Goal: Task Accomplishment & Management: Use online tool/utility

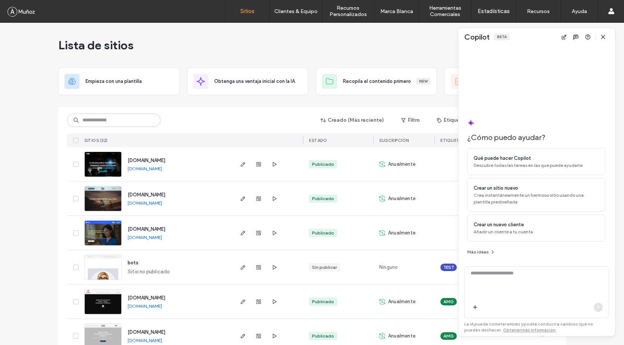
click at [103, 230] on img at bounding box center [103, 245] width 37 height 51
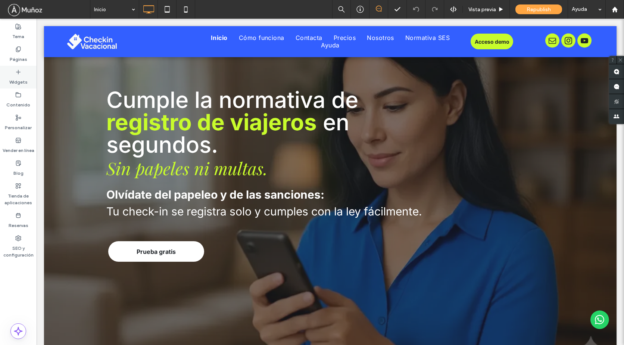
drag, startPoint x: 0, startPoint y: 0, endPoint x: 19, endPoint y: 74, distance: 76.3
click at [19, 74] on icon at bounding box center [18, 72] width 6 height 6
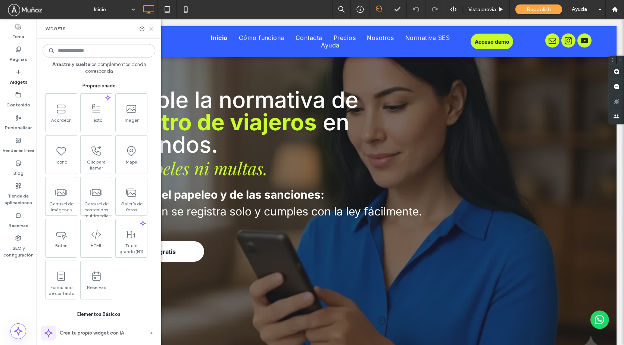
click at [151, 28] on icon at bounding box center [151, 29] width 6 height 6
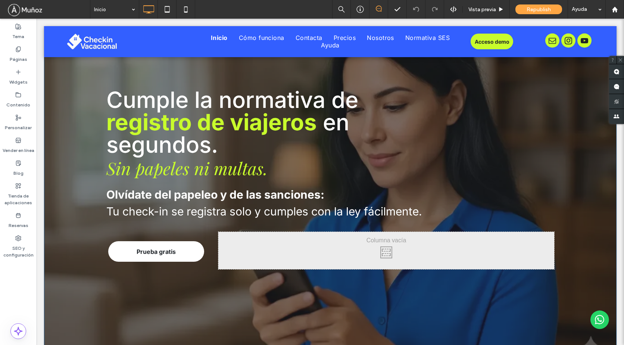
scroll to position [224, 0]
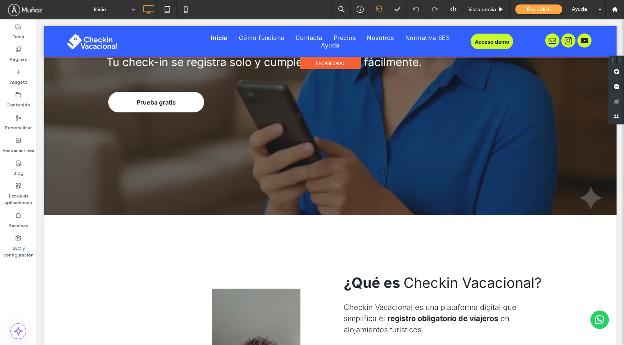
click at [220, 38] on div at bounding box center [330, 41] width 572 height 31
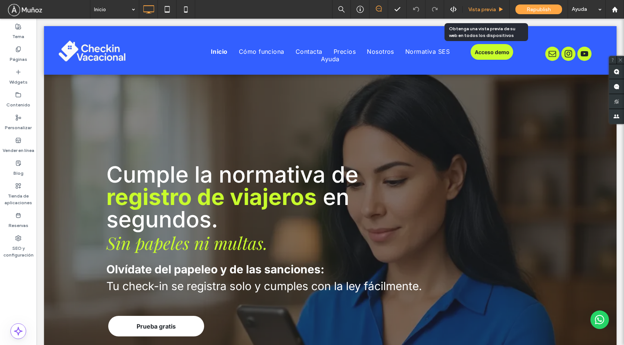
click at [486, 9] on span "Vista previa" at bounding box center [482, 9] width 28 height 6
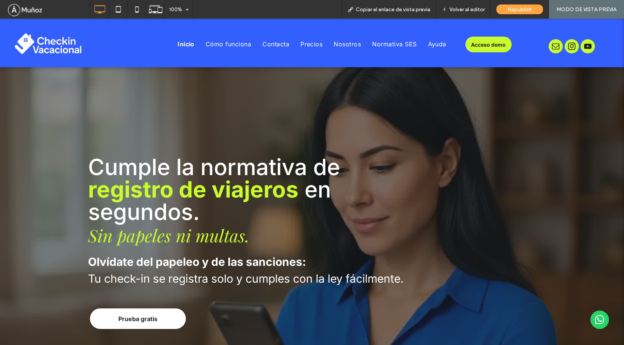
click at [179, 42] on span "Inicio" at bounding box center [186, 43] width 17 height 7
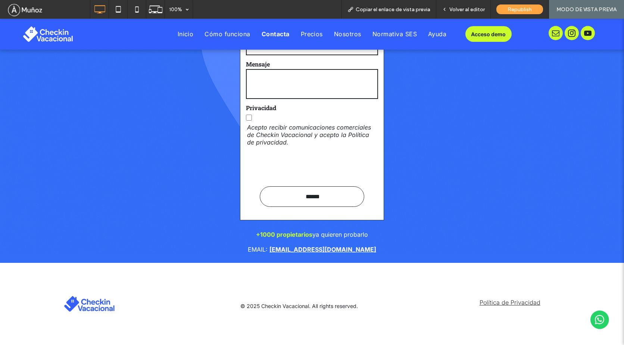
scroll to position [3101, 0]
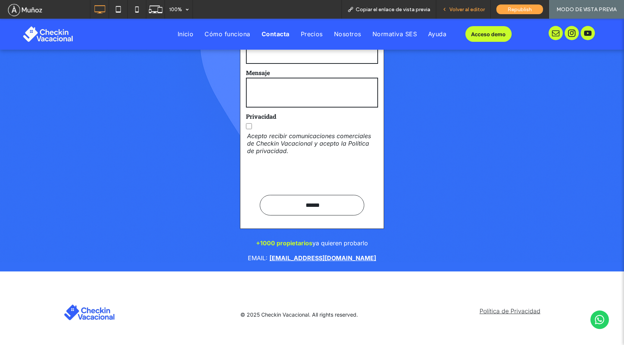
click at [472, 10] on span "Volver al editor" at bounding box center [466, 9] width 35 height 6
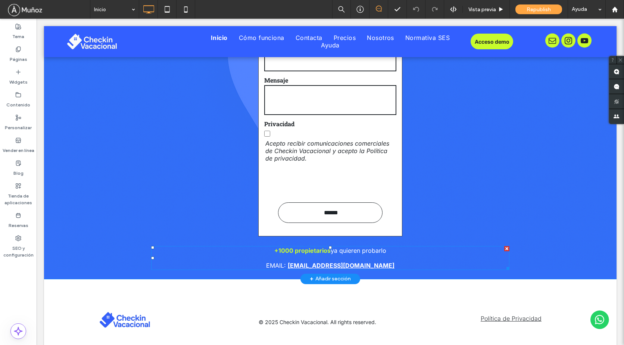
click at [353, 251] on span "ya quieren probarlo" at bounding box center [359, 250] width 56 height 7
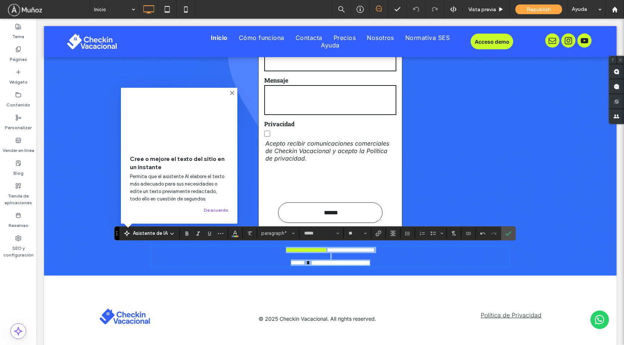
click at [338, 250] on span "**********" at bounding box center [351, 250] width 48 height 6
drag, startPoint x: 270, startPoint y: 249, endPoint x: 381, endPoint y: 248, distance: 111.2
click at [389, 247] on p "**********" at bounding box center [330, 250] width 358 height 6
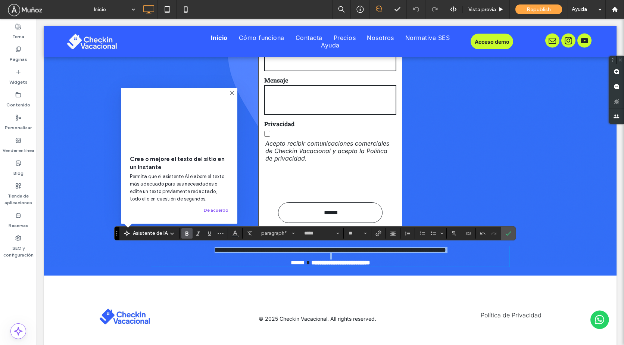
drag, startPoint x: 178, startPoint y: 252, endPoint x: 486, endPoint y: 255, distance: 307.8
click at [486, 255] on div "**********" at bounding box center [330, 256] width 358 height 19
click at [235, 237] on span "Color" at bounding box center [235, 233] width 6 height 10
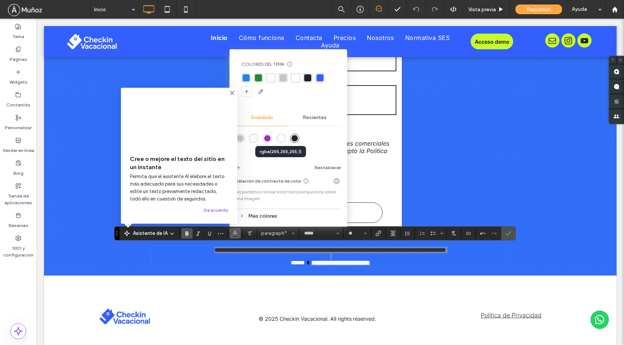
click at [279, 139] on div "rgba(255,255,255,1)" at bounding box center [281, 138] width 6 height 6
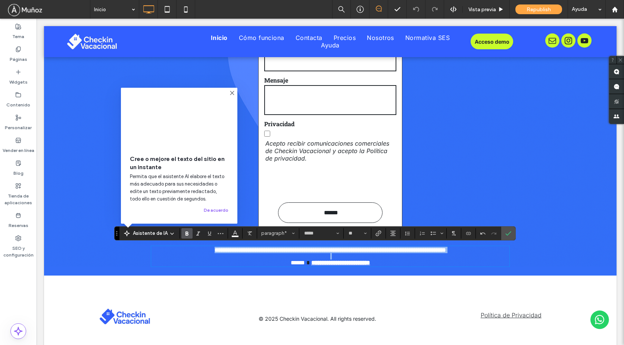
click at [292, 252] on strong "**********" at bounding box center [329, 250] width 231 height 6
drag, startPoint x: 335, startPoint y: 250, endPoint x: 410, endPoint y: 250, distance: 74.6
click at [410, 250] on strong "**********" at bounding box center [329, 250] width 231 height 6
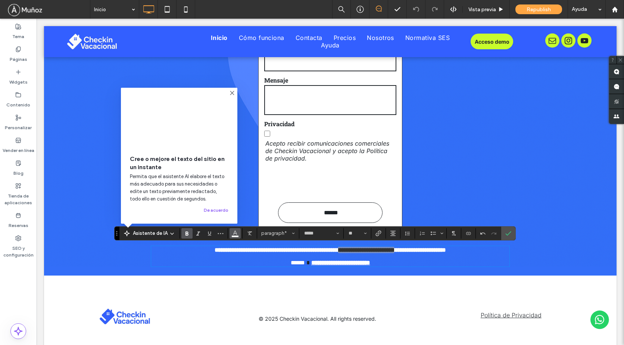
click at [235, 236] on span "Color" at bounding box center [235, 233] width 6 height 10
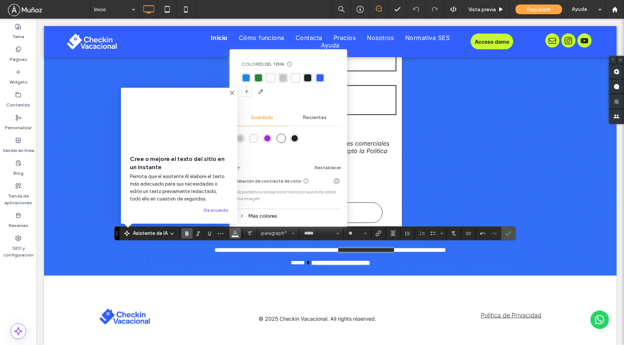
click at [243, 215] on icon at bounding box center [241, 215] width 5 height 5
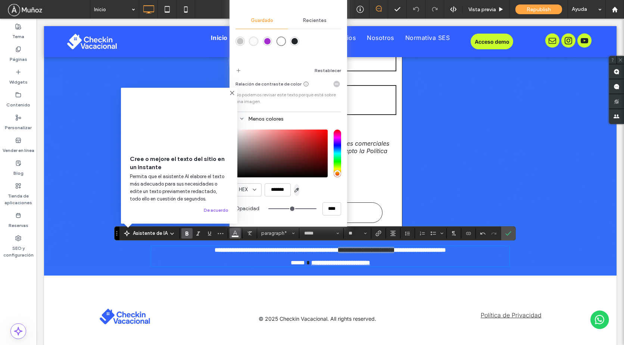
click at [296, 190] on use "button" at bounding box center [297, 190] width 4 height 4
type input "*******"
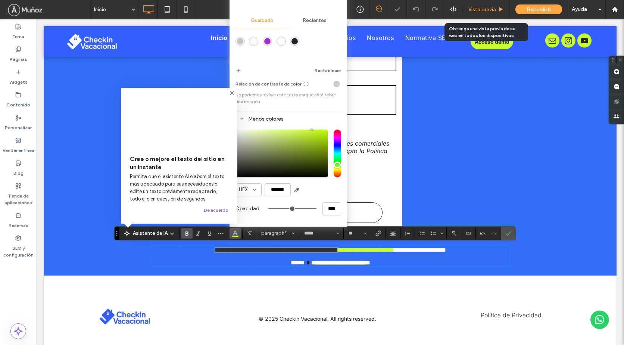
click at [480, 9] on span "Vista previa" at bounding box center [482, 9] width 28 height 6
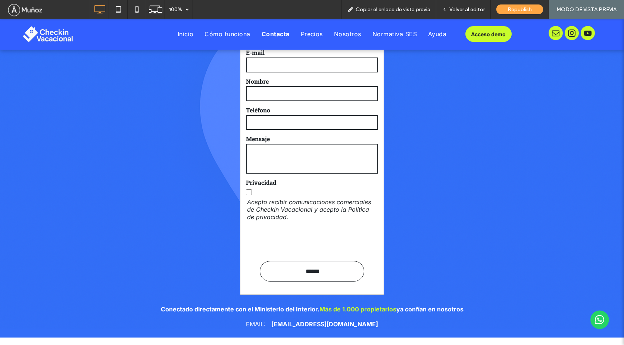
scroll to position [3109, 0]
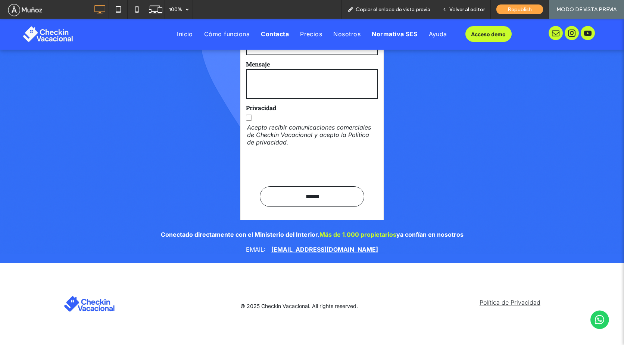
click at [385, 36] on span "Normativa SES" at bounding box center [395, 33] width 46 height 7
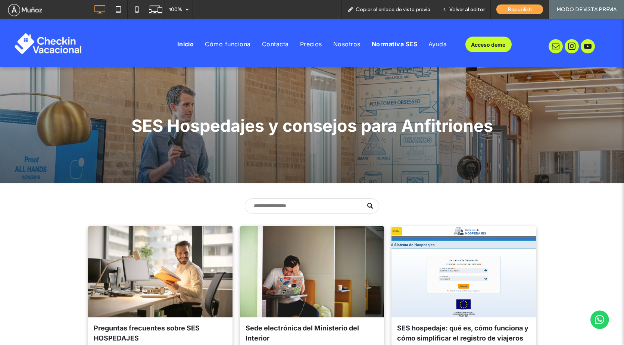
click at [182, 44] on span "Inicio" at bounding box center [185, 43] width 17 height 7
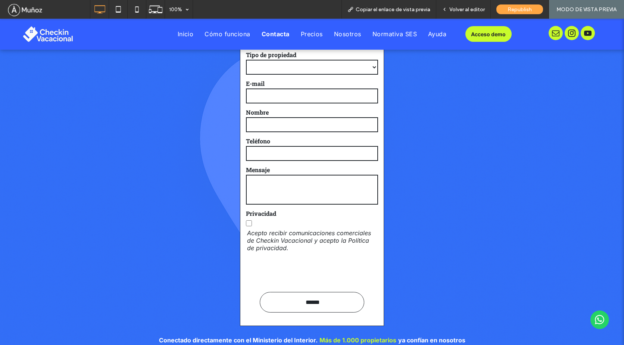
scroll to position [3110, 0]
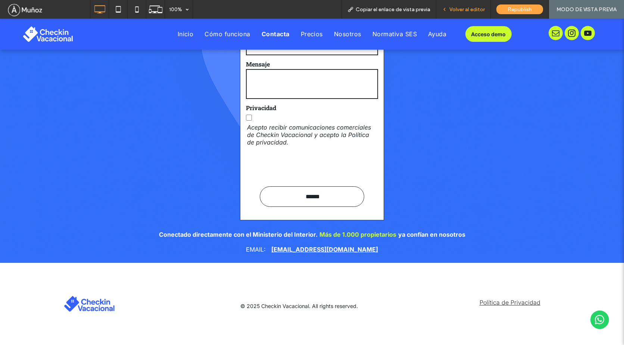
click at [458, 10] on span "Volver al editor" at bounding box center [466, 9] width 35 height 6
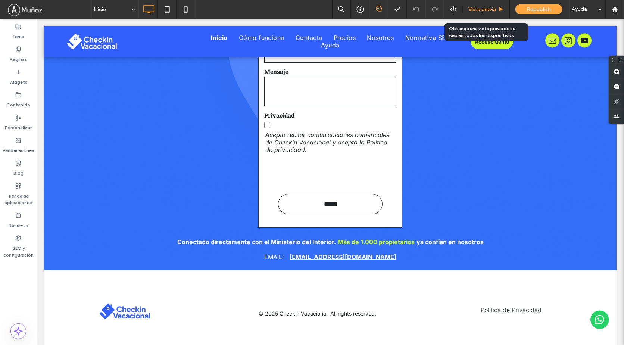
click at [485, 8] on span "Vista previa" at bounding box center [482, 9] width 28 height 6
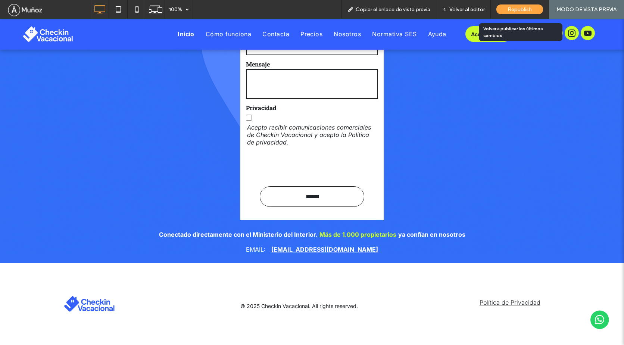
click at [522, 11] on span "Republish" at bounding box center [519, 9] width 24 height 6
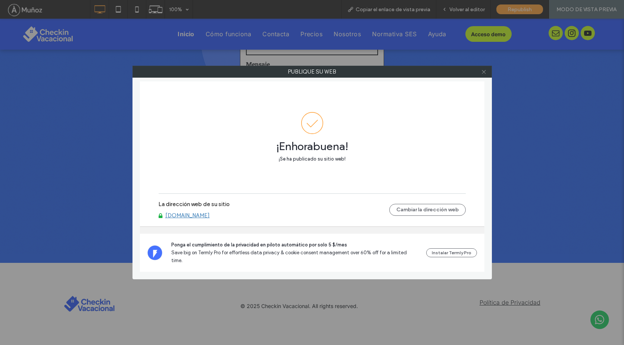
click at [483, 71] on icon at bounding box center [484, 72] width 6 height 6
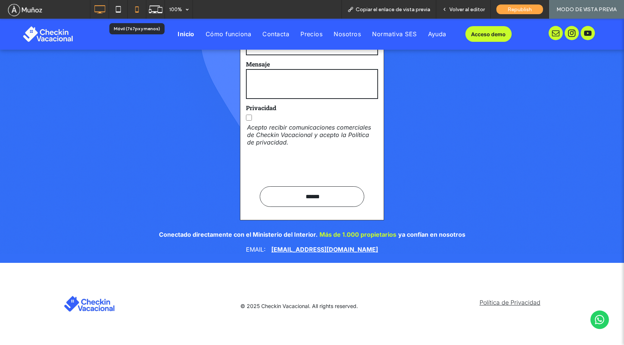
click at [137, 10] on icon at bounding box center [136, 9] width 15 height 15
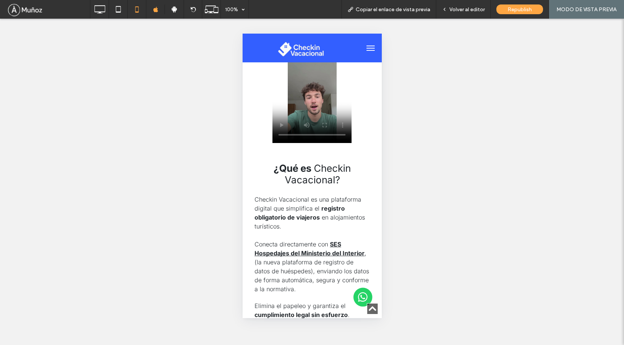
scroll to position [168, 0]
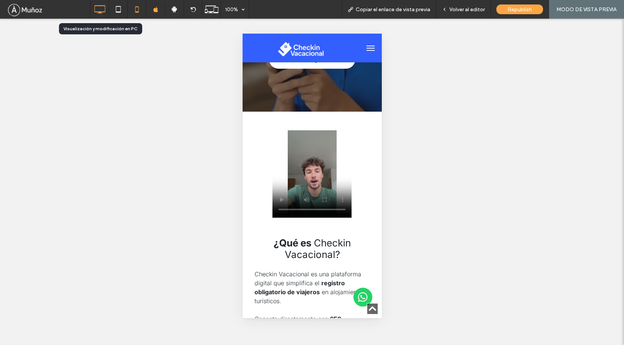
click at [105, 11] on icon at bounding box center [99, 9] width 15 height 15
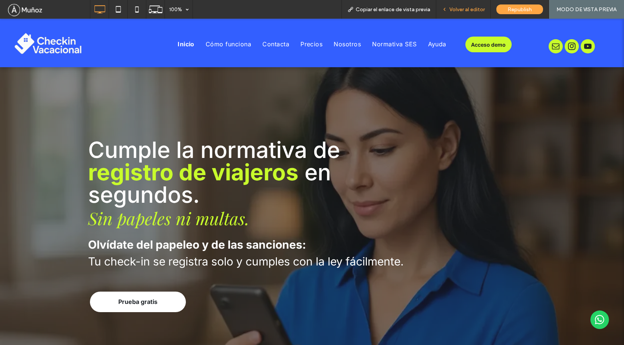
scroll to position [0, 0]
click at [306, 44] on span "Precios" at bounding box center [311, 43] width 22 height 7
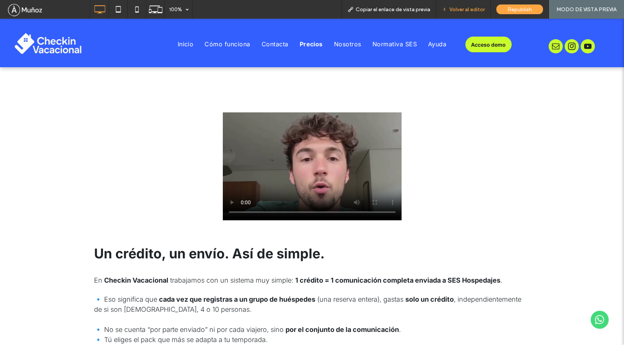
click at [466, 9] on span "Volver al editor" at bounding box center [466, 9] width 35 height 6
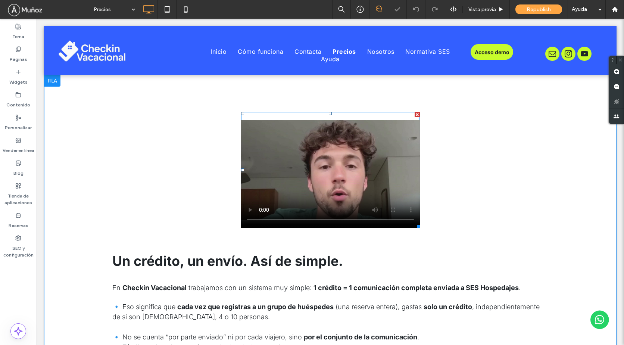
click at [328, 160] on span at bounding box center [330, 170] width 179 height 116
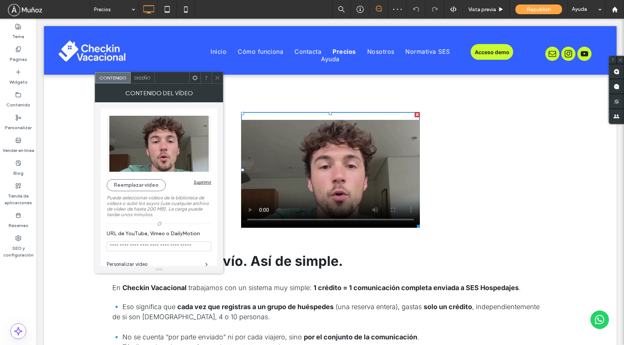
click at [200, 183] on div "Suprimir" at bounding box center [203, 182] width 18 height 6
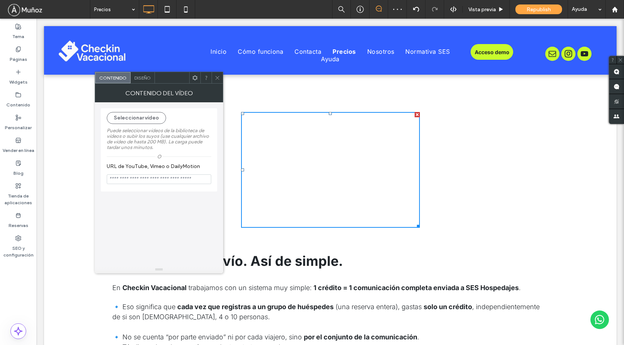
click at [149, 180] on input "URL de YouTube, Vimeo o DailyMotion" at bounding box center [159, 179] width 104 height 10
paste input "**********"
type input "**********"
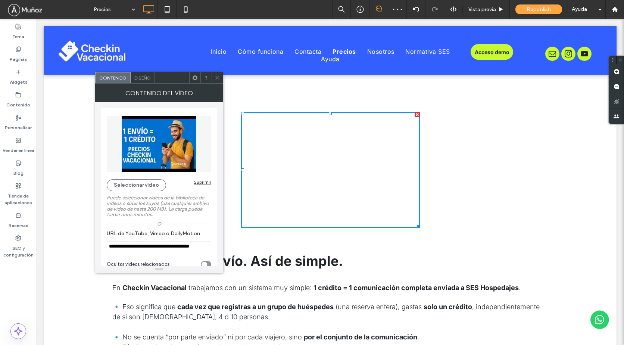
click at [216, 77] on icon at bounding box center [217, 78] width 6 height 6
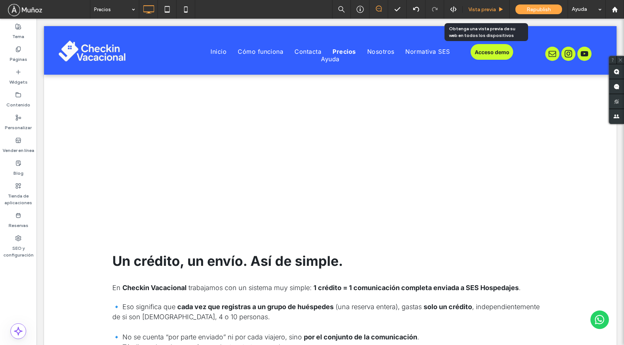
click at [484, 9] on span "Vista previa" at bounding box center [482, 9] width 28 height 6
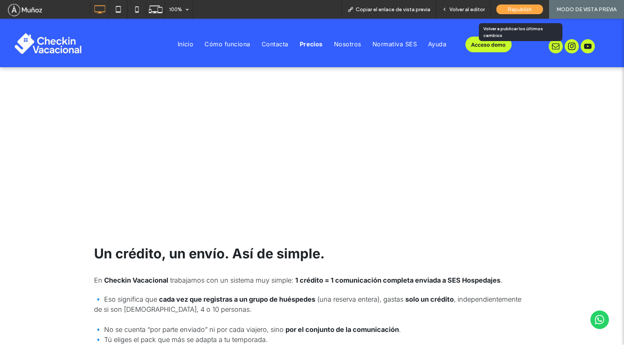
click at [510, 10] on span "Republish" at bounding box center [519, 9] width 24 height 6
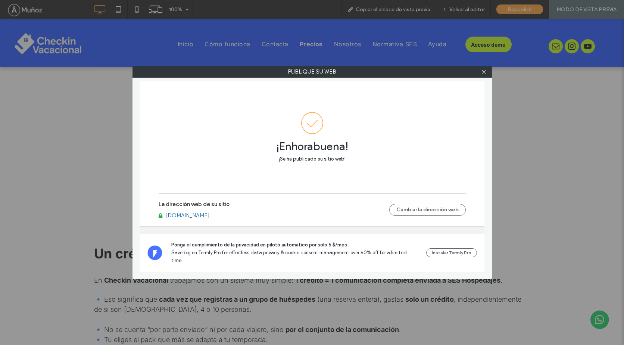
click at [482, 71] on icon at bounding box center [484, 72] width 6 height 6
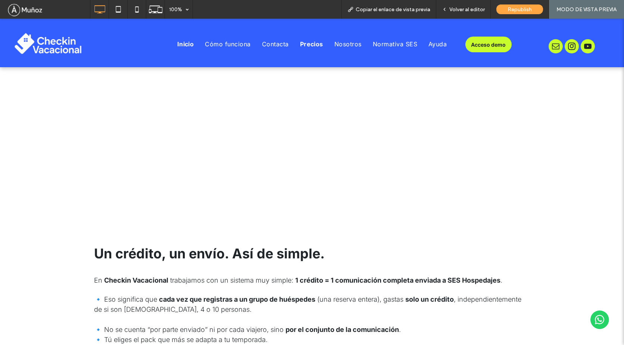
click at [178, 43] on span "Inicio" at bounding box center [185, 43] width 17 height 7
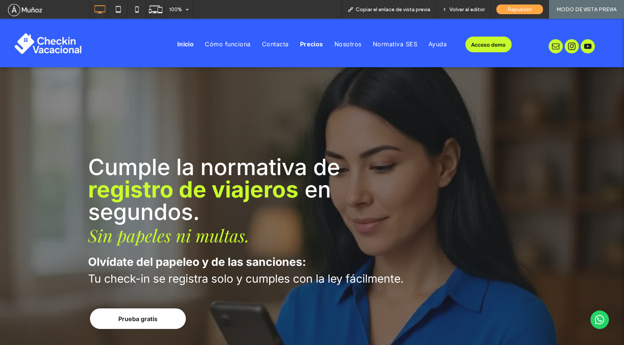
click at [311, 44] on span "Precios" at bounding box center [311, 43] width 23 height 7
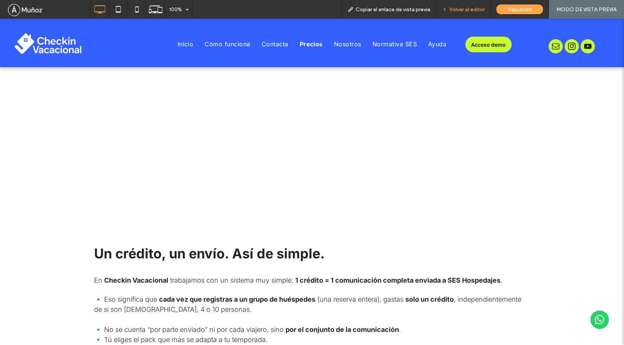
click at [467, 9] on span "Volver al editor" at bounding box center [466, 9] width 35 height 6
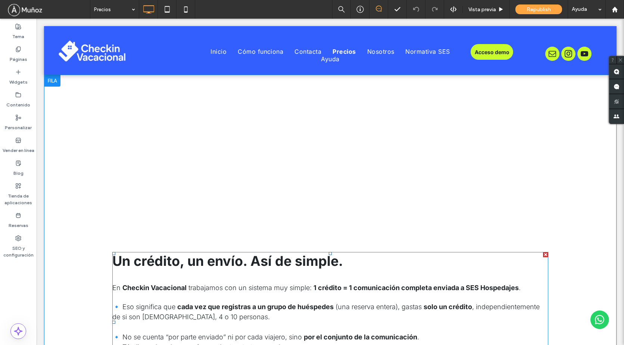
click at [212, 263] on span "Un crédito, un envío. Así de simple." at bounding box center [227, 261] width 231 height 16
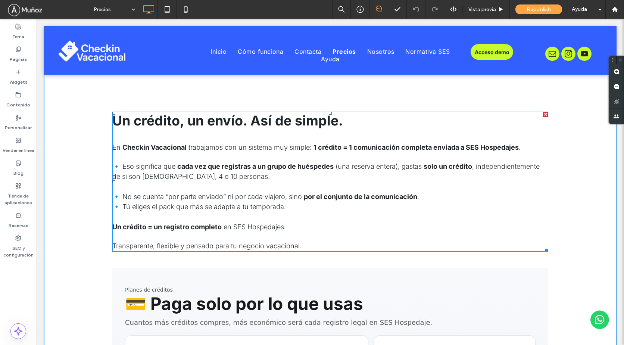
type input "*****"
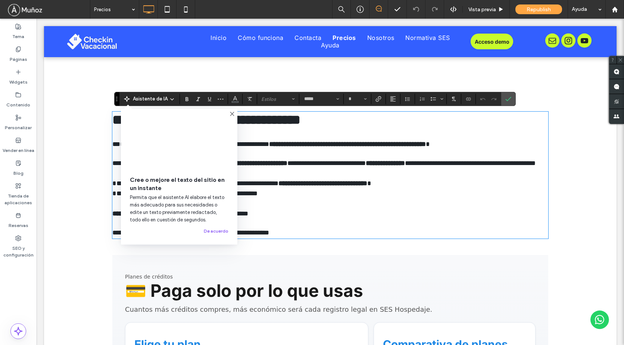
click at [251, 123] on span "**********" at bounding box center [206, 119] width 188 height 13
type input "**"
click at [232, 113] on use at bounding box center [231, 113] width 3 height 3
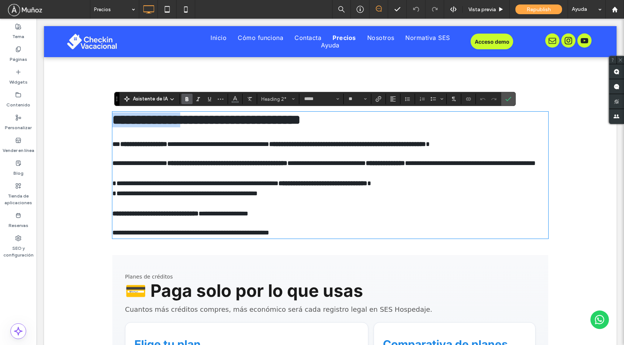
drag, startPoint x: 111, startPoint y: 121, endPoint x: 191, endPoint y: 121, distance: 79.8
click at [191, 121] on span "**********" at bounding box center [206, 119] width 188 height 13
click at [165, 123] on span "**********" at bounding box center [174, 119] width 125 height 13
click at [504, 101] on label "Confirmar" at bounding box center [507, 98] width 11 height 13
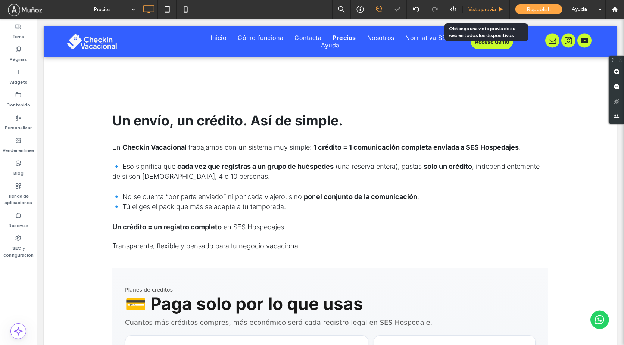
click at [479, 8] on span "Vista previa" at bounding box center [482, 9] width 28 height 6
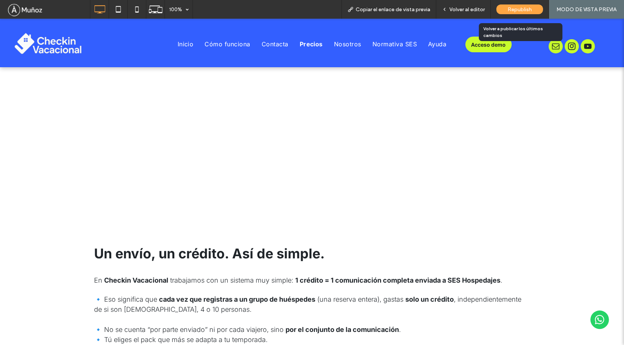
click at [504, 12] on div "Republish" at bounding box center [519, 9] width 47 height 10
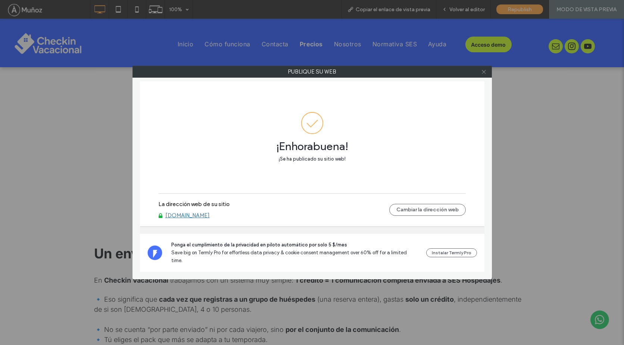
click at [483, 72] on use at bounding box center [484, 72] width 4 height 4
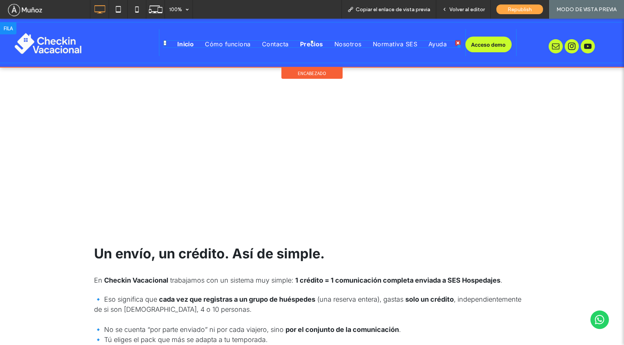
click at [187, 46] on span "Inicio" at bounding box center [185, 43] width 17 height 7
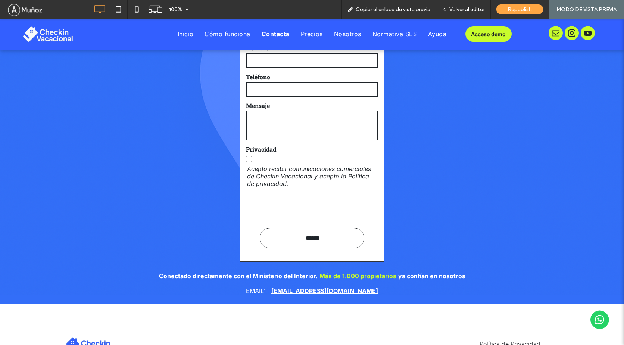
scroll to position [3072, 0]
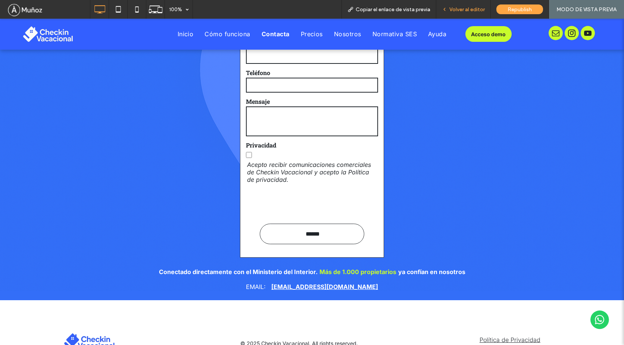
click at [461, 9] on span "Volver al editor" at bounding box center [466, 9] width 35 height 6
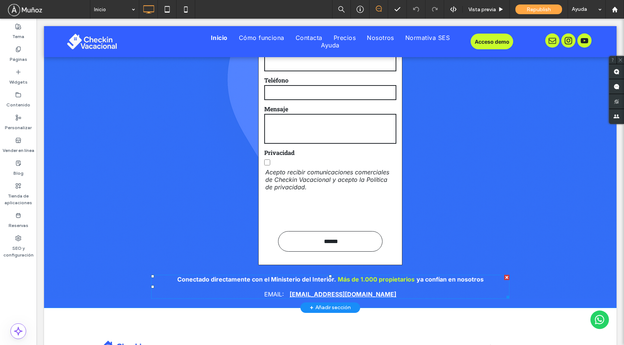
click at [338, 278] on strong "Más de 1.000 propietarios" at bounding box center [376, 278] width 77 height 7
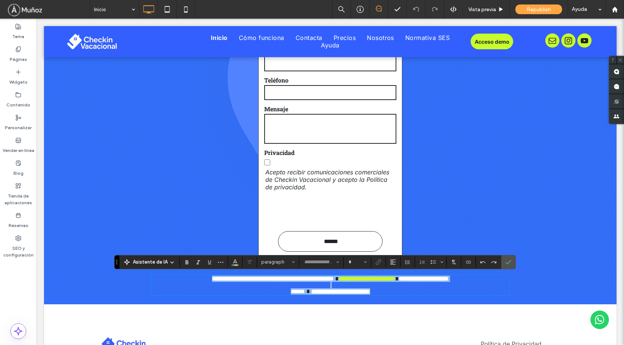
type input "*****"
type input "**"
click at [339, 278] on strong "**********" at bounding box center [366, 279] width 57 height 6
drag, startPoint x: 335, startPoint y: 278, endPoint x: 479, endPoint y: 286, distance: 145.0
click at [479, 286] on div "**********" at bounding box center [330, 284] width 358 height 19
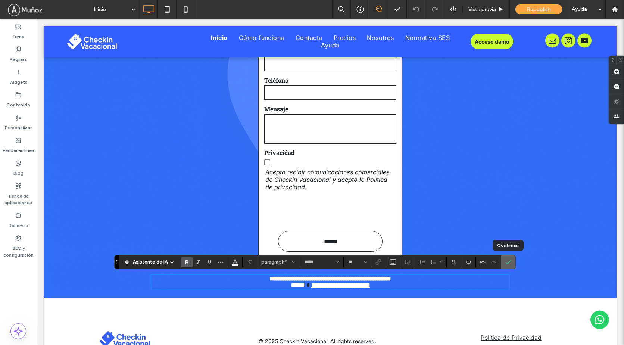
click at [507, 260] on icon "Confirmar" at bounding box center [508, 262] width 6 height 6
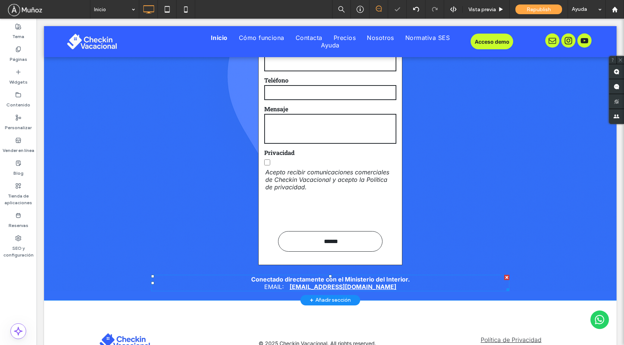
click at [405, 280] on strong "Conectado directamente con el Ministerio del Interior." at bounding box center [330, 278] width 159 height 7
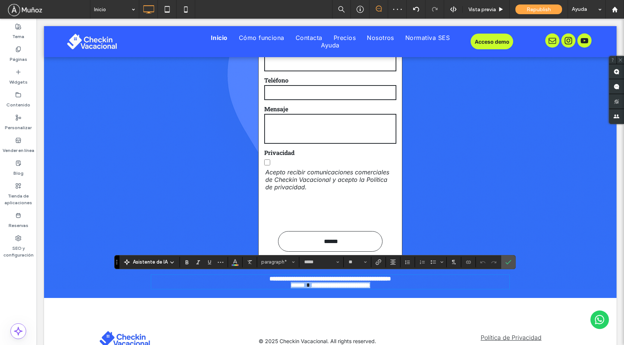
drag, startPoint x: 271, startPoint y: 287, endPoint x: 389, endPoint y: 289, distance: 117.9
click at [389, 288] on p "**********" at bounding box center [330, 285] width 358 height 6
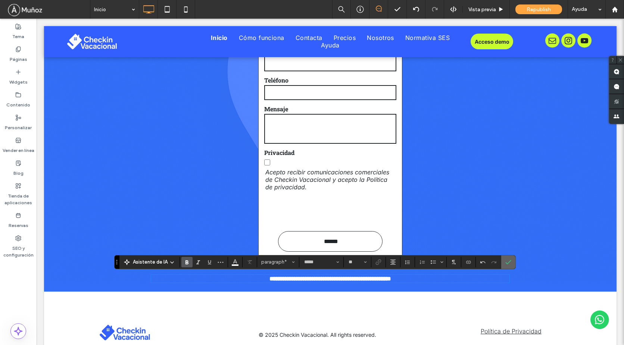
click at [506, 259] on icon "Confirmar" at bounding box center [508, 262] width 6 height 6
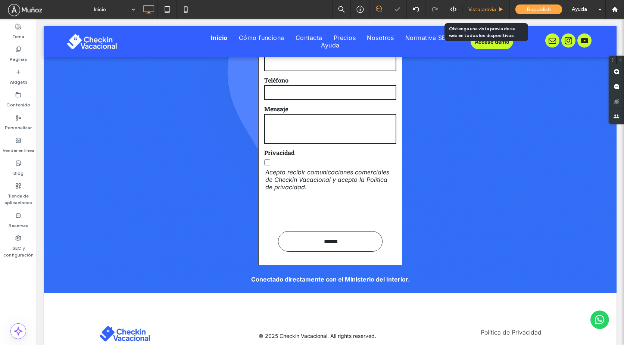
click at [478, 10] on span "Vista previa" at bounding box center [482, 9] width 28 height 6
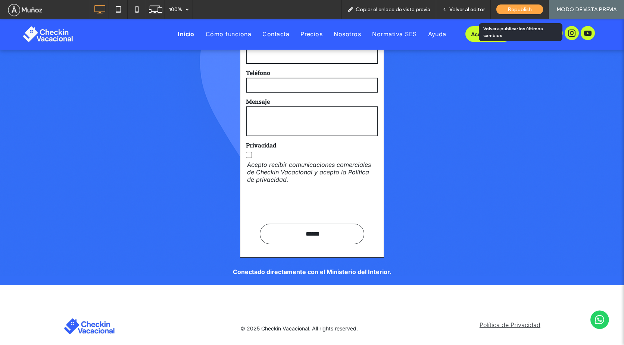
click at [514, 8] on span "Republish" at bounding box center [519, 9] width 24 height 6
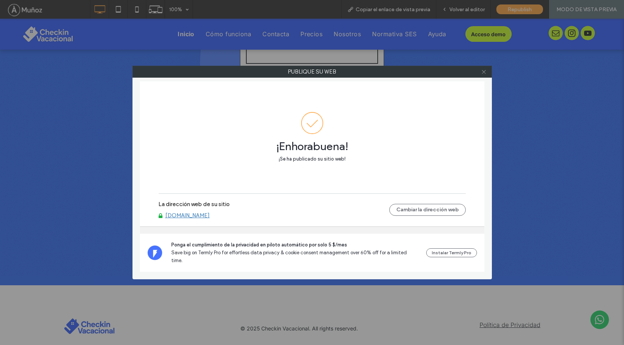
click at [482, 72] on icon at bounding box center [484, 72] width 6 height 6
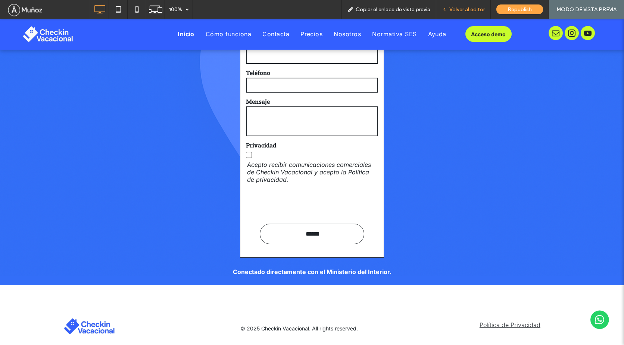
click at [466, 7] on span "Volver al editor" at bounding box center [466, 9] width 35 height 6
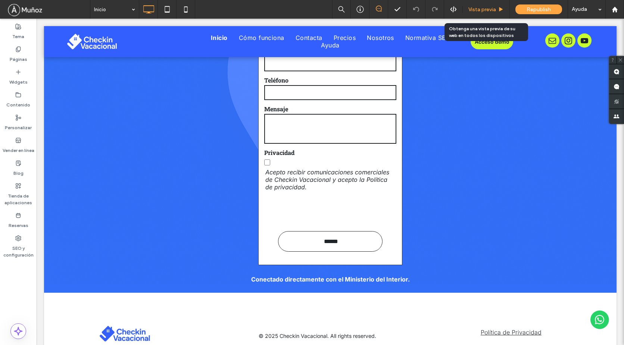
click at [473, 5] on div "Vista previa" at bounding box center [486, 9] width 47 height 19
click at [478, 7] on span "Vista previa" at bounding box center [482, 9] width 28 height 6
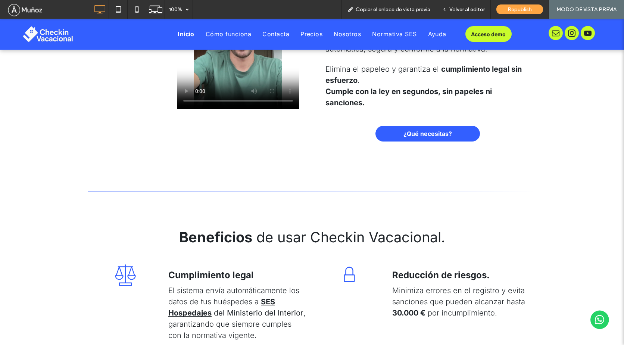
scroll to position [349, 0]
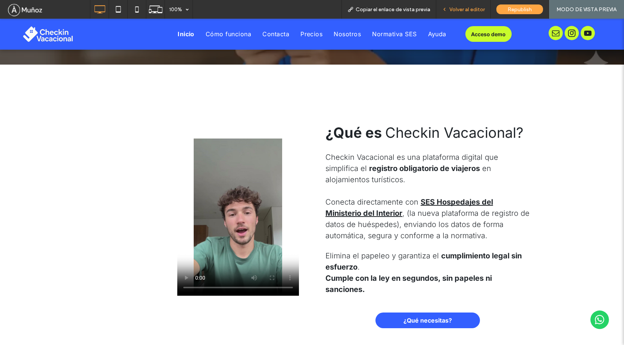
click at [466, 9] on span "Volver al editor" at bounding box center [466, 9] width 35 height 6
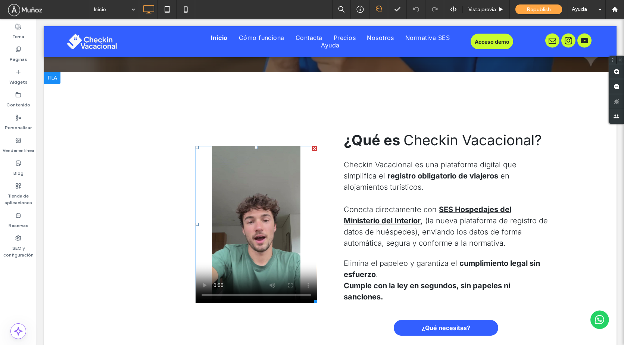
click at [250, 179] on span at bounding box center [256, 224] width 122 height 157
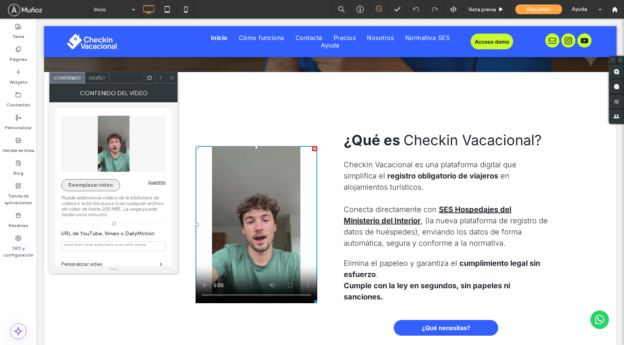
click at [106, 183] on button "Reemplazar vídeo" at bounding box center [90, 185] width 59 height 12
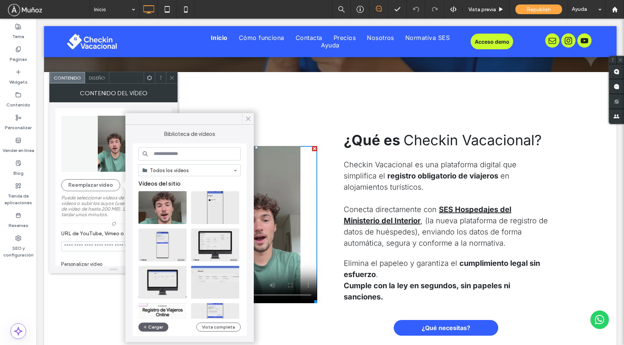
click at [249, 118] on use at bounding box center [248, 119] width 4 height 4
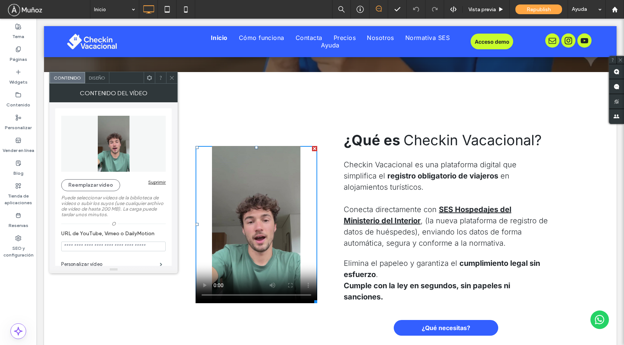
click at [161, 181] on div "Suprimir" at bounding box center [157, 182] width 18 height 6
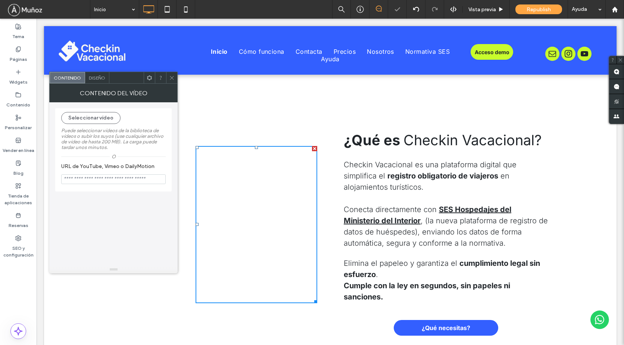
click at [103, 180] on input "URL de YouTube, Vimeo o DailyMotion" at bounding box center [113, 179] width 104 height 10
paste input "**********"
type input "**********"
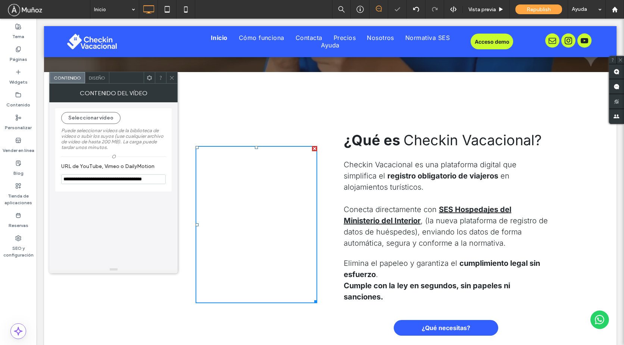
scroll to position [0, 8]
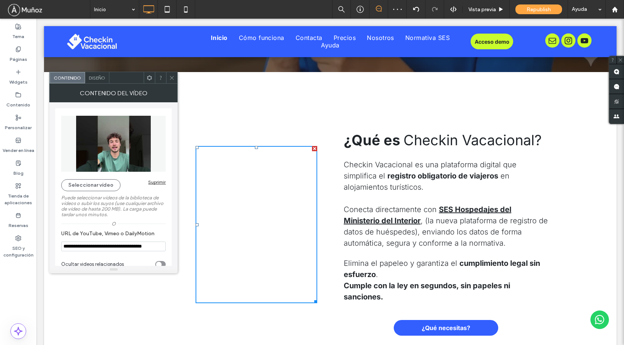
click at [170, 77] on icon at bounding box center [172, 78] width 6 height 6
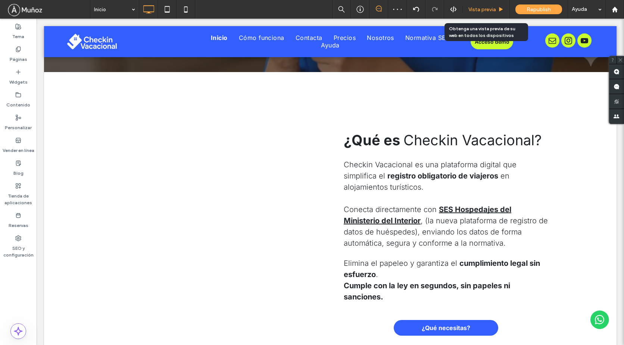
click at [475, 9] on span "Vista previa" at bounding box center [482, 9] width 28 height 6
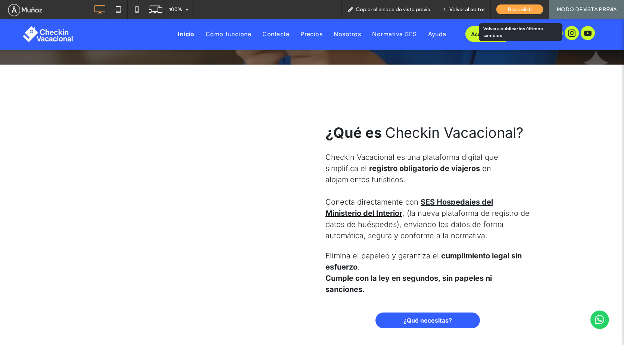
click at [506, 11] on div "Republish" at bounding box center [519, 9] width 47 height 10
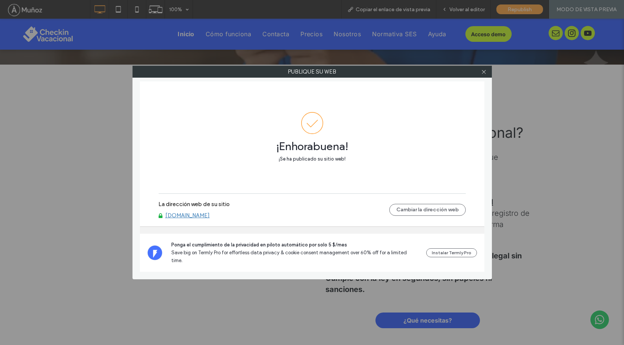
click at [203, 219] on link "[DOMAIN_NAME]" at bounding box center [187, 215] width 44 height 7
click at [484, 74] on icon at bounding box center [484, 72] width 6 height 6
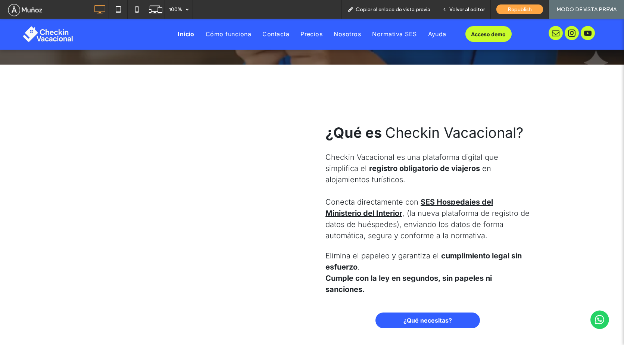
click at [475, 35] on span "Acceso demo" at bounding box center [488, 34] width 35 height 6
click at [512, 10] on span "Republish" at bounding box center [519, 9] width 24 height 6
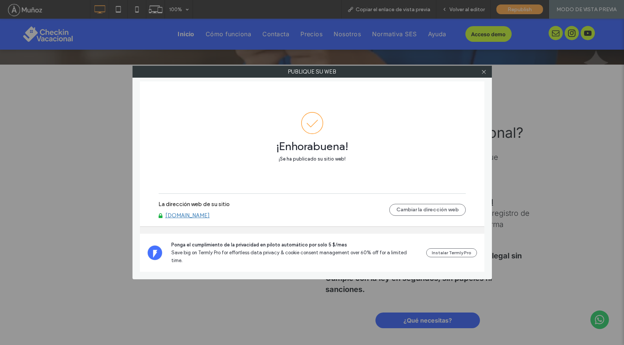
click at [210, 219] on link "[DOMAIN_NAME]" at bounding box center [187, 215] width 44 height 7
click at [485, 71] on icon at bounding box center [484, 72] width 6 height 6
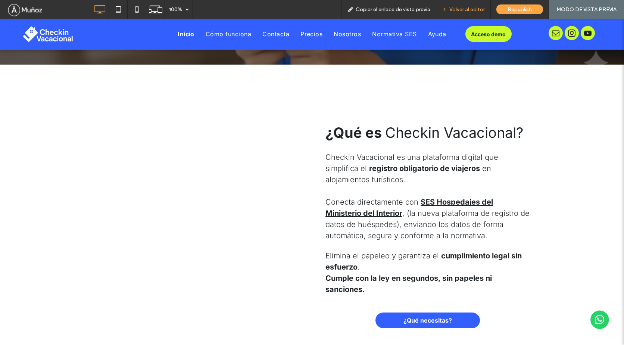
click at [465, 11] on span "Volver al editor" at bounding box center [466, 9] width 35 height 6
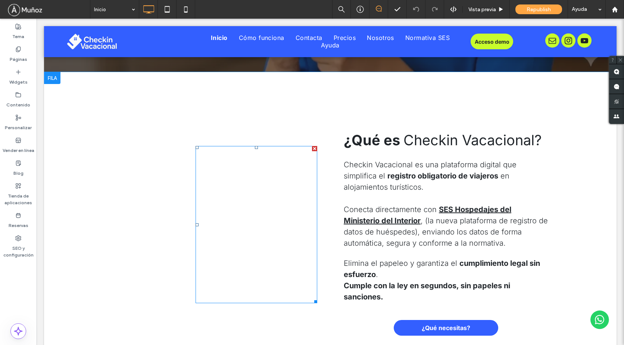
click at [290, 200] on span at bounding box center [256, 224] width 122 height 157
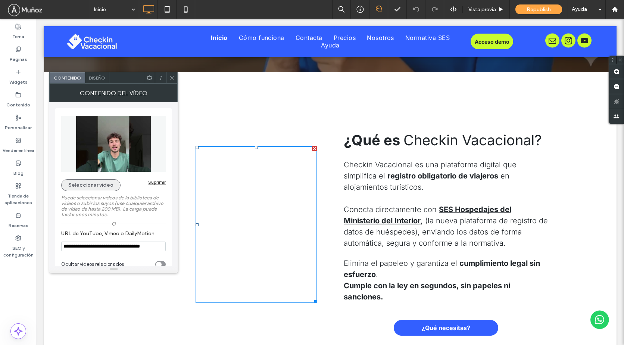
click at [89, 188] on button "Seleccionar vídeo" at bounding box center [90, 185] width 59 height 12
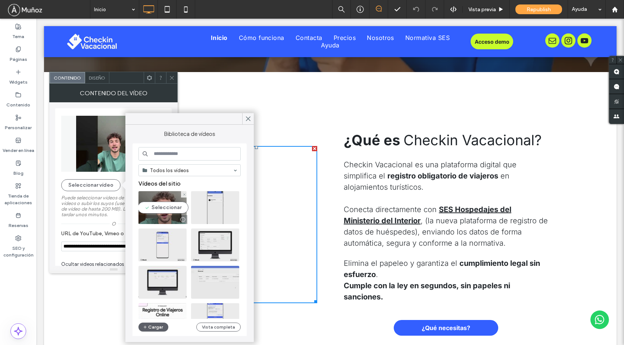
click at [170, 195] on video at bounding box center [162, 207] width 48 height 33
type input "**********"
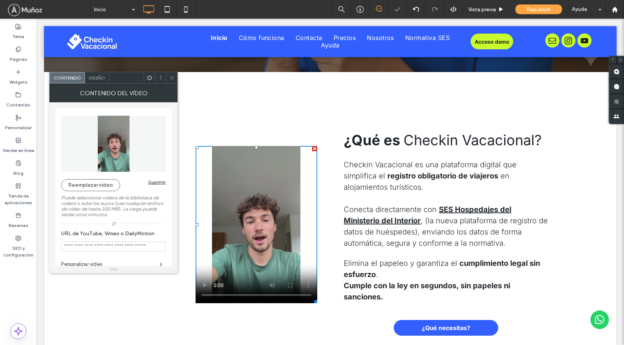
click at [170, 78] on icon at bounding box center [172, 78] width 6 height 6
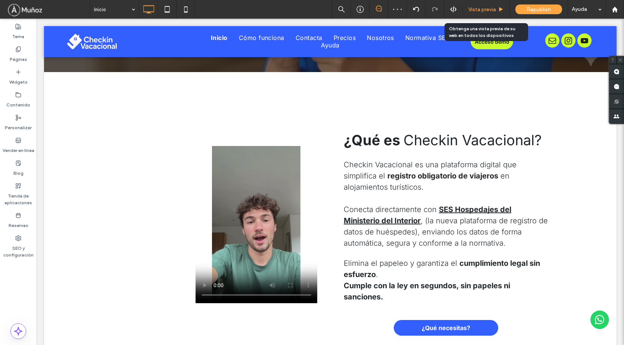
click at [482, 11] on span "Vista previa" at bounding box center [482, 9] width 28 height 6
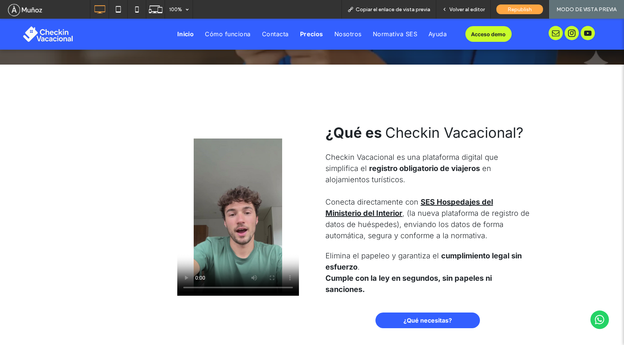
click at [304, 34] on span "Precios" at bounding box center [311, 33] width 23 height 7
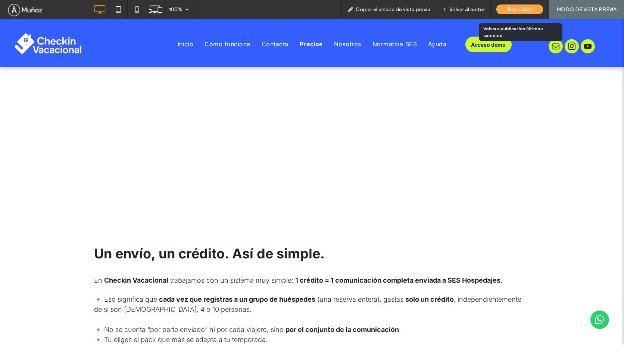
click at [513, 12] on span "Republish" at bounding box center [519, 9] width 24 height 6
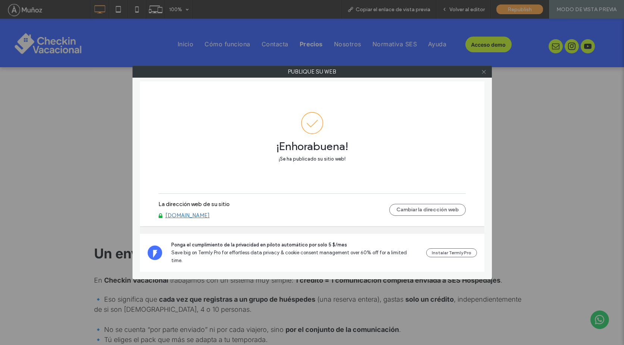
click at [485, 72] on icon at bounding box center [484, 72] width 6 height 6
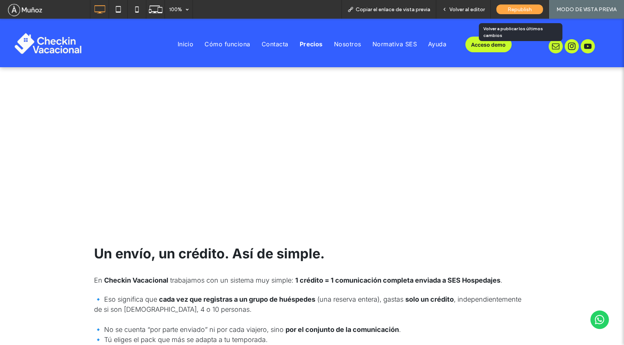
click at [514, 8] on span "Republish" at bounding box center [519, 9] width 24 height 6
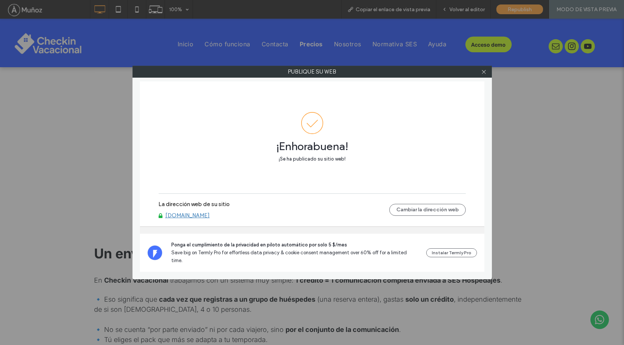
click at [210, 219] on link "[DOMAIN_NAME]" at bounding box center [187, 215] width 44 height 7
click at [483, 73] on icon at bounding box center [484, 72] width 6 height 6
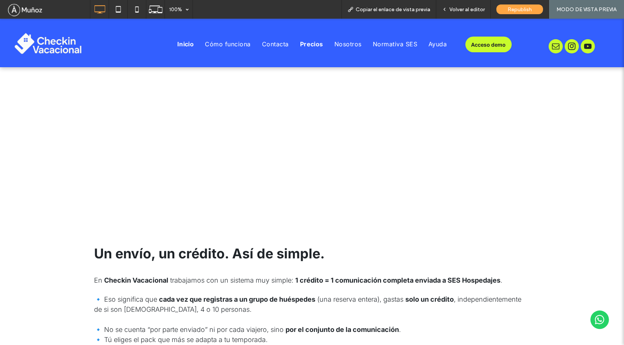
click at [186, 44] on span "Inicio" at bounding box center [185, 43] width 17 height 7
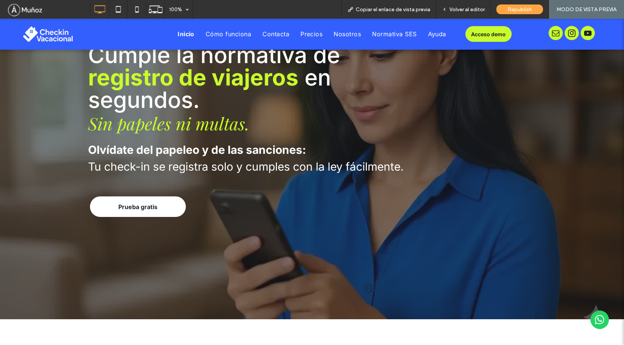
scroll to position [261, 0]
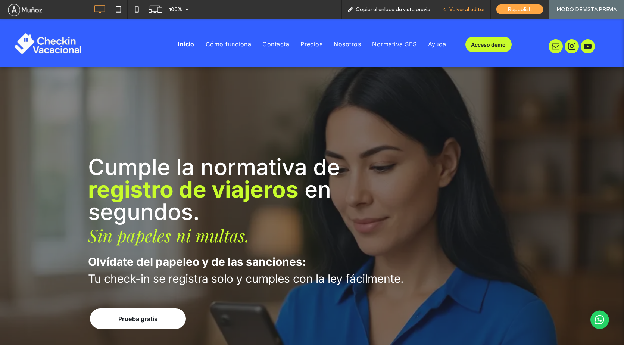
drag, startPoint x: 460, startPoint y: 8, endPoint x: 44, endPoint y: 44, distance: 417.9
click at [460, 8] on span "Volver al editor" at bounding box center [466, 9] width 35 height 6
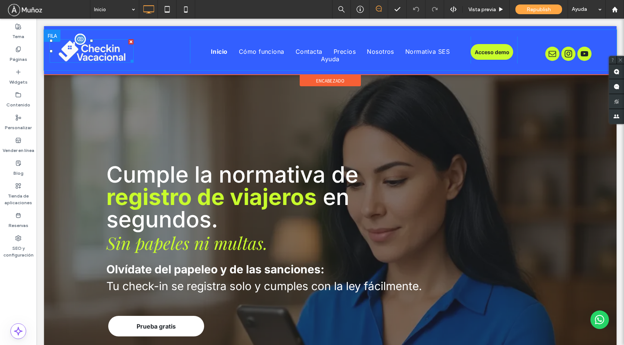
click at [101, 55] on img at bounding box center [92, 51] width 84 height 24
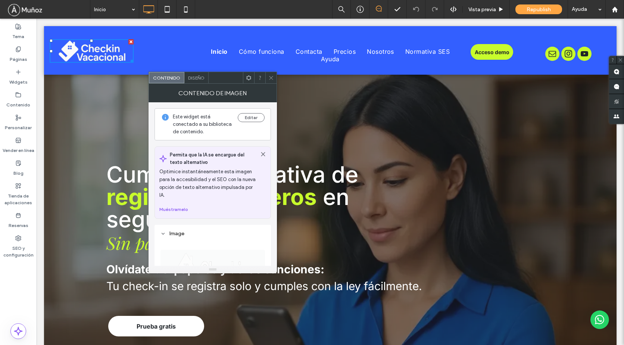
click at [262, 154] on use at bounding box center [262, 153] width 3 height 3
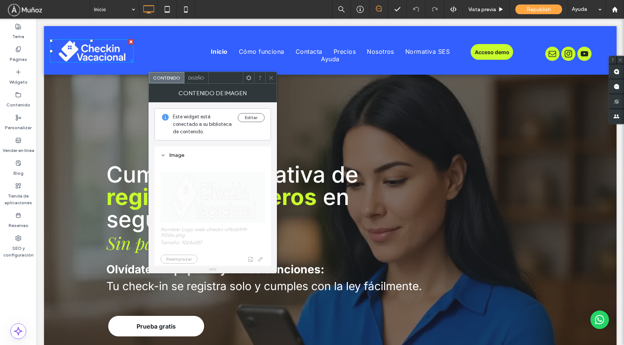
click at [213, 201] on span "Nombre: Logo-web-checkv-c9bcb919-1920w.png Tamaño: 1024x287 Reemplazar" at bounding box center [212, 213] width 104 height 107
click at [256, 117] on button "Editar" at bounding box center [251, 117] width 27 height 9
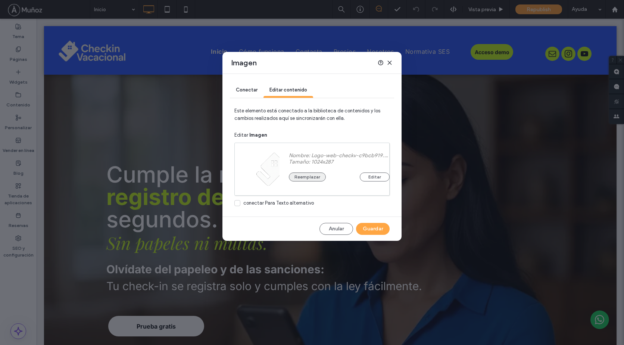
click at [305, 179] on button "Reemplazar" at bounding box center [307, 176] width 37 height 9
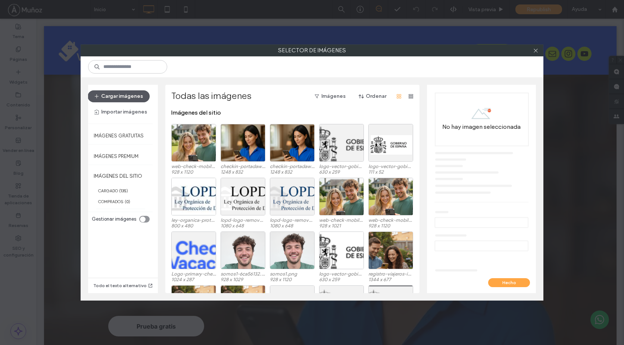
click at [129, 96] on button "Cargar imágenes" at bounding box center [119, 96] width 62 height 12
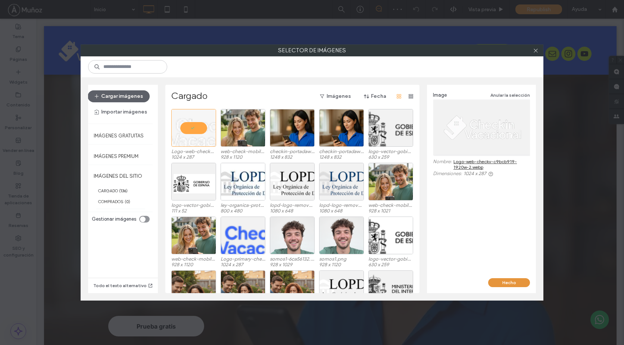
click at [508, 282] on button "Hecho" at bounding box center [509, 282] width 42 height 9
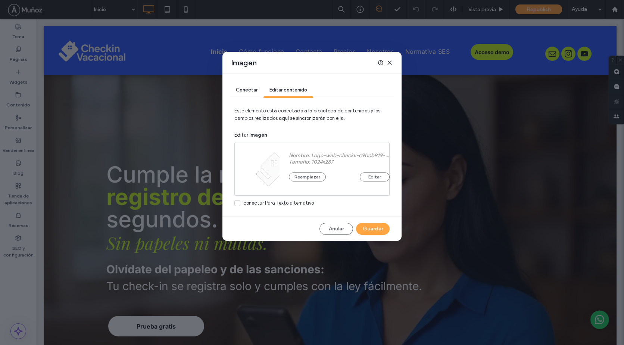
click at [390, 62] on icon at bounding box center [389, 63] width 6 height 6
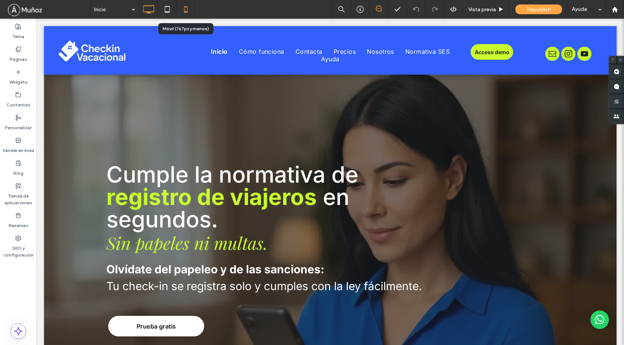
click at [186, 11] on icon at bounding box center [185, 9] width 15 height 15
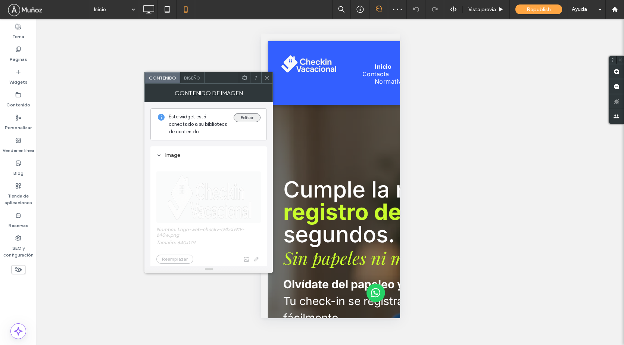
click at [254, 116] on button "Editar" at bounding box center [247, 117] width 27 height 9
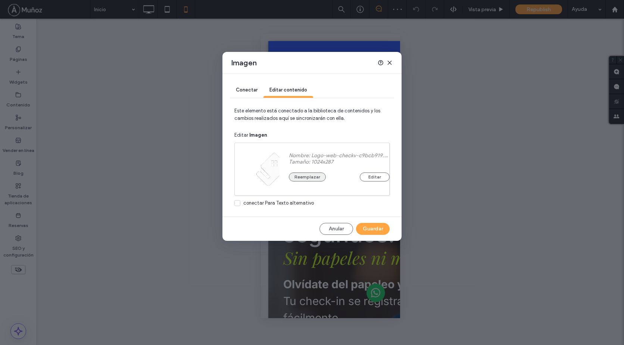
click at [310, 178] on button "Reemplazar" at bounding box center [307, 176] width 37 height 9
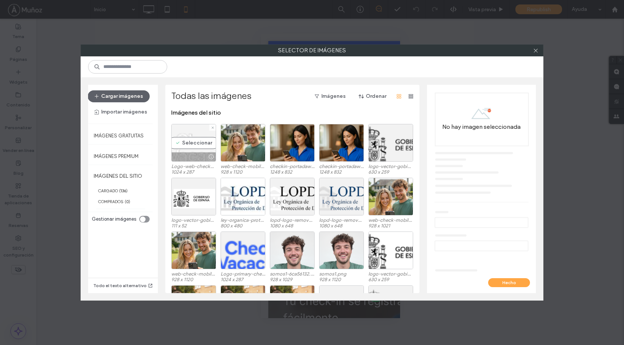
click at [188, 139] on div "Seleccionar" at bounding box center [193, 143] width 45 height 38
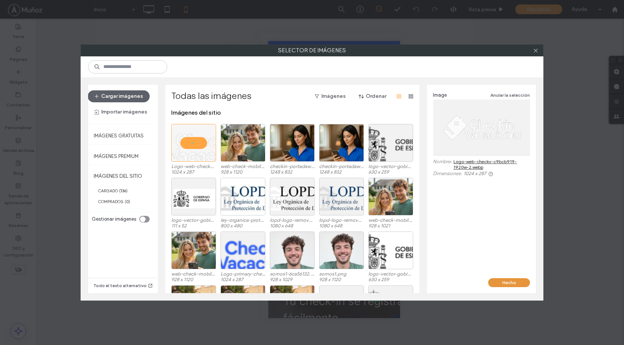
click at [505, 282] on button "Hecho" at bounding box center [509, 282] width 42 height 9
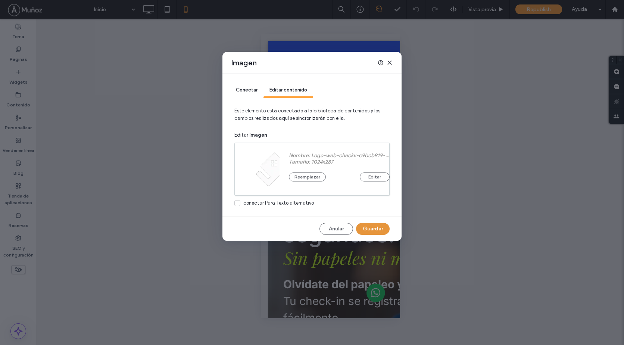
click at [380, 233] on button "Guardar" at bounding box center [373, 229] width 34 height 12
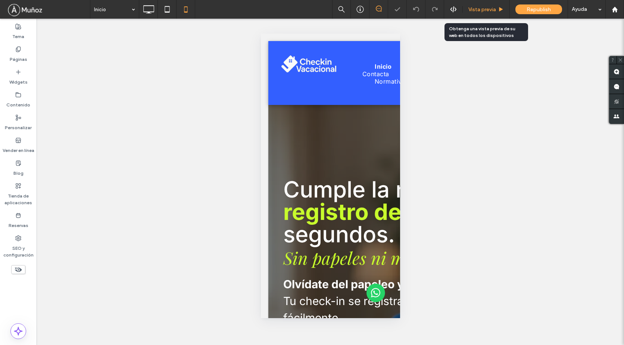
click at [478, 9] on span "Vista previa" at bounding box center [482, 9] width 28 height 6
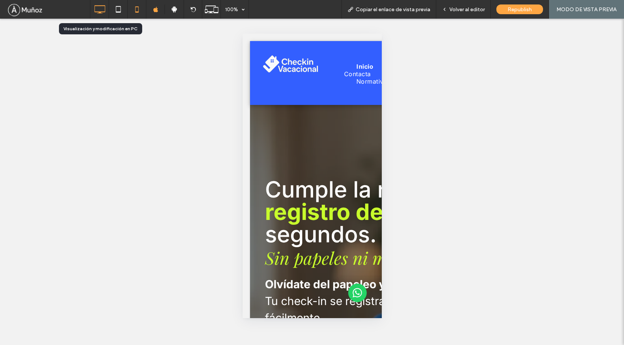
click at [99, 12] on use at bounding box center [99, 9] width 11 height 8
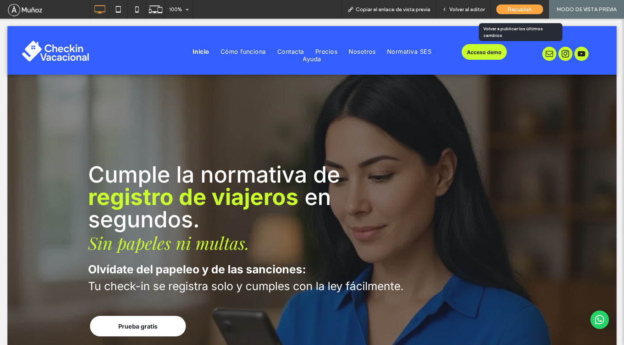
click at [513, 10] on span "Republish" at bounding box center [519, 9] width 24 height 6
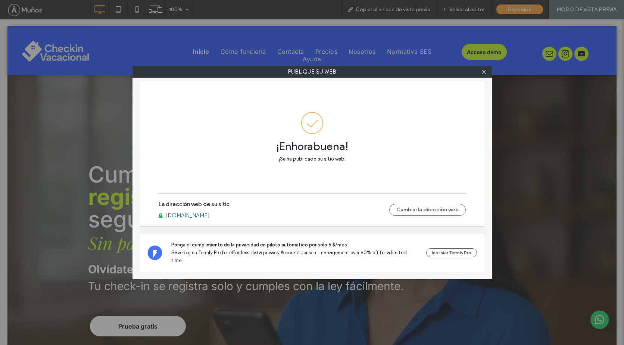
click at [210, 219] on link "[DOMAIN_NAME]" at bounding box center [187, 215] width 44 height 7
click at [483, 72] on icon at bounding box center [484, 72] width 6 height 6
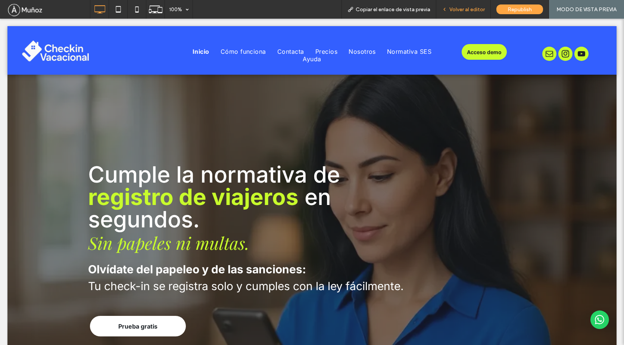
click at [461, 6] on div "Volver al editor" at bounding box center [463, 9] width 54 height 19
click at [460, 10] on span "Volver al editor" at bounding box center [466, 9] width 35 height 6
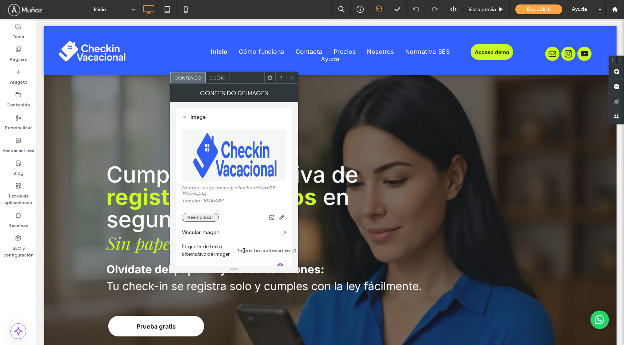
click at [204, 217] on button "Reemplazar" at bounding box center [200, 217] width 37 height 9
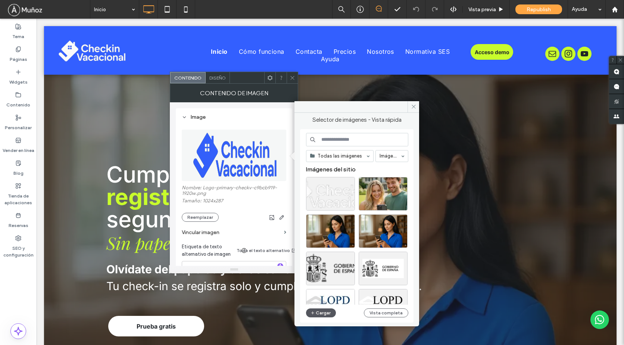
click at [314, 312] on use "button" at bounding box center [312, 312] width 3 height 3
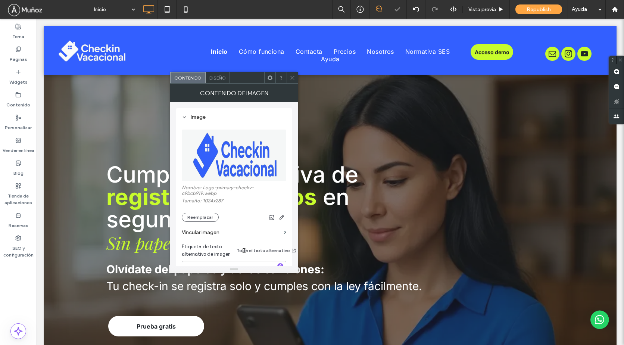
click at [290, 78] on icon at bounding box center [292, 78] width 6 height 6
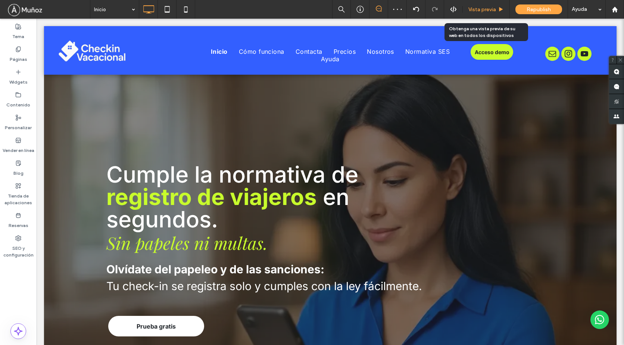
click at [476, 9] on span "Vista previa" at bounding box center [482, 9] width 28 height 6
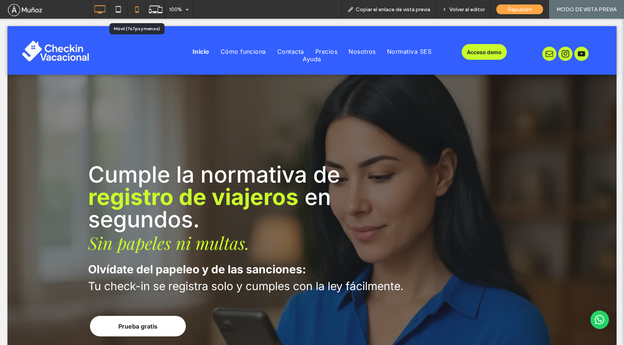
click at [135, 9] on use at bounding box center [136, 9] width 3 height 6
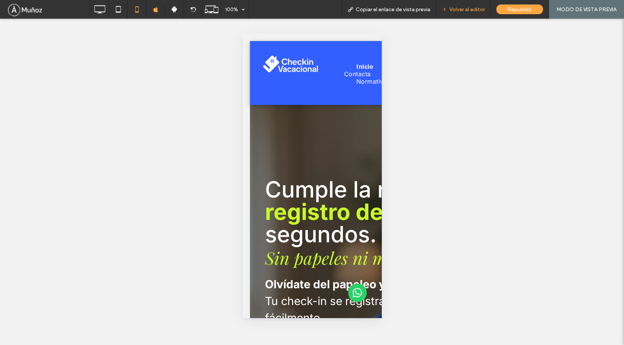
click at [458, 8] on span "Volver al editor" at bounding box center [466, 9] width 35 height 6
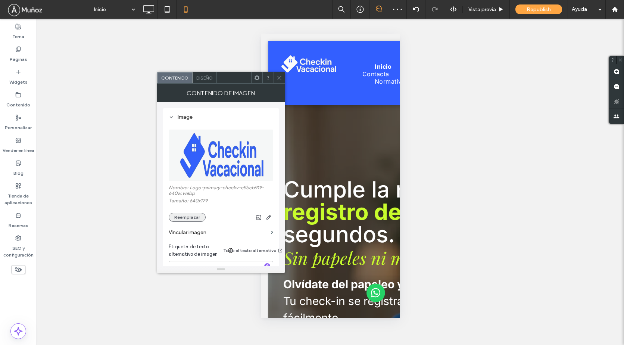
click at [193, 217] on button "Reemplazar" at bounding box center [187, 217] width 37 height 9
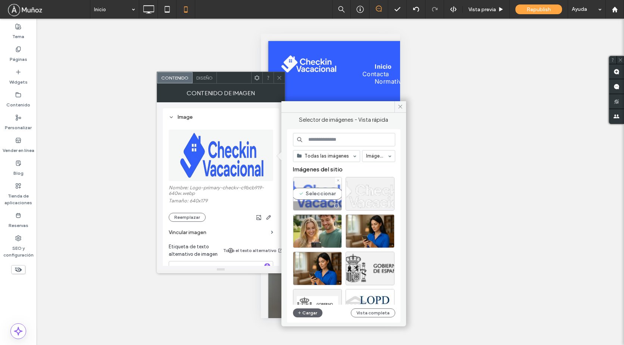
click at [316, 185] on div "Seleccionar" at bounding box center [317, 194] width 49 height 34
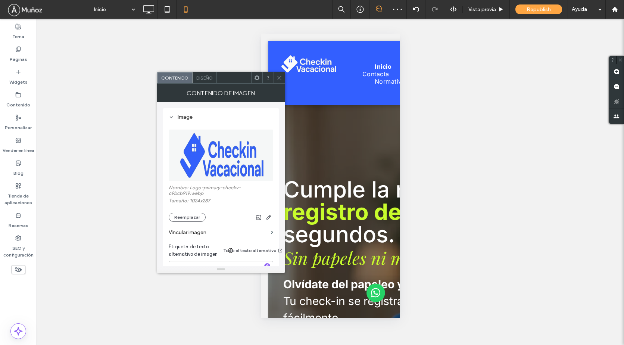
click at [278, 75] on icon at bounding box center [279, 78] width 6 height 6
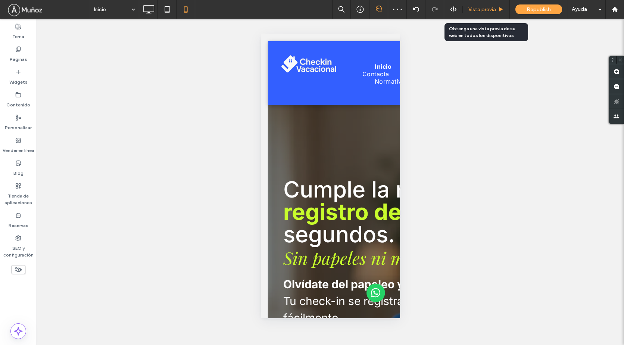
click at [480, 12] on span "Vista previa" at bounding box center [482, 9] width 28 height 6
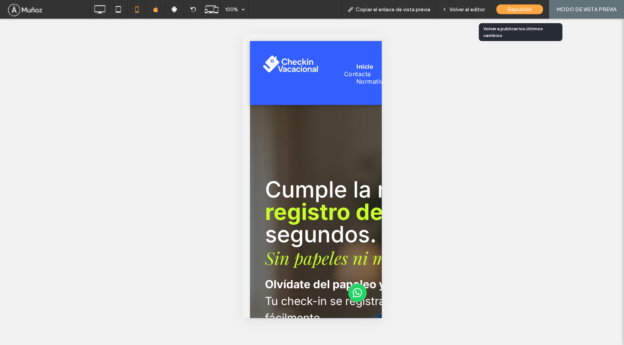
click at [524, 10] on span "Republish" at bounding box center [519, 9] width 24 height 6
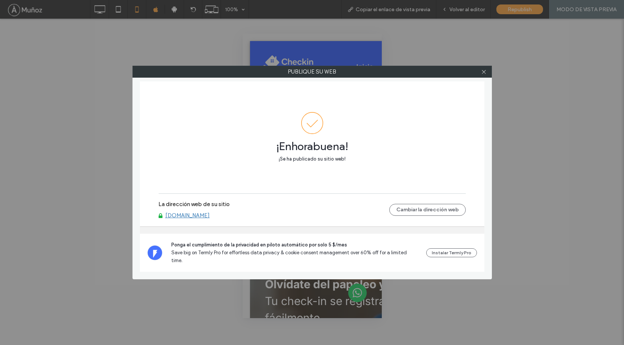
click at [203, 219] on link "[DOMAIN_NAME]" at bounding box center [187, 215] width 44 height 7
click at [483, 72] on icon at bounding box center [484, 72] width 6 height 6
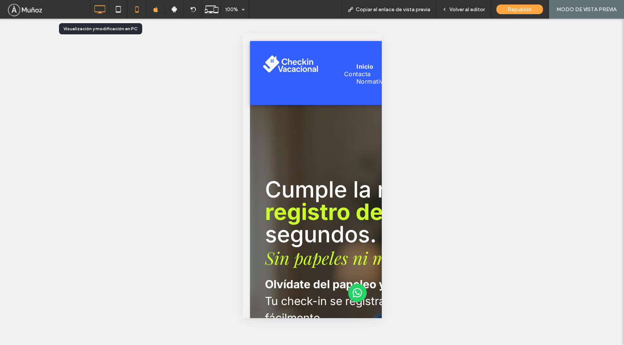
click at [98, 12] on icon at bounding box center [99, 9] width 15 height 15
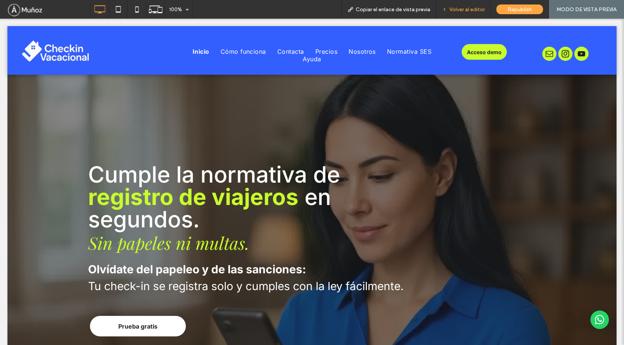
click at [475, 8] on span "Volver al editor" at bounding box center [466, 9] width 35 height 6
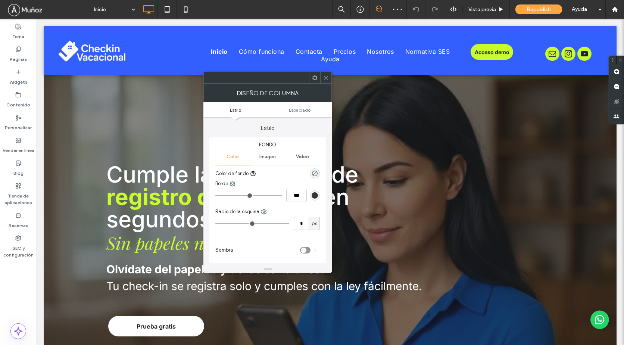
click at [324, 78] on icon at bounding box center [326, 78] width 6 height 6
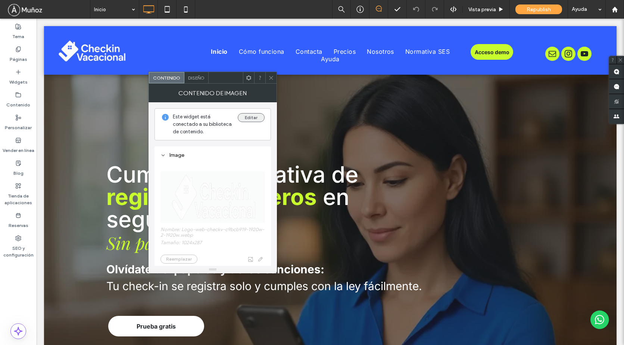
click at [254, 117] on button "Editar" at bounding box center [251, 117] width 27 height 9
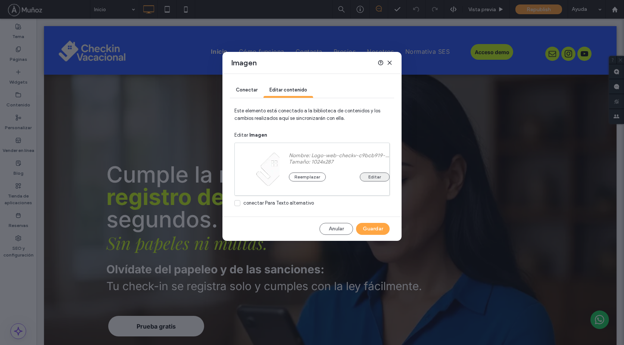
click at [376, 178] on button "Editar" at bounding box center [375, 176] width 30 height 9
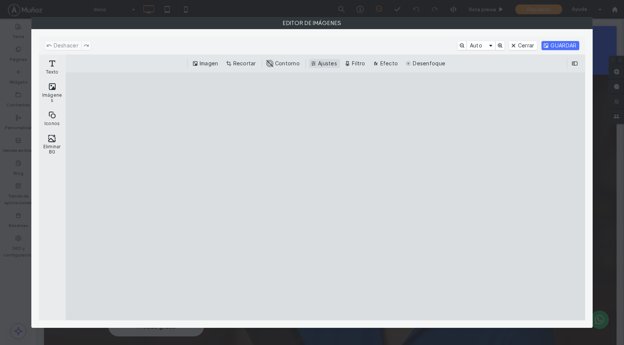
click at [317, 65] on button "Ajustes" at bounding box center [324, 63] width 31 height 9
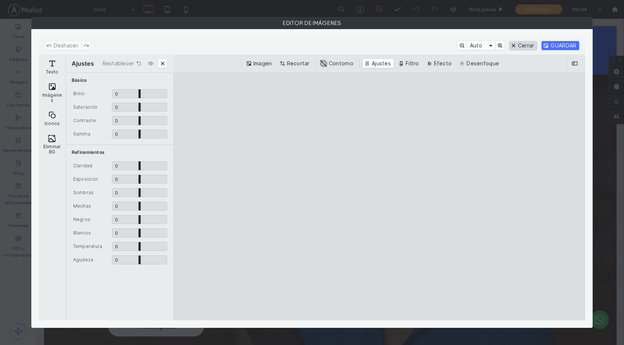
click at [523, 46] on button "Cerrar" at bounding box center [523, 45] width 28 height 9
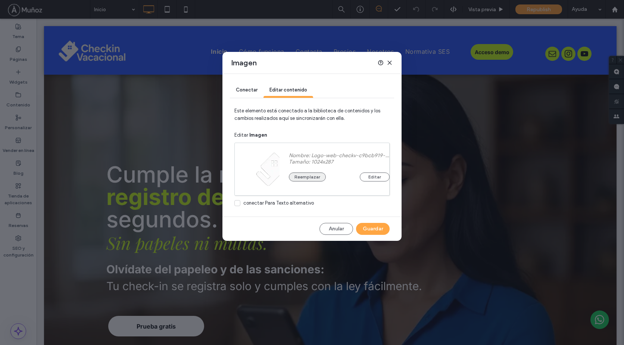
click at [310, 177] on button "Reemplazar" at bounding box center [307, 176] width 37 height 9
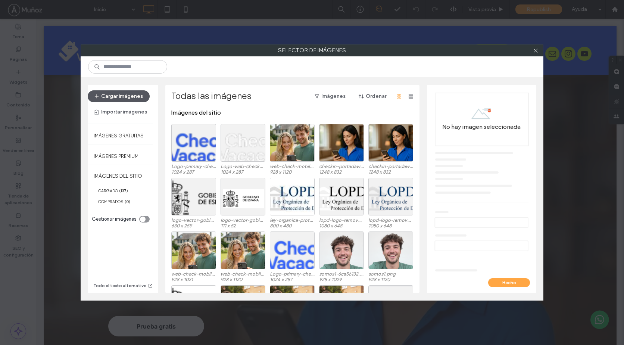
click at [126, 94] on button "Cargar imágenes" at bounding box center [119, 96] width 62 height 12
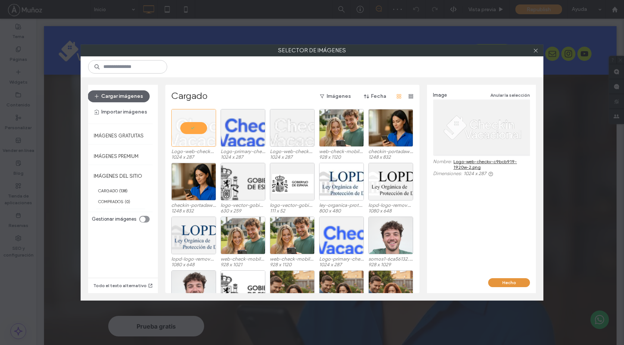
click at [514, 283] on button "Hecho" at bounding box center [509, 282] width 42 height 9
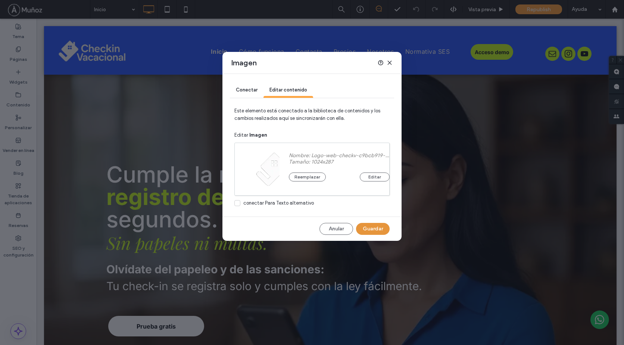
click at [372, 229] on button "Guardar" at bounding box center [373, 229] width 34 height 12
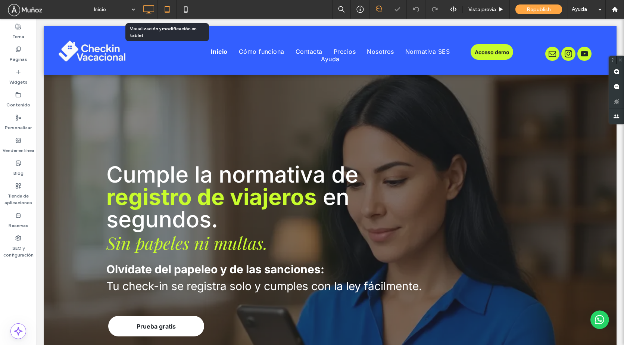
click at [168, 10] on icon at bounding box center [167, 9] width 15 height 15
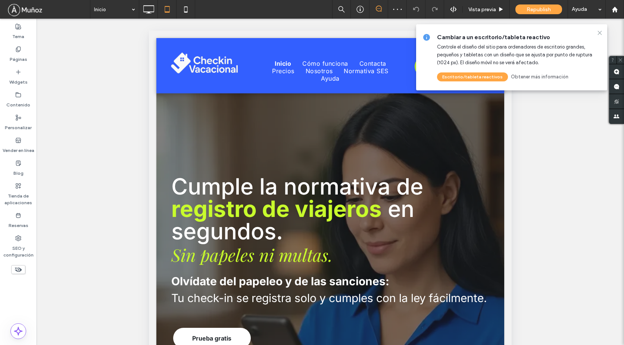
click at [600, 33] on use at bounding box center [599, 32] width 3 height 3
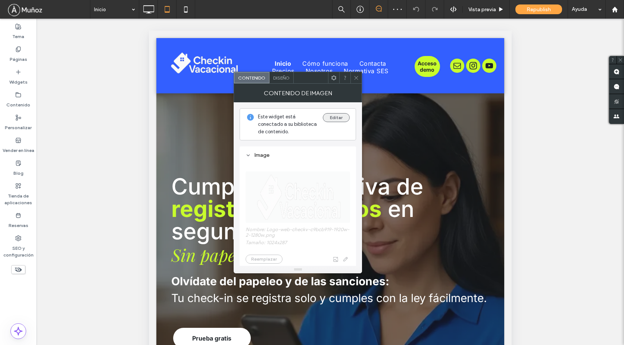
click at [331, 119] on button "Editar" at bounding box center [336, 117] width 27 height 9
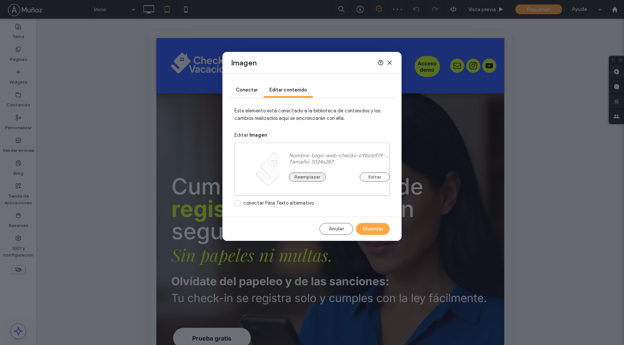
click at [308, 176] on button "Reemplazar" at bounding box center [307, 176] width 37 height 9
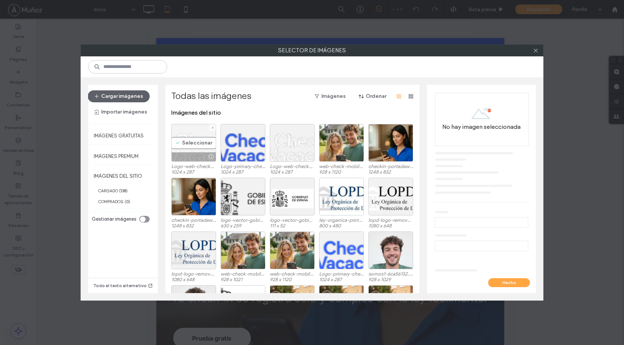
click at [187, 140] on div "Seleccionar" at bounding box center [193, 143] width 45 height 38
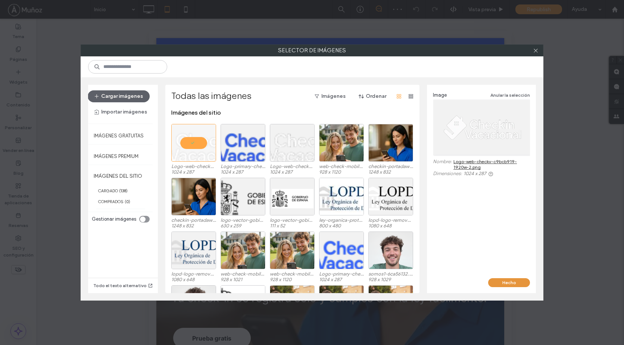
click at [506, 284] on button "Hecho" at bounding box center [509, 282] width 42 height 9
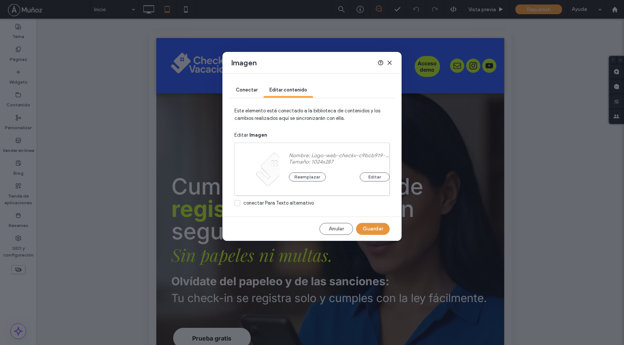
click at [373, 228] on button "Guardar" at bounding box center [373, 229] width 34 height 12
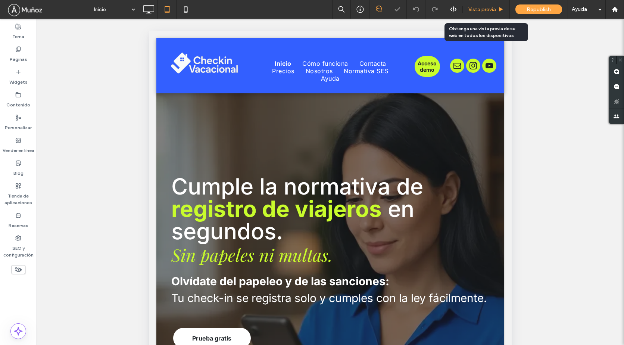
click at [482, 9] on span "Vista previa" at bounding box center [482, 9] width 28 height 6
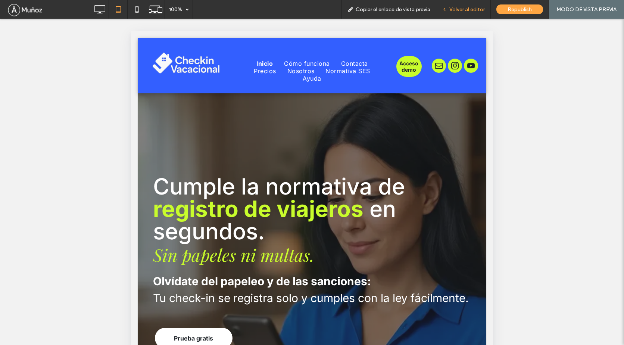
click at [458, 9] on span "Volver al editor" at bounding box center [466, 9] width 35 height 6
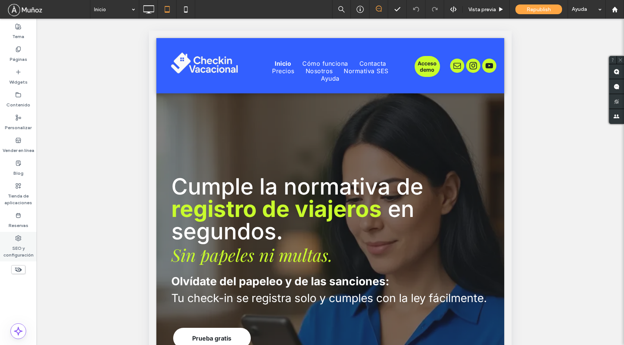
click at [13, 246] on label "SEO y configuración" at bounding box center [18, 249] width 37 height 17
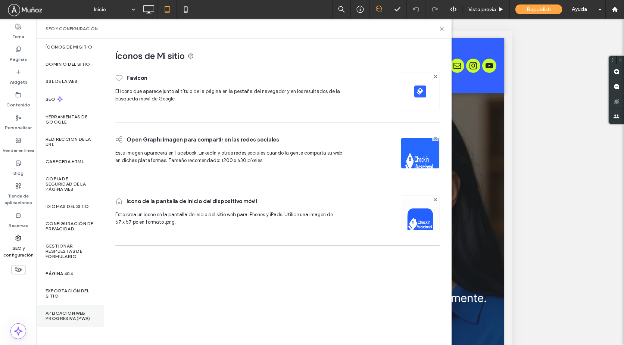
click at [75, 321] on div "Aplicación web progresiva (PWA)" at bounding box center [70, 315] width 67 height 22
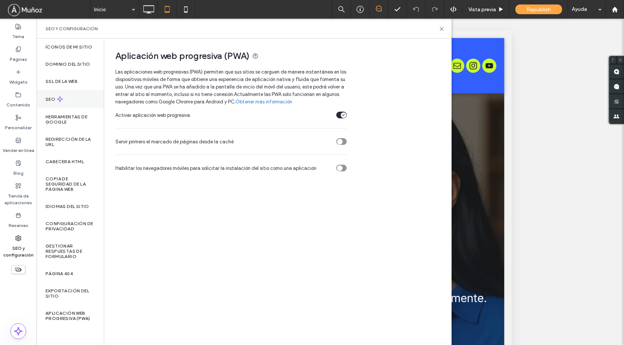
click at [69, 96] on div "SEO" at bounding box center [70, 99] width 67 height 18
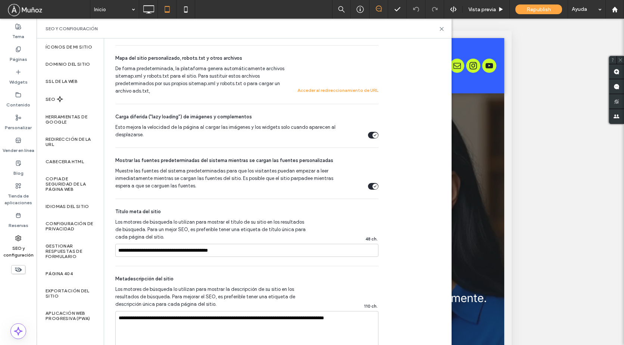
scroll to position [204, 0]
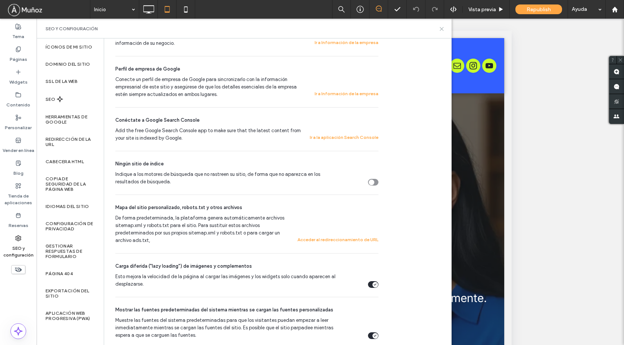
click at [439, 29] on icon at bounding box center [442, 29] width 6 height 6
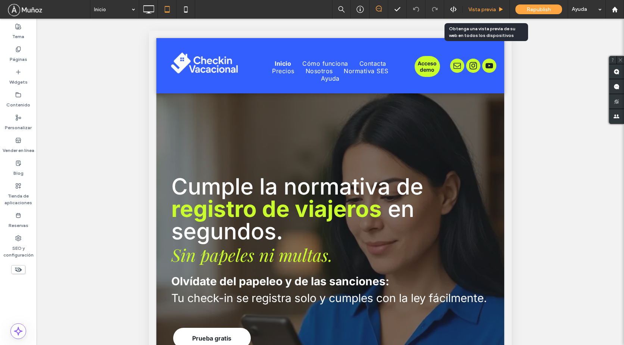
click at [475, 10] on span "Vista previa" at bounding box center [482, 9] width 28 height 6
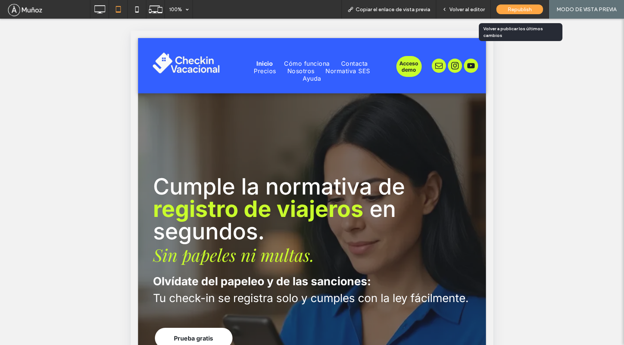
click at [526, 11] on span "Republish" at bounding box center [519, 9] width 24 height 6
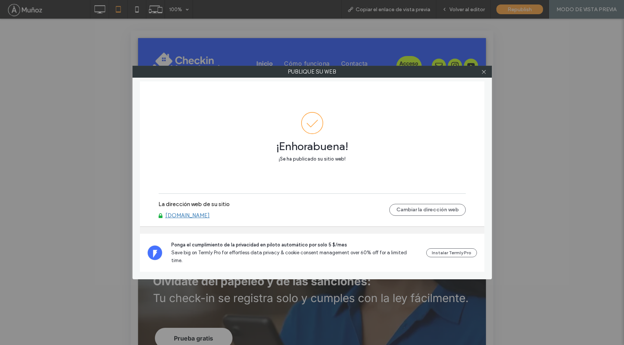
click at [210, 219] on link "[DOMAIN_NAME]" at bounding box center [187, 215] width 44 height 7
click at [483, 69] on icon at bounding box center [484, 72] width 6 height 6
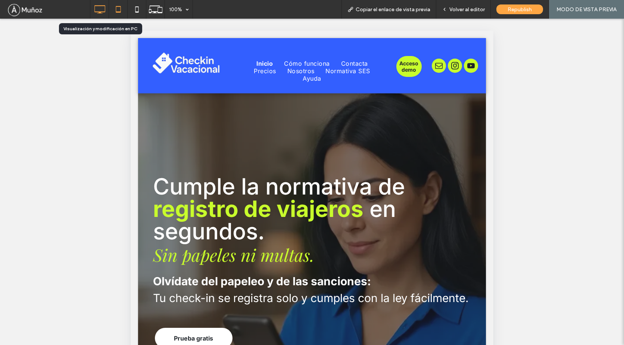
click at [98, 5] on icon at bounding box center [99, 9] width 15 height 15
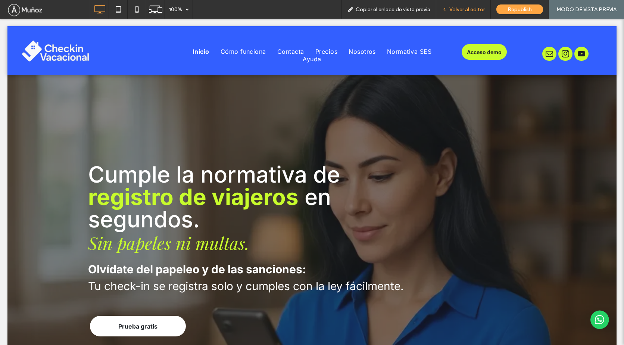
click at [457, 6] on div "Volver al editor" at bounding box center [463, 9] width 54 height 19
click at [463, 9] on span "Volver al editor" at bounding box center [466, 9] width 35 height 6
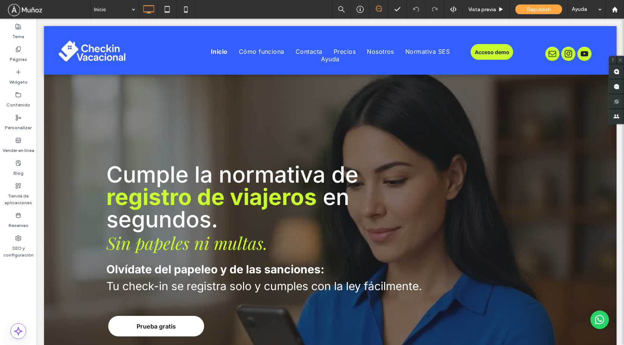
type input "*****"
type input "**"
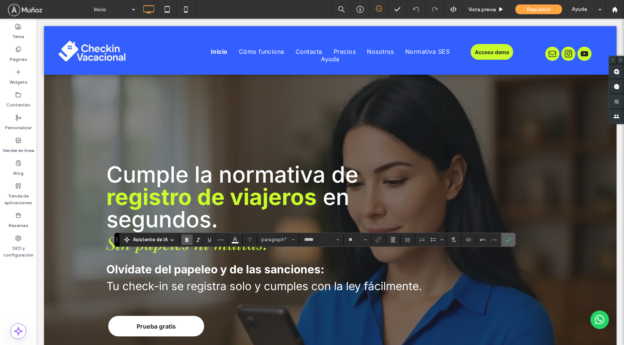
click at [507, 241] on icon "Confirmar" at bounding box center [508, 240] width 6 height 6
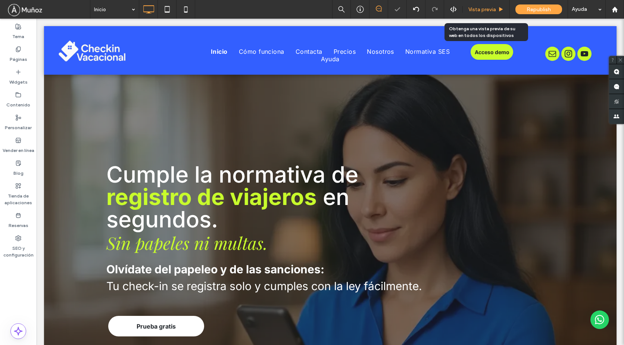
click at [482, 8] on span "Vista previa" at bounding box center [482, 9] width 28 height 6
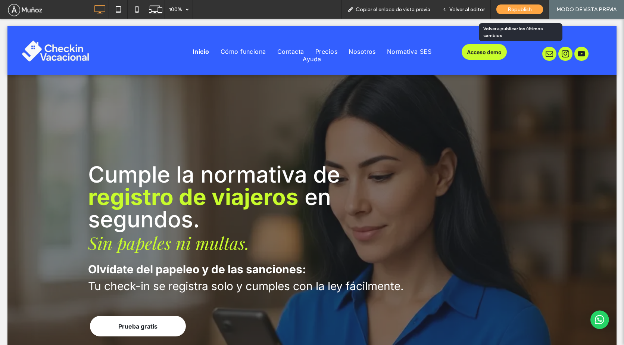
click at [520, 9] on span "Republish" at bounding box center [519, 9] width 24 height 6
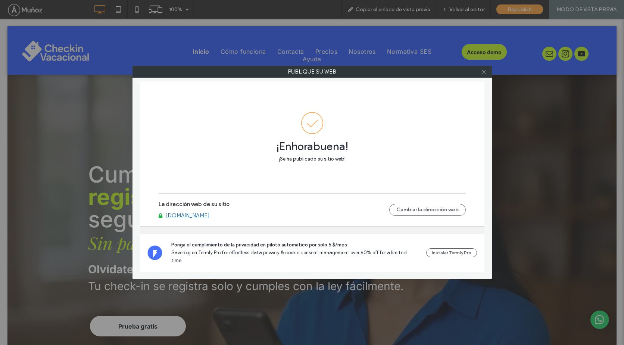
click at [482, 71] on icon at bounding box center [484, 72] width 6 height 6
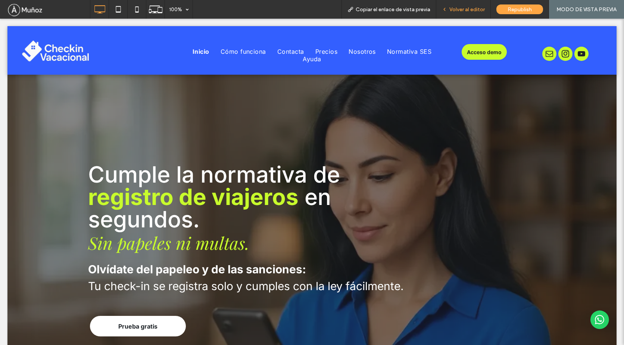
click at [469, 10] on span "Volver al editor" at bounding box center [466, 9] width 35 height 6
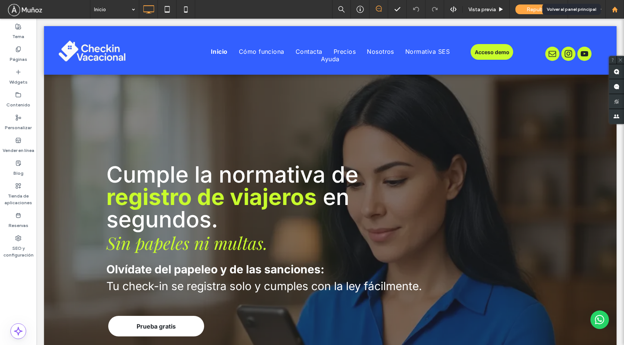
click at [614, 12] on icon at bounding box center [614, 9] width 6 height 6
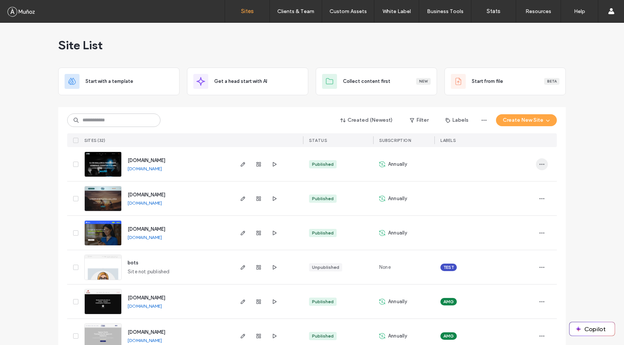
click at [539, 166] on icon "button" at bounding box center [542, 164] width 6 height 6
click at [510, 247] on span "Site Dashboard" at bounding box center [509, 244] width 35 height 7
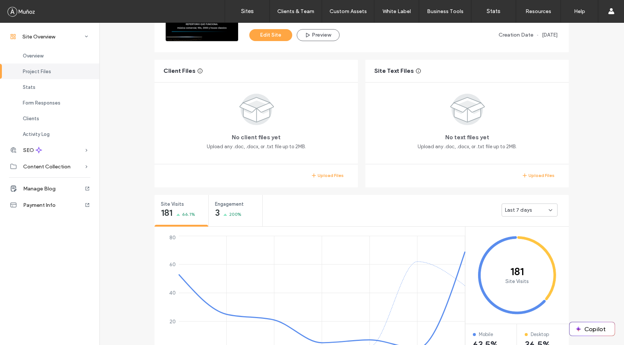
scroll to position [149, 0]
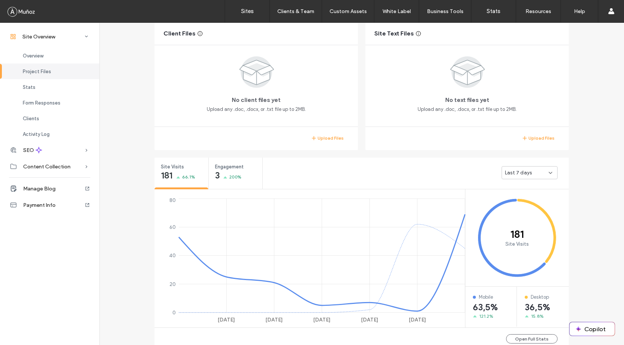
click at [551, 175] on div "Last 7 days" at bounding box center [529, 172] width 56 height 13
click at [532, 210] on div "Last 30 days" at bounding box center [526, 211] width 55 height 13
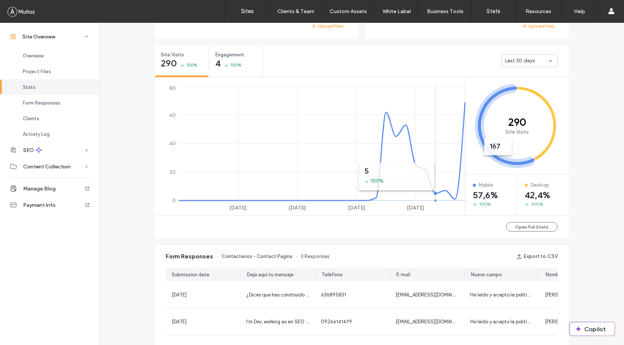
scroll to position [224, 0]
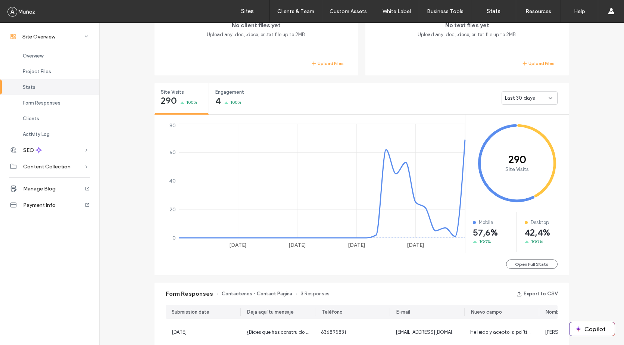
click at [547, 98] on icon at bounding box center [550, 98] width 6 height 6
click at [523, 123] on span "Last 7 days" at bounding box center [515, 123] width 27 height 7
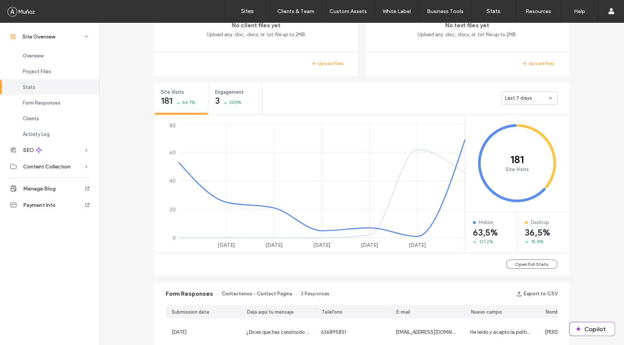
scroll to position [75, 0]
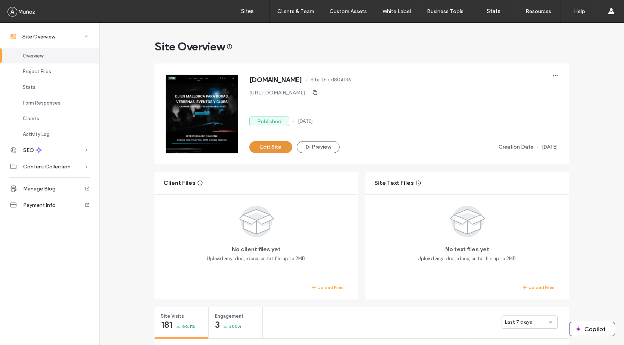
click at [265, 148] on button "Edit Site" at bounding box center [270, 147] width 43 height 12
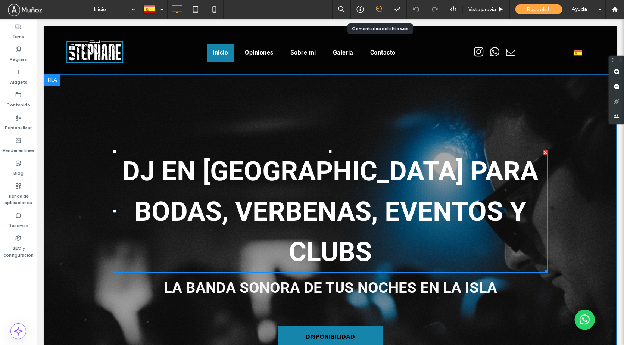
click at [272, 178] on strong "DJ EN [GEOGRAPHIC_DATA] PARA BODAS, VERBENAS, EVENTOS Y CLUBS" at bounding box center [330, 211] width 416 height 112
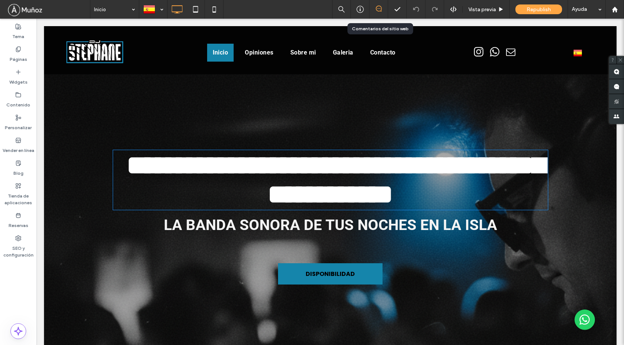
type input "******"
type input "**"
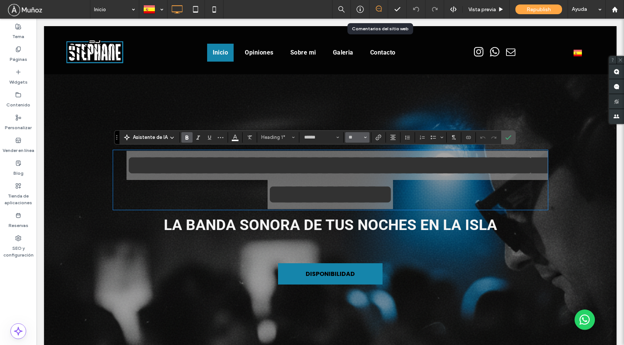
click at [364, 138] on icon "Tamaño borde" at bounding box center [365, 137] width 3 height 3
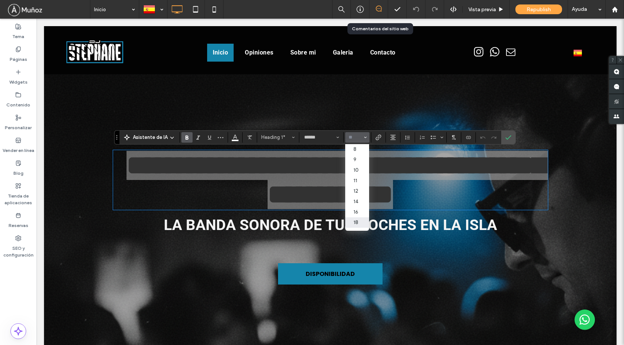
scroll to position [37, 0]
click at [357, 203] on label "30" at bounding box center [357, 206] width 24 height 10
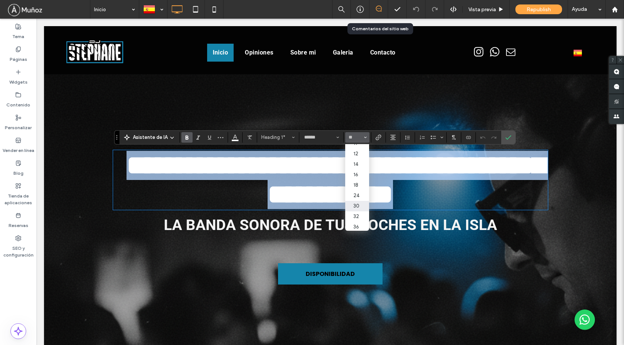
type input "**"
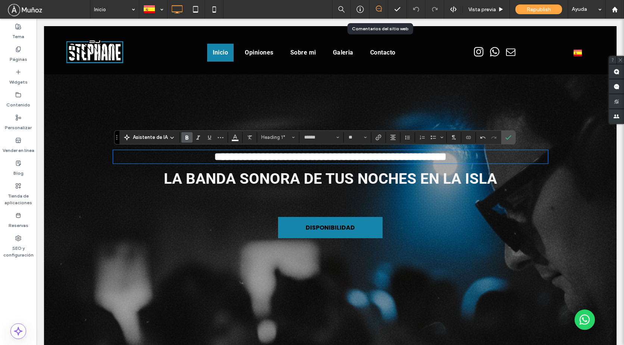
click at [336, 184] on strong "LA BANDA SONORA DE TUS NOCHES EN LA ISLA" at bounding box center [330, 179] width 333 height 18
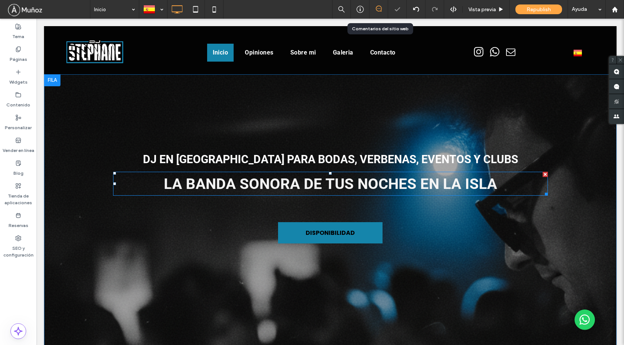
click at [336, 184] on strong "LA BANDA SONORA DE TUS NOCHES EN LA ISLA" at bounding box center [330, 184] width 333 height 18
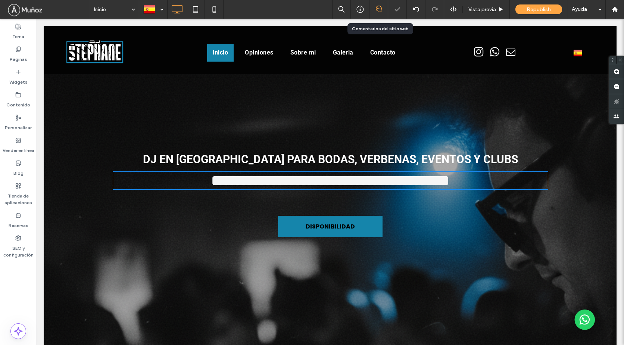
type input "******"
type input "**"
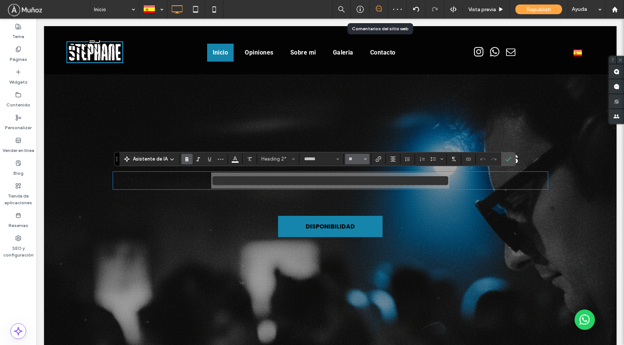
click at [364, 157] on icon "Tamaño borde" at bounding box center [365, 158] width 3 height 3
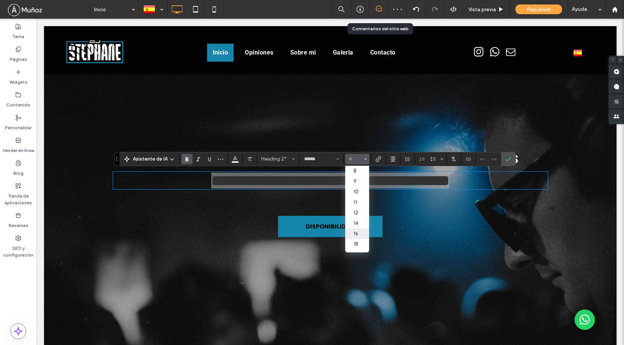
scroll to position [75, 0]
click at [360, 233] on label "60" at bounding box center [357, 232] width 24 height 10
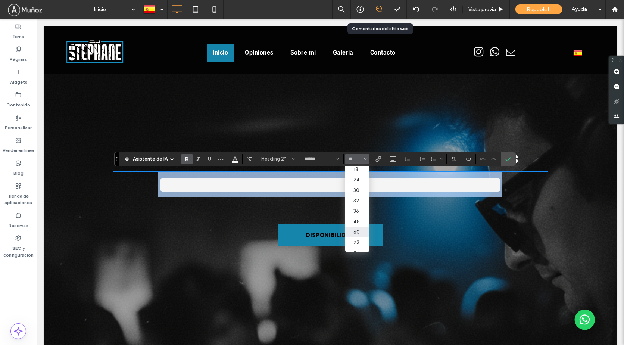
type input "**"
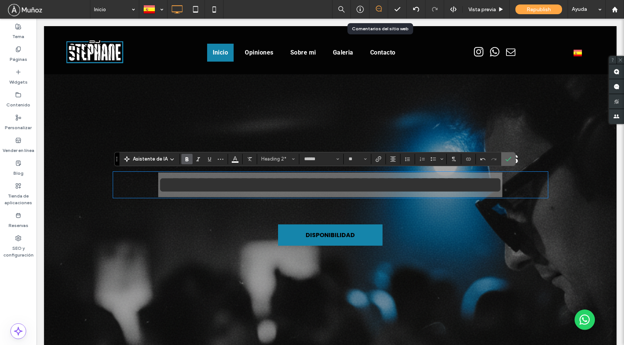
click at [507, 160] on use "Confirmar" at bounding box center [508, 159] width 6 height 4
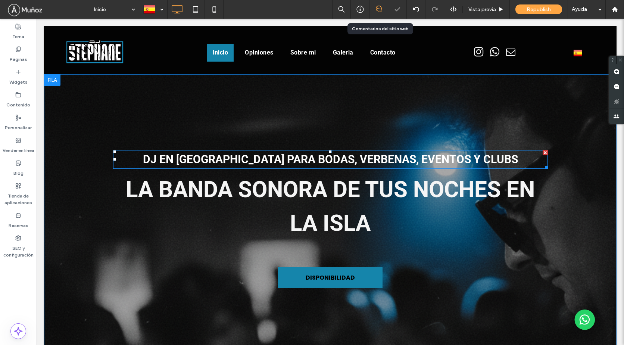
click at [392, 153] on strong "DJ EN MALLORCA PARA BODAS, VERBENAS, EVENTOS Y CLUBS" at bounding box center [330, 159] width 375 height 13
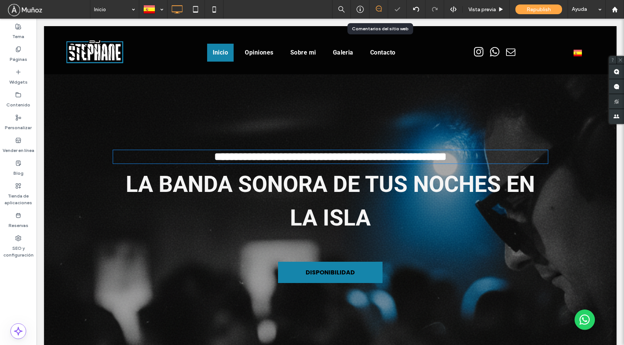
type input "******"
type input "**"
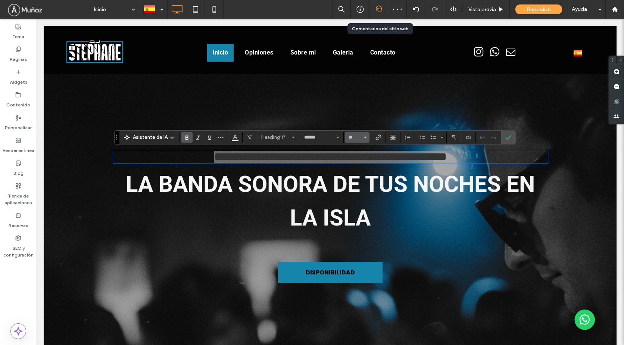
click at [364, 138] on icon "Tamaño borde" at bounding box center [365, 137] width 3 height 3
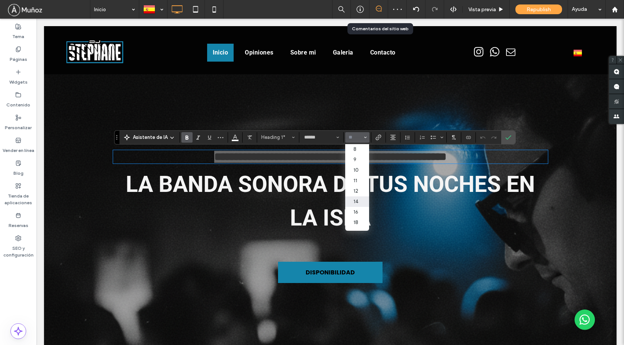
scroll to position [37, 0]
click at [357, 197] on label "24" at bounding box center [357, 195] width 24 height 10
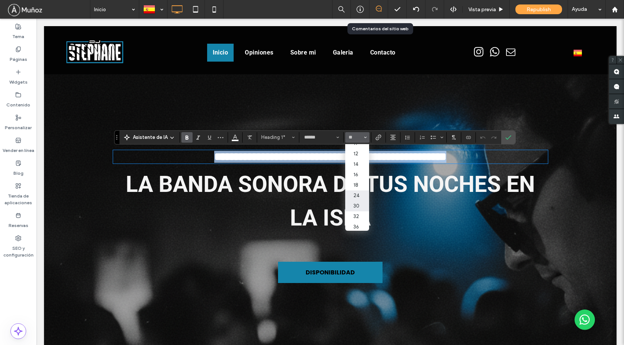
type input "**"
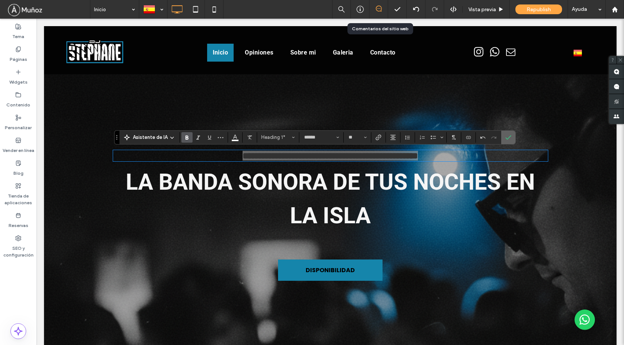
click at [504, 141] on label "Confirmar" at bounding box center [507, 137] width 11 height 13
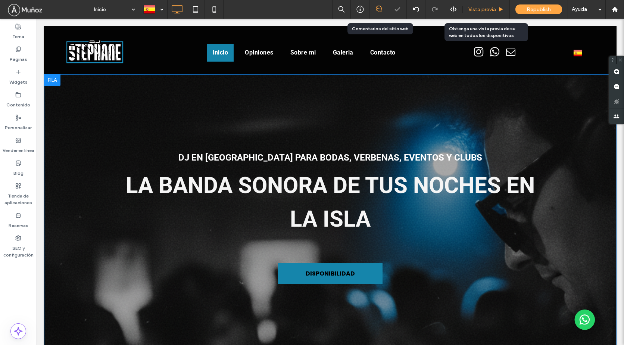
click at [479, 10] on span "Vista previa" at bounding box center [482, 9] width 28 height 6
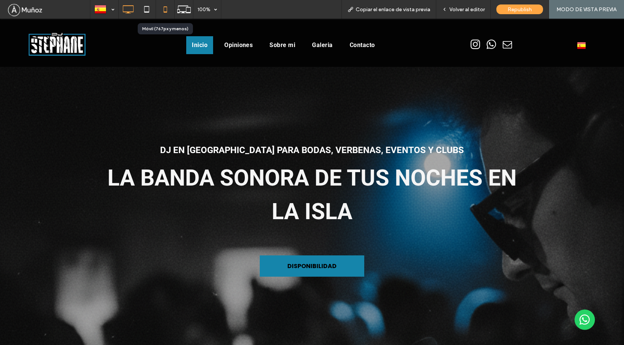
click at [164, 12] on use at bounding box center [164, 9] width 3 height 6
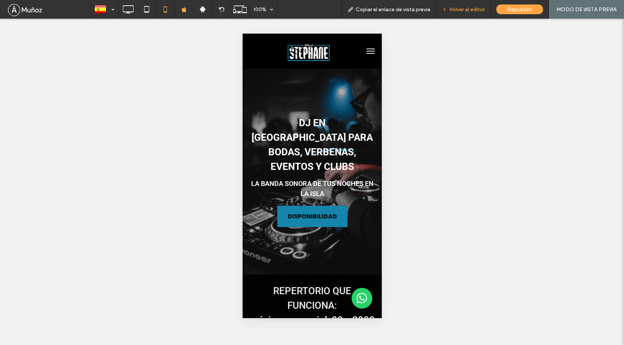
click at [469, 8] on span "Volver al editor" at bounding box center [466, 9] width 35 height 6
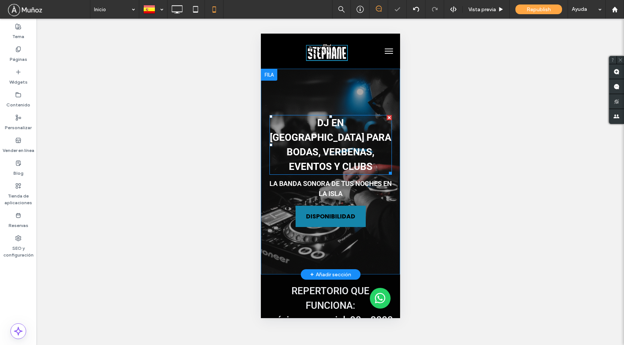
click at [350, 123] on strong "DJ EN MALLORCA PARA BODAS, VERBENAS, EVENTOS Y CLUBS" at bounding box center [329, 144] width 121 height 55
type input "******"
type input "**"
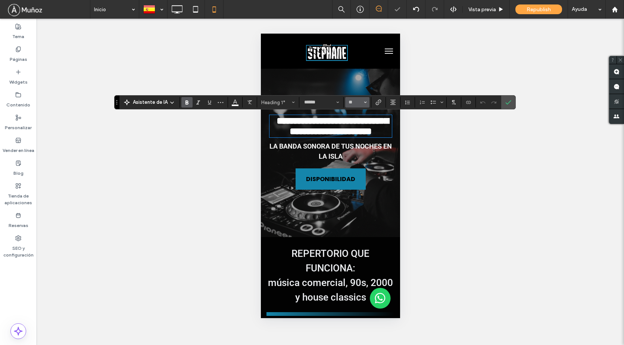
click at [367, 102] on button "**" at bounding box center [357, 102] width 24 height 10
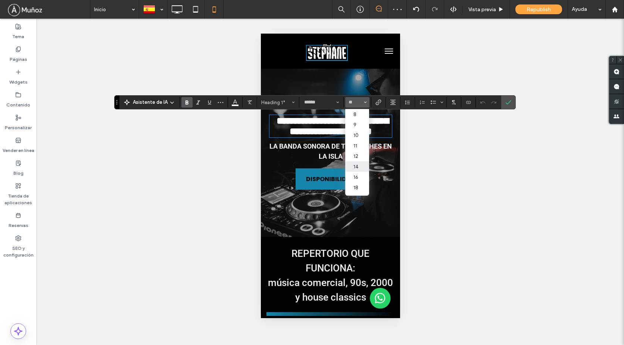
scroll to position [37, 0]
click at [358, 103] on input "Tamaño borde-input" at bounding box center [355, 102] width 15 height 6
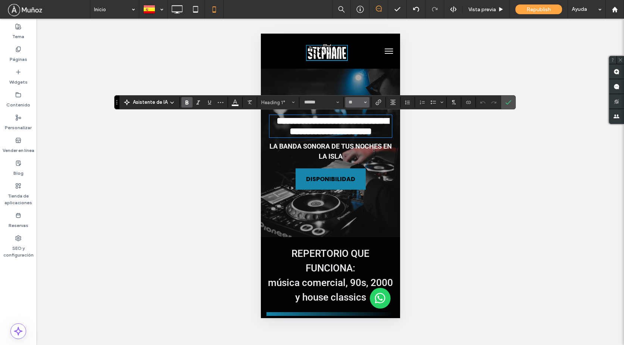
type input "**"
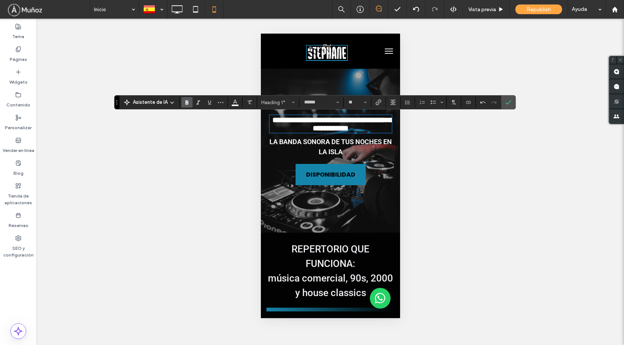
click at [505, 101] on icon "Confirmar" at bounding box center [508, 102] width 6 height 6
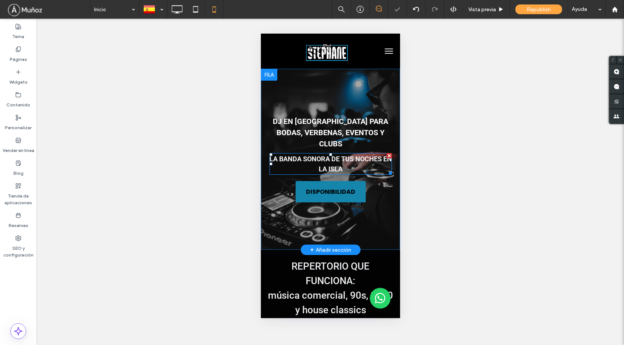
click at [307, 155] on strong "LA BANDA SONORA DE TUS NOCHES EN LA ISLA" at bounding box center [330, 164] width 122 height 18
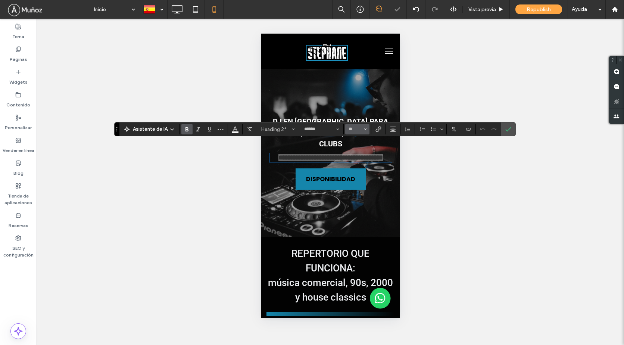
click at [362, 129] on button "**" at bounding box center [357, 129] width 24 height 10
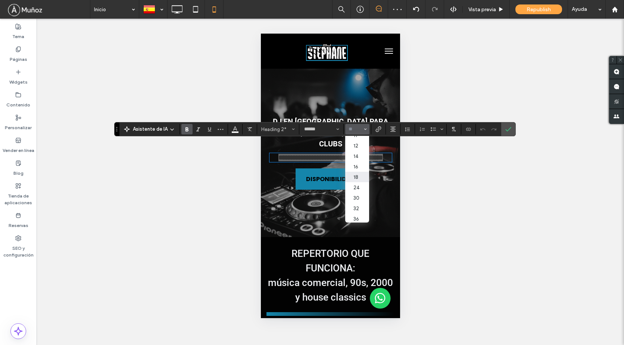
scroll to position [75, 0]
click at [359, 182] on label "36" at bounding box center [357, 181] width 24 height 10
type input "**"
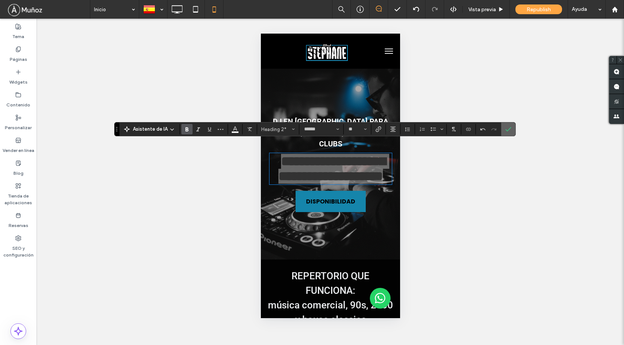
click at [511, 128] on label "Confirmar" at bounding box center [507, 128] width 11 height 13
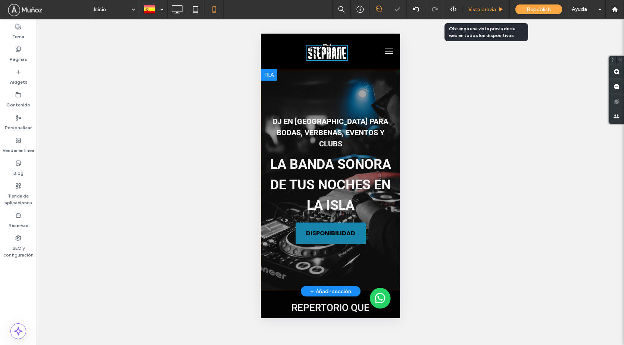
click at [479, 10] on span "Vista previa" at bounding box center [482, 9] width 28 height 6
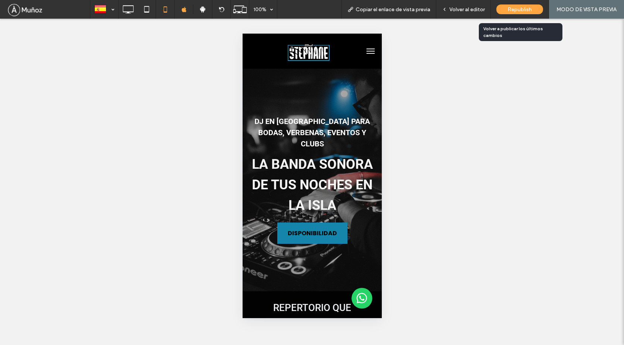
click at [511, 10] on span "Republish" at bounding box center [519, 9] width 24 height 6
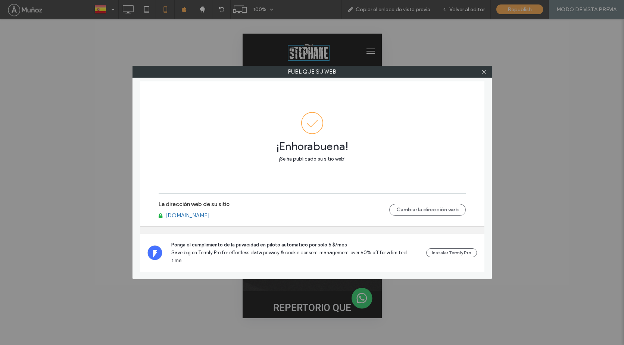
click at [205, 219] on link "www.stephanedj.com" at bounding box center [187, 215] width 44 height 7
click at [482, 72] on icon at bounding box center [484, 72] width 6 height 6
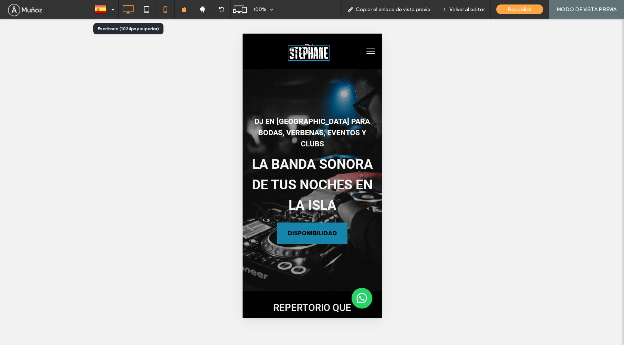
click at [129, 10] on icon at bounding box center [127, 9] width 15 height 15
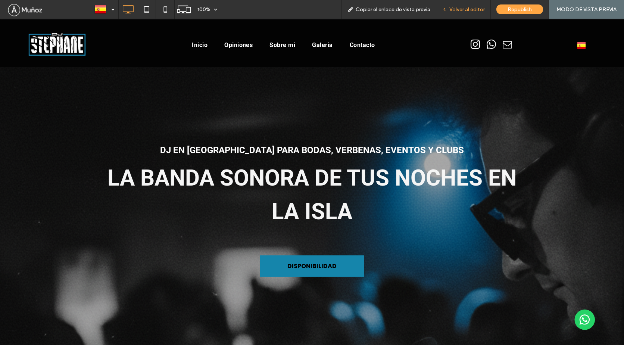
click at [467, 8] on span "Volver al editor" at bounding box center [466, 9] width 35 height 6
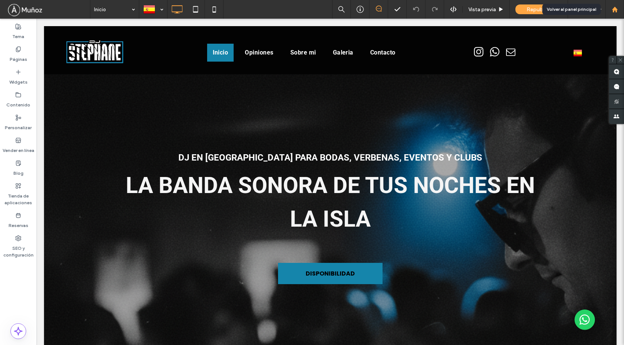
click at [617, 10] on icon at bounding box center [614, 9] width 6 height 6
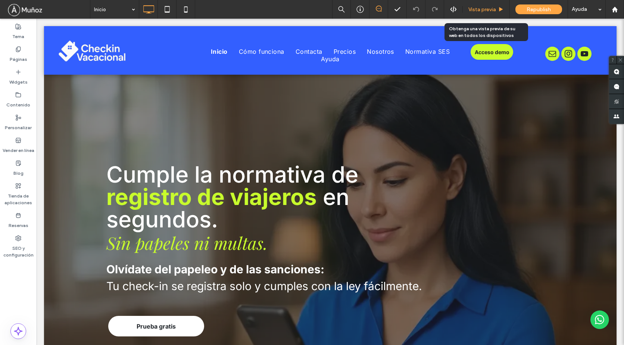
click at [485, 9] on span "Vista previa" at bounding box center [482, 9] width 28 height 6
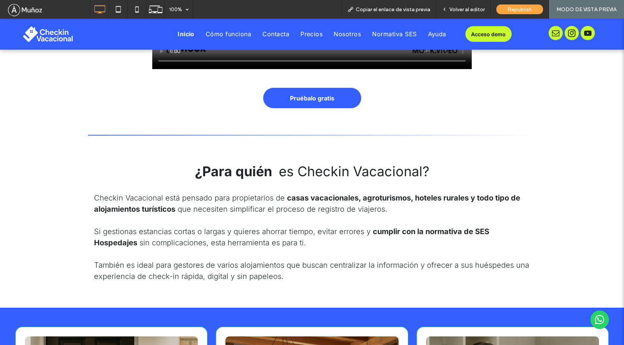
scroll to position [2126, 0]
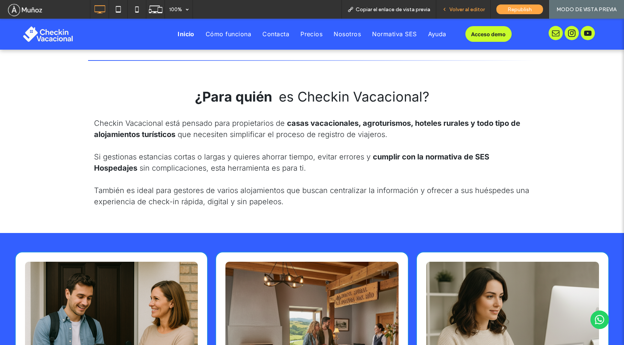
click at [461, 9] on span "Volver al editor" at bounding box center [466, 9] width 35 height 6
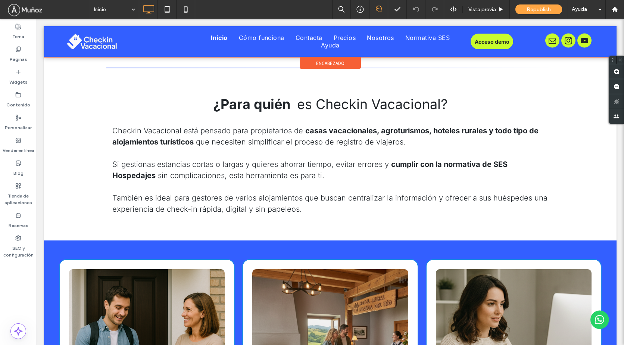
click at [563, 42] on div at bounding box center [330, 41] width 572 height 31
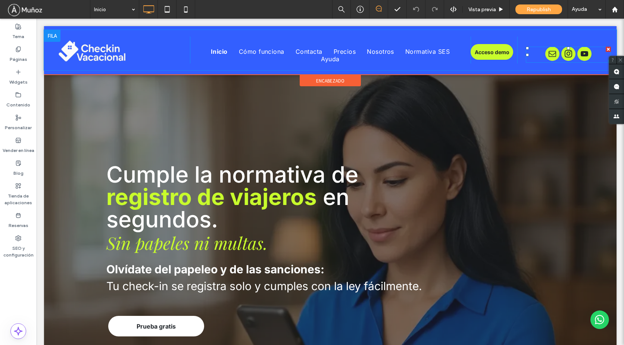
click at [577, 54] on span "youtube" at bounding box center [584, 54] width 14 height 14
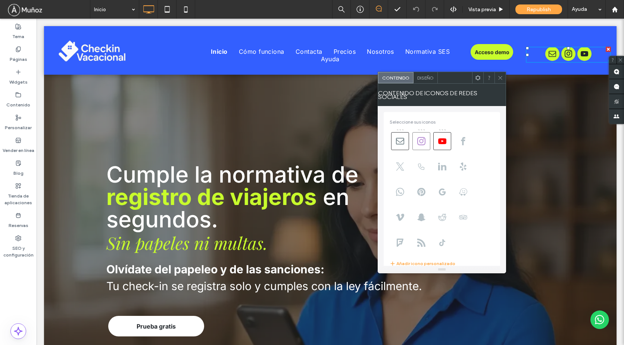
click at [423, 140] on icon at bounding box center [421, 141] width 8 height 8
click at [442, 138] on icon at bounding box center [442, 141] width 8 height 8
click at [500, 75] on icon at bounding box center [500, 78] width 6 height 6
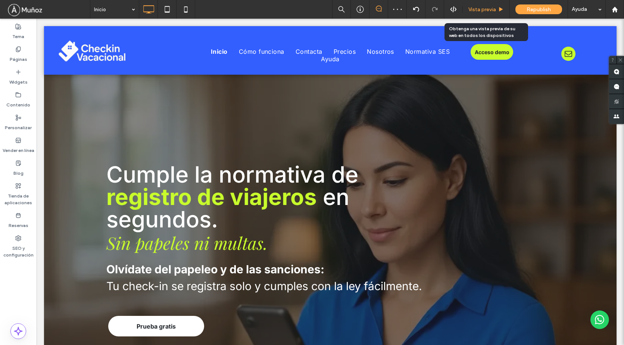
click at [482, 11] on span "Vista previa" at bounding box center [482, 9] width 28 height 6
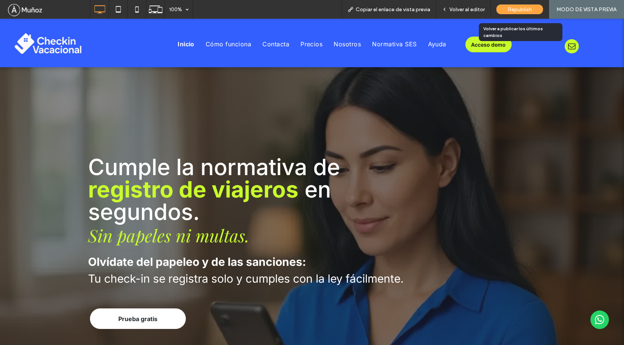
click at [516, 10] on span "Republish" at bounding box center [519, 9] width 24 height 6
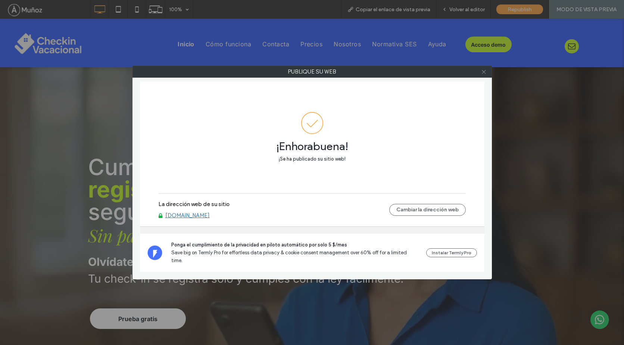
click at [482, 73] on icon at bounding box center [484, 72] width 6 height 6
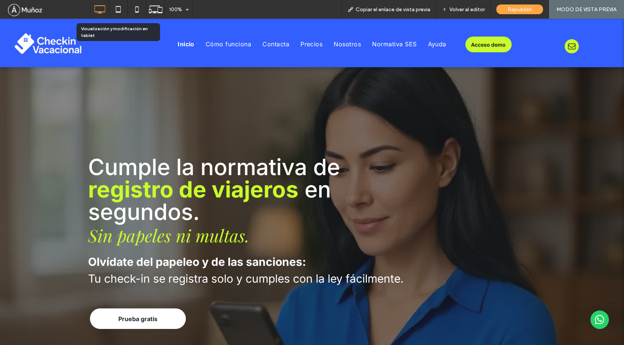
click at [135, 10] on icon at bounding box center [136, 9] width 15 height 15
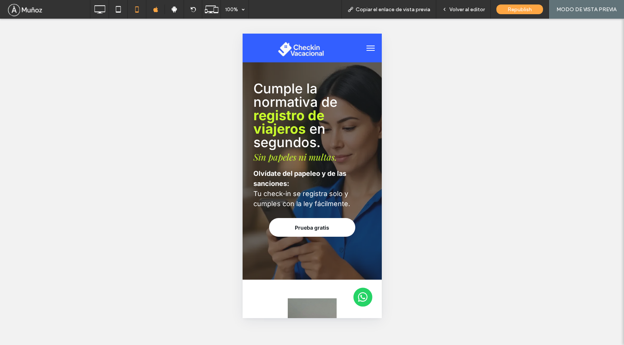
click at [366, 48] on span "menu" at bounding box center [370, 48] width 8 height 1
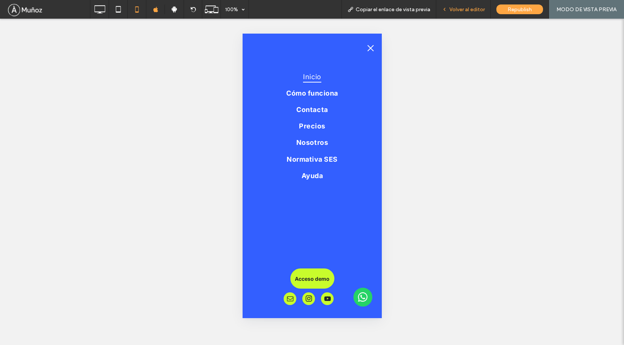
click at [472, 7] on span "Volver al editor" at bounding box center [466, 9] width 35 height 6
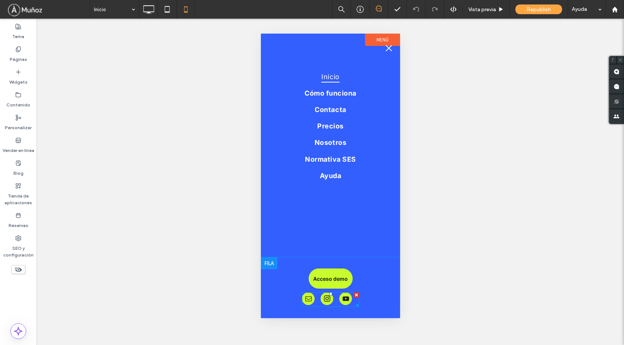
click at [324, 303] on span "instagram" at bounding box center [326, 298] width 13 height 13
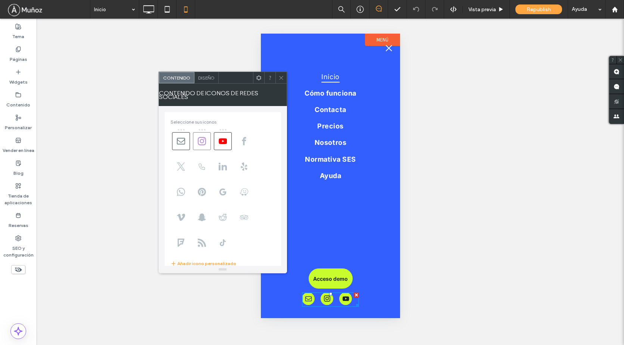
click at [198, 140] on icon at bounding box center [202, 141] width 8 height 8
click at [225, 138] on use at bounding box center [223, 141] width 8 height 6
click at [279, 79] on icon at bounding box center [281, 78] width 6 height 6
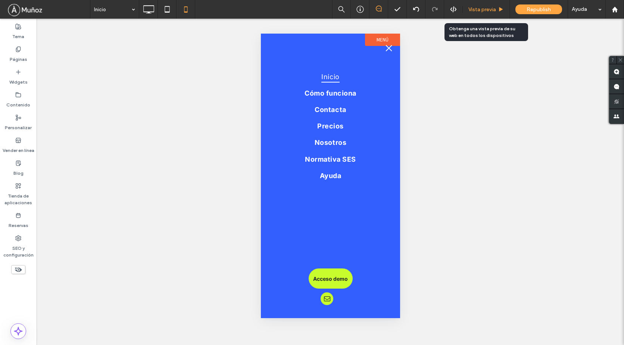
click at [477, 12] on span "Vista previa" at bounding box center [482, 9] width 28 height 6
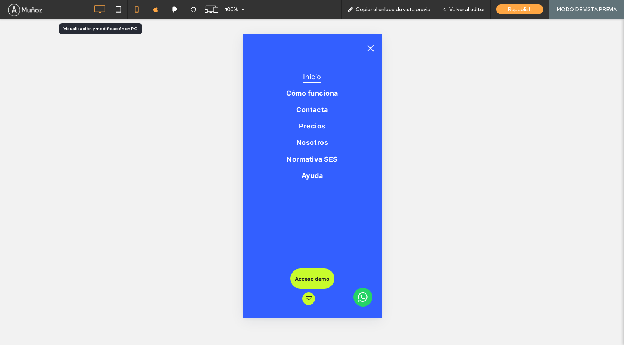
click at [101, 12] on use at bounding box center [99, 9] width 11 height 8
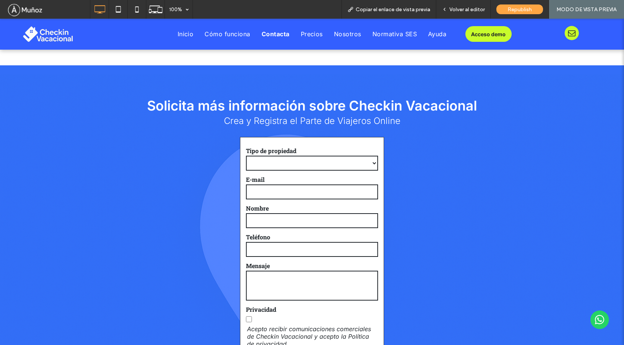
scroll to position [3000, 0]
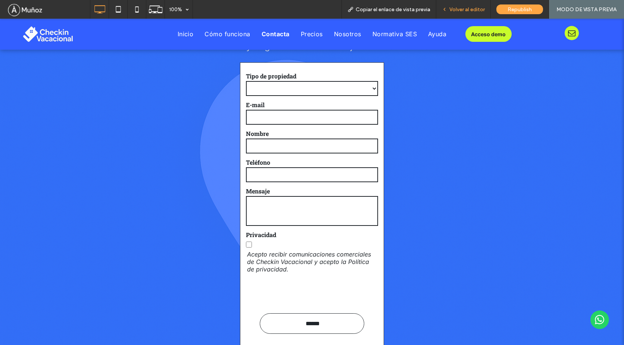
click at [465, 8] on span "Volver al editor" at bounding box center [466, 9] width 35 height 6
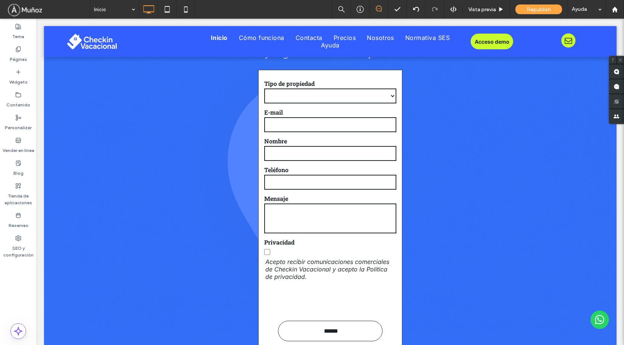
scroll to position [3127, 0]
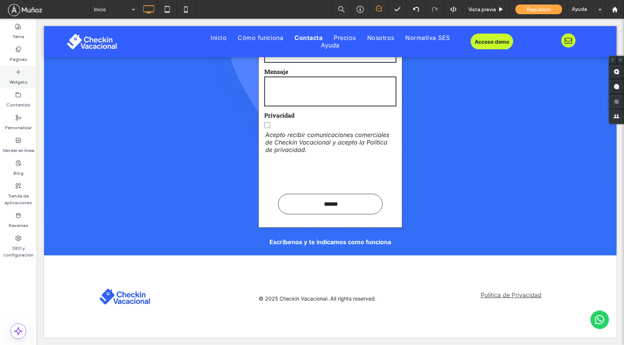
click at [18, 74] on icon at bounding box center [18, 72] width 6 height 6
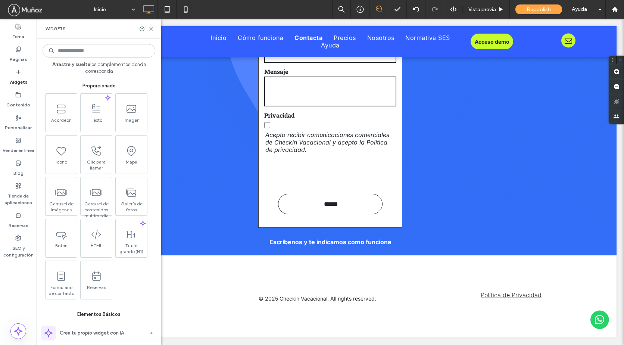
click at [86, 50] on input at bounding box center [99, 50] width 113 height 13
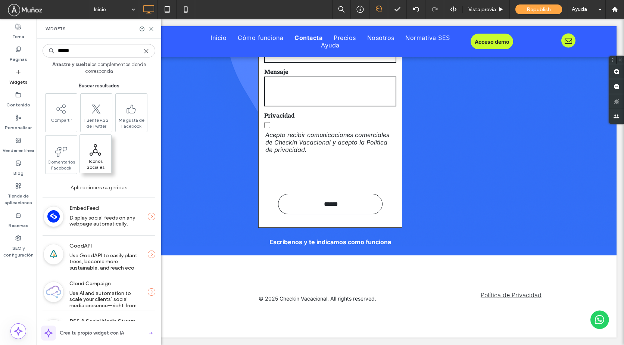
type input "******"
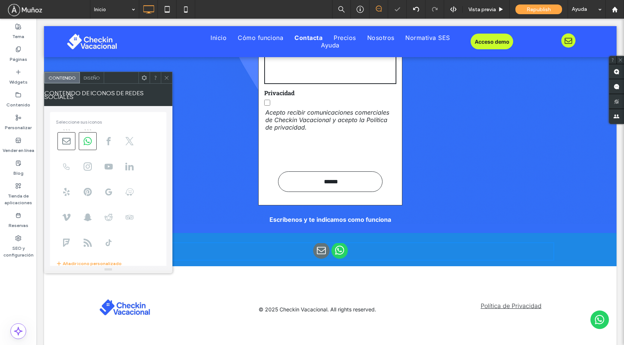
scroll to position [3138, 0]
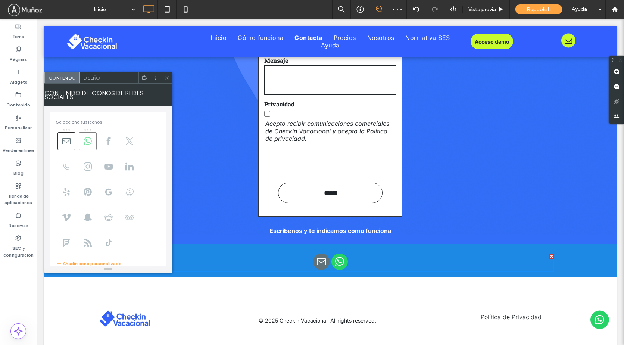
click at [85, 140] on icon at bounding box center [88, 141] width 8 height 8
click at [70, 139] on div at bounding box center [312, 172] width 624 height 345
click at [86, 164] on use at bounding box center [88, 166] width 8 height 8
click at [106, 163] on use at bounding box center [108, 166] width 8 height 6
click at [62, 140] on span at bounding box center [66, 141] width 18 height 18
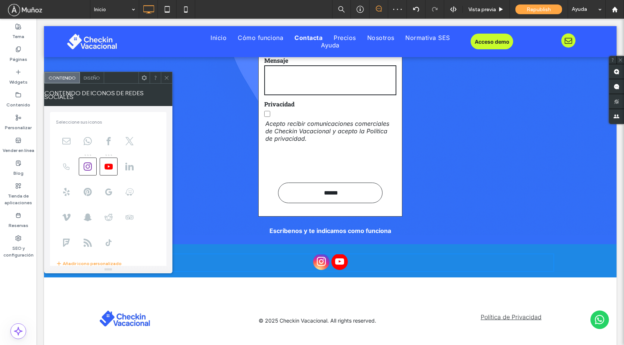
click at [93, 81] on div "Diseño" at bounding box center [92, 77] width 24 height 11
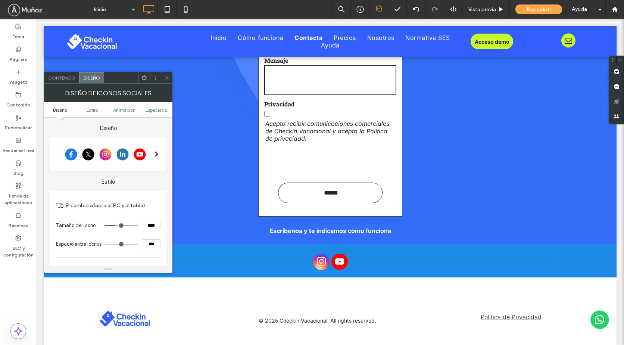
click at [143, 157] on div at bounding box center [105, 154] width 99 height 19
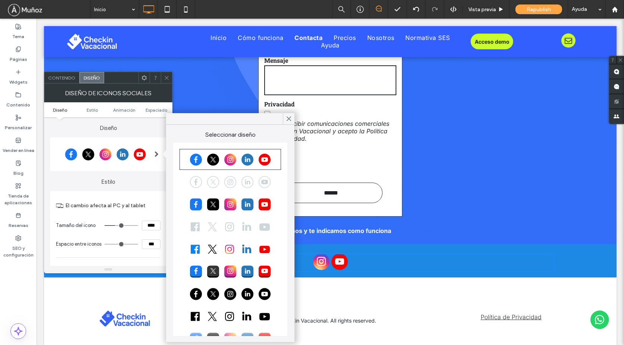
scroll to position [21, 0]
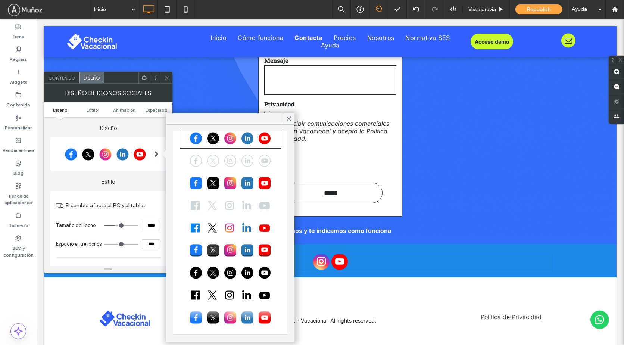
click at [236, 162] on div at bounding box center [230, 160] width 99 height 19
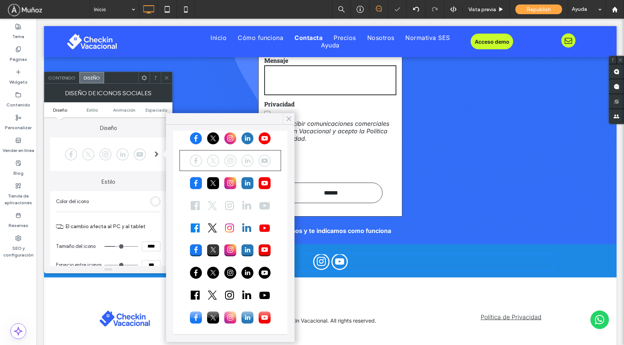
click at [288, 118] on icon at bounding box center [288, 118] width 7 height 7
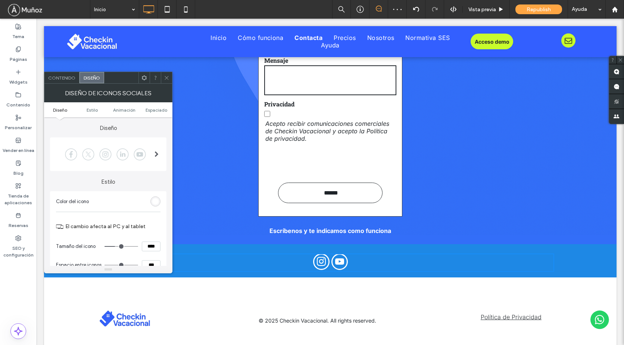
click at [165, 76] on use at bounding box center [167, 78] width 4 height 4
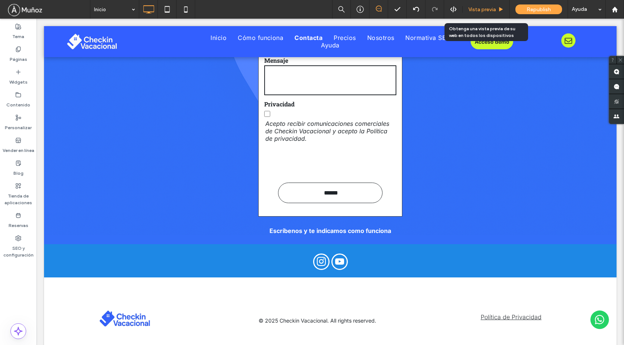
click at [486, 9] on span "Vista previa" at bounding box center [482, 9] width 28 height 6
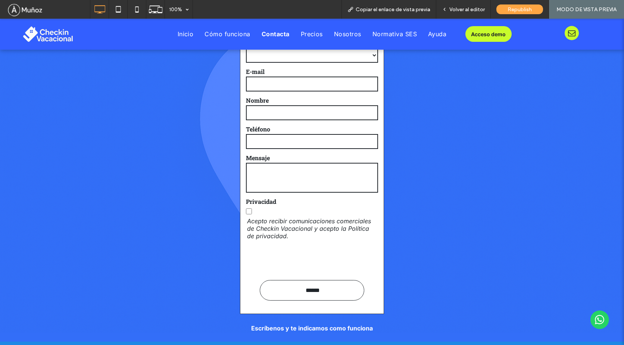
scroll to position [3145, 0]
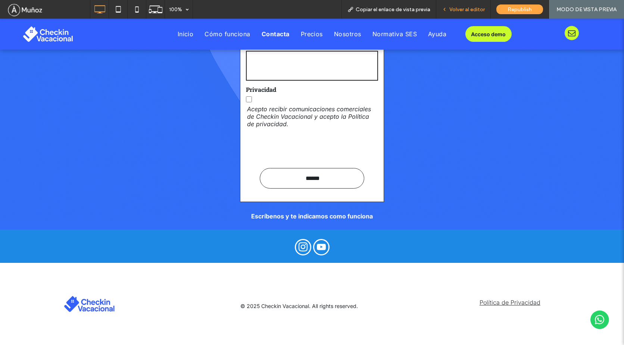
click at [456, 9] on span "Volver al editor" at bounding box center [466, 9] width 35 height 6
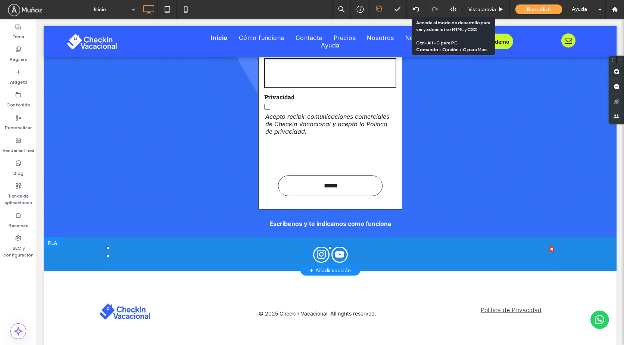
click at [363, 252] on div at bounding box center [330, 255] width 448 height 18
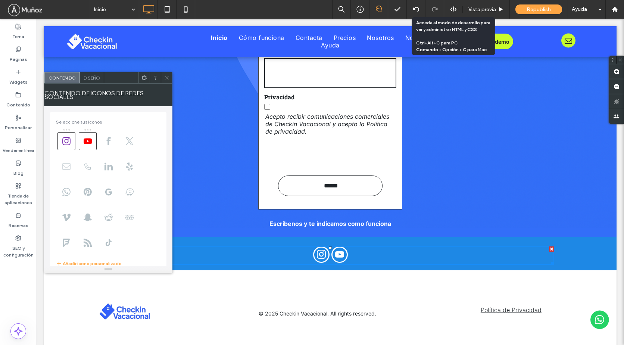
click at [66, 163] on icon at bounding box center [66, 166] width 8 height 8
click at [86, 141] on span at bounding box center [88, 141] width 18 height 18
click at [69, 141] on use at bounding box center [66, 141] width 8 height 8
click at [67, 138] on icon at bounding box center [66, 141] width 8 height 8
click at [87, 138] on use at bounding box center [88, 141] width 8 height 6
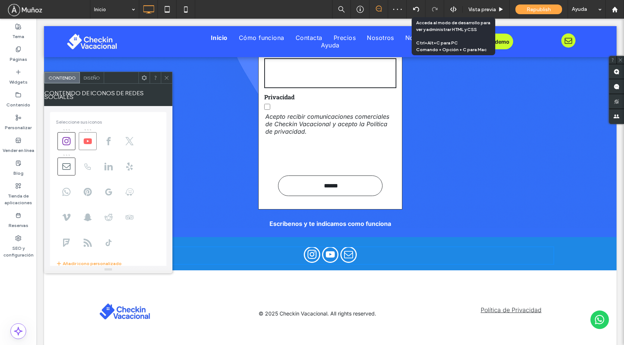
click at [89, 140] on use at bounding box center [88, 141] width 8 height 6
click at [72, 139] on span at bounding box center [66, 141] width 18 height 18
click at [87, 141] on icon at bounding box center [88, 141] width 8 height 8
click at [70, 163] on use at bounding box center [66, 166] width 8 height 6
click at [68, 140] on icon at bounding box center [66, 141] width 8 height 8
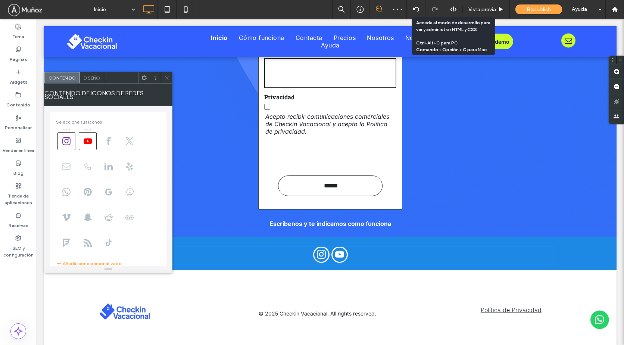
click at [71, 162] on span at bounding box center [66, 166] width 18 height 18
click at [167, 79] on icon at bounding box center [167, 78] width 6 height 6
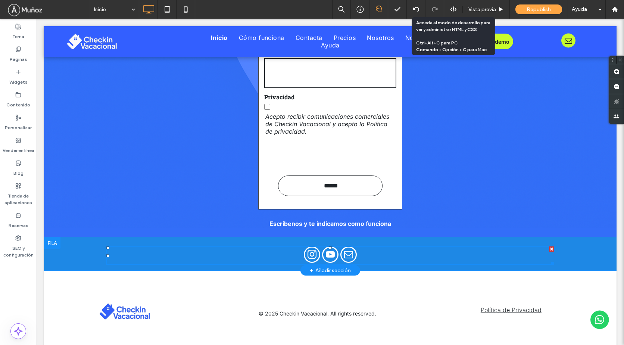
click at [350, 250] on span "email" at bounding box center [348, 254] width 16 height 16
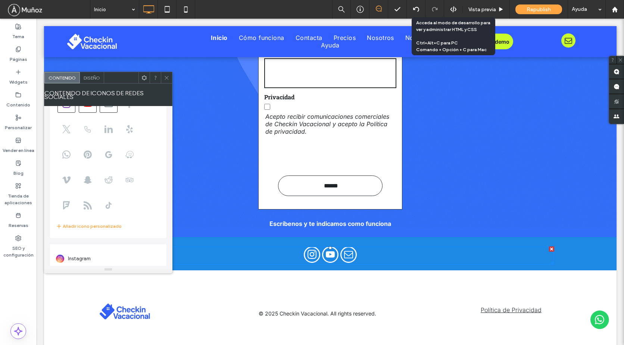
scroll to position [132, 0]
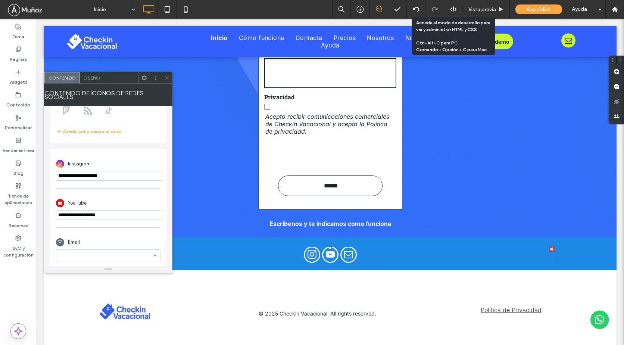
click at [114, 173] on input "**********" at bounding box center [109, 176] width 106 height 10
type input "**********"
click at [124, 179] on div "**********" at bounding box center [108, 168] width 104 height 31
click at [184, 9] on use at bounding box center [185, 9] width 3 height 6
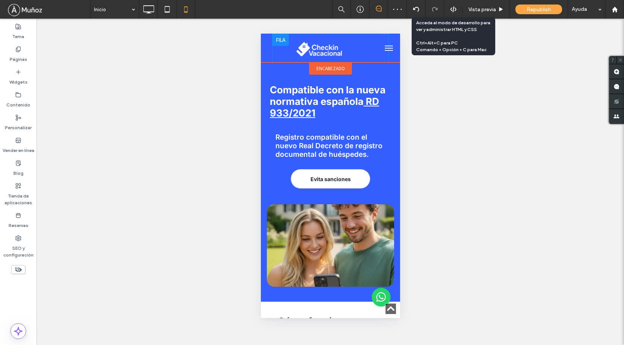
scroll to position [821, 0]
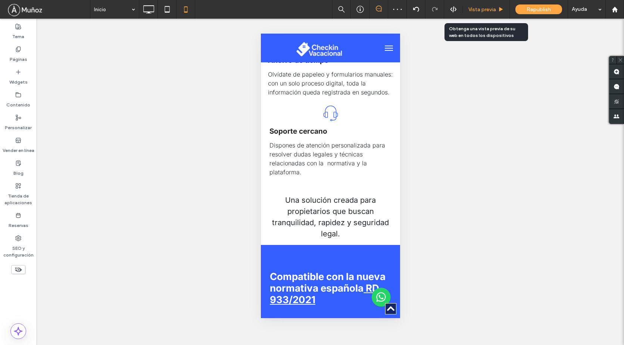
click at [480, 8] on span "Vista previa" at bounding box center [482, 9] width 28 height 6
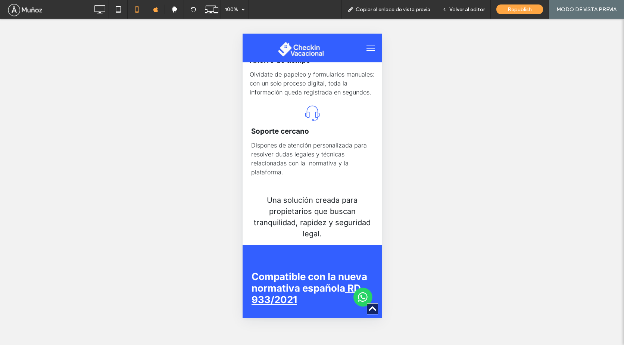
click at [364, 47] on button "menu" at bounding box center [370, 48] width 15 height 15
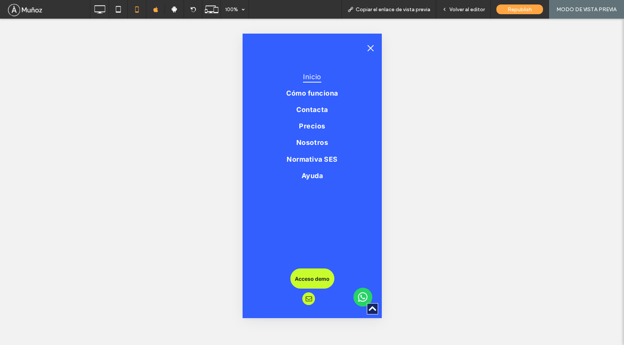
click at [369, 48] on span "menu" at bounding box center [370, 48] width 6 height 6
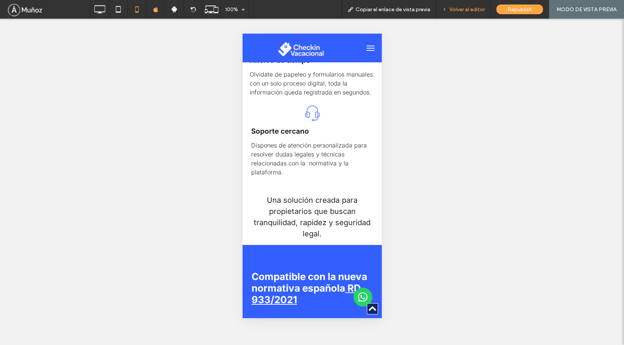
click at [459, 9] on span "Volver al editor" at bounding box center [466, 9] width 35 height 6
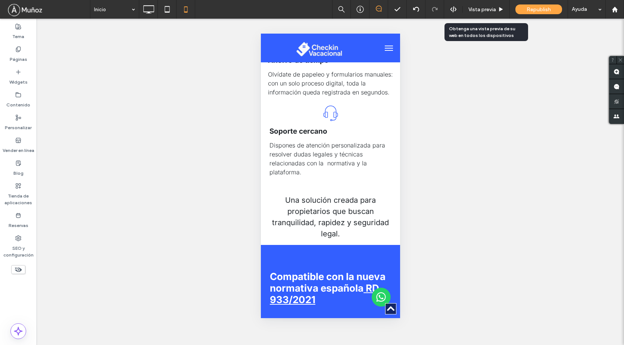
click at [473, 9] on span "Vista previa" at bounding box center [482, 9] width 28 height 6
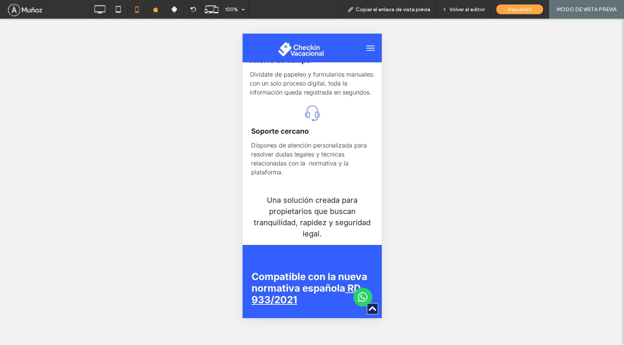
click at [366, 48] on span "menu" at bounding box center [370, 48] width 8 height 1
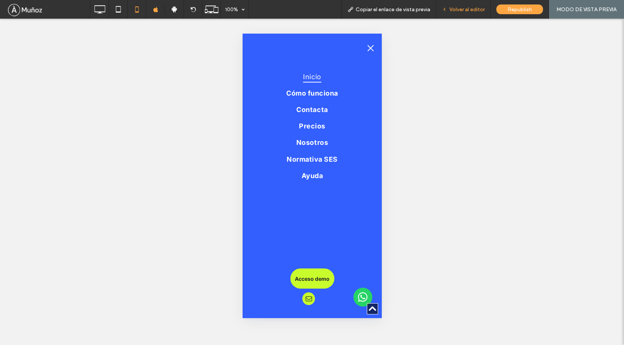
click at [469, 10] on span "Volver al editor" at bounding box center [466, 9] width 35 height 6
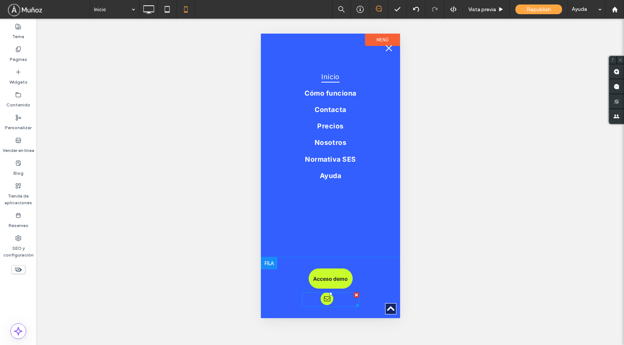
click at [333, 295] on div at bounding box center [330, 299] width 20 height 15
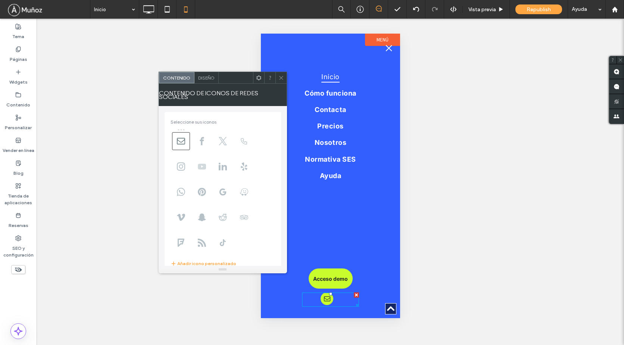
click at [201, 162] on icon at bounding box center [202, 166] width 8 height 8
click at [182, 164] on icon at bounding box center [181, 166] width 8 height 8
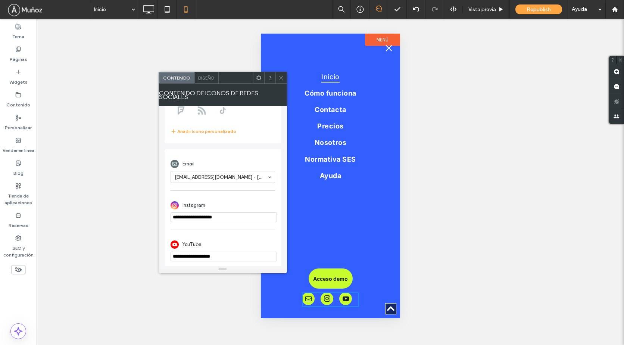
click at [240, 212] on input "**********" at bounding box center [223, 217] width 106 height 10
type input "**********"
click at [253, 240] on div "YouTube" at bounding box center [222, 244] width 104 height 14
drag, startPoint x: 241, startPoint y: 252, endPoint x: 168, endPoint y: 248, distance: 73.2
click at [168, 248] on div "**********" at bounding box center [223, 208] width 116 height 119
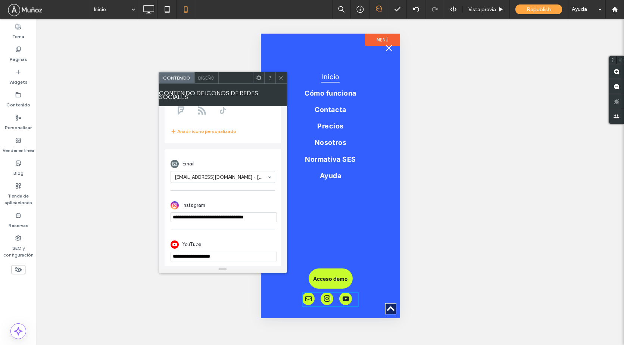
paste input "**********"
type input "**********"
click at [254, 237] on div "YouTube" at bounding box center [222, 244] width 104 height 14
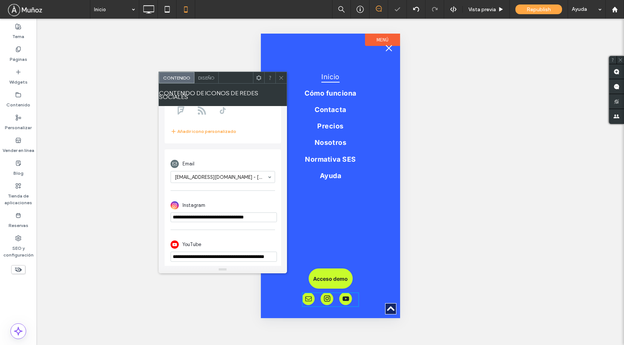
click at [280, 76] on icon at bounding box center [281, 78] width 6 height 6
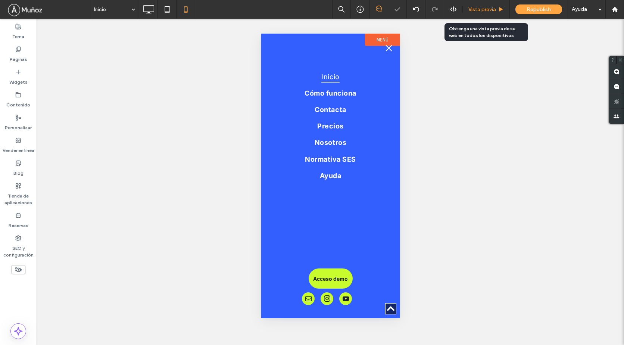
click at [479, 5] on div "Vista previa" at bounding box center [486, 9] width 47 height 19
click at [482, 11] on span "Vista previa" at bounding box center [482, 9] width 28 height 6
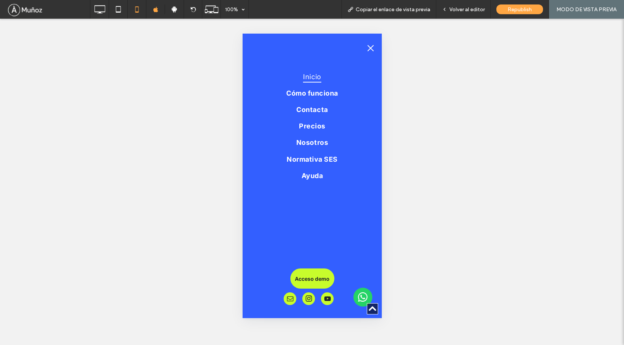
click at [369, 47] on button "menu" at bounding box center [370, 48] width 15 height 15
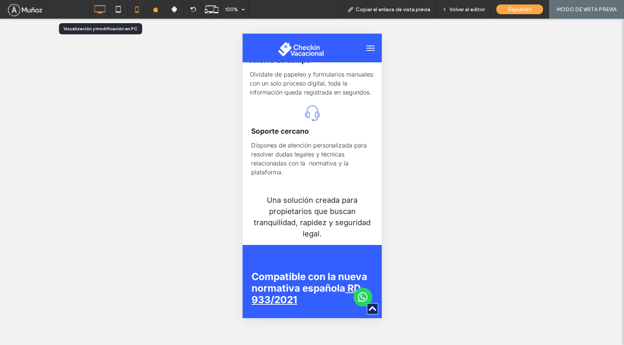
click at [103, 17] on div at bounding box center [99, 9] width 19 height 19
click at [99, 12] on use at bounding box center [99, 9] width 11 height 8
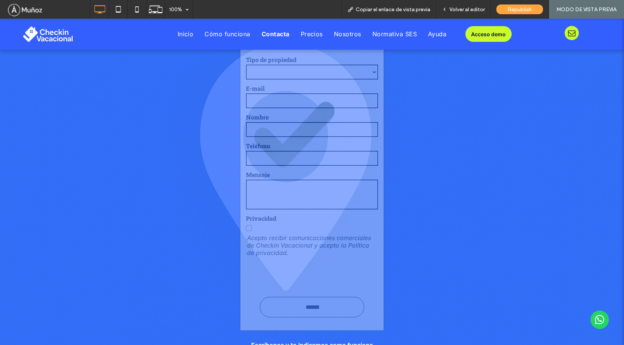
scroll to position [3124, 0]
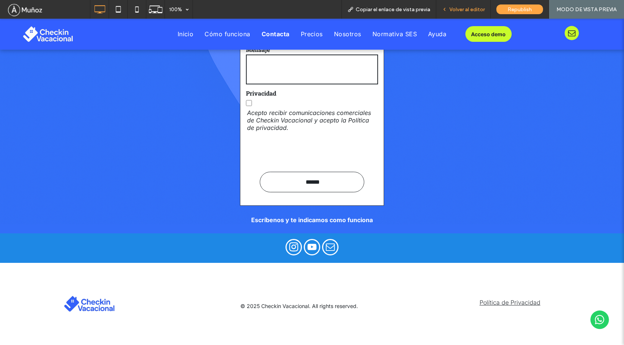
click at [464, 9] on span "Volver al editor" at bounding box center [466, 9] width 35 height 6
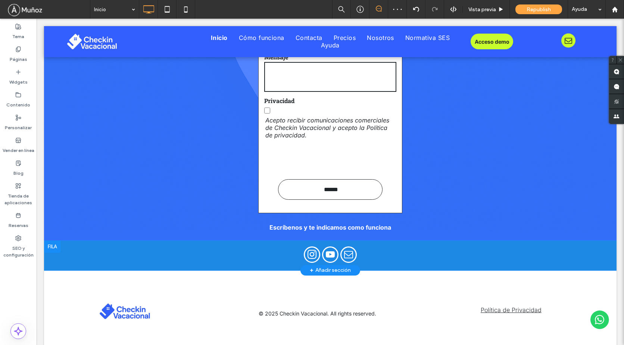
click at [51, 245] on div at bounding box center [52, 247] width 16 height 12
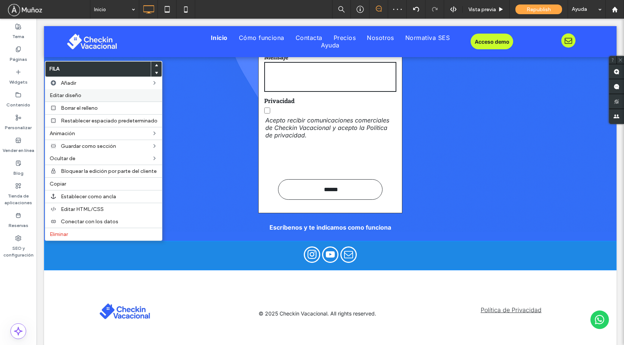
click at [103, 100] on div "Editar diseño" at bounding box center [103, 95] width 117 height 12
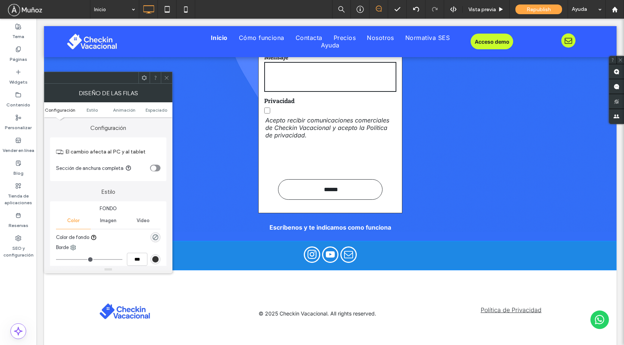
click at [155, 234] on div "rgba(0, 0, 0, 0)" at bounding box center [155, 237] width 10 height 10
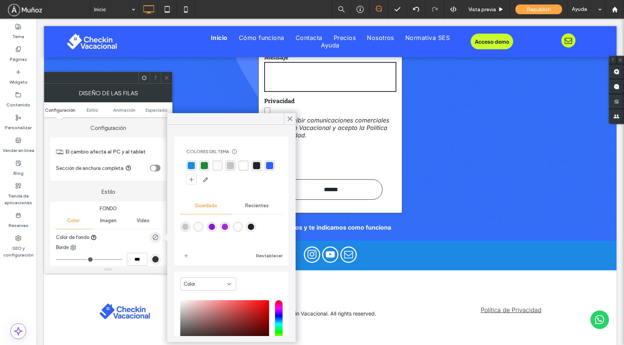
click at [266, 169] on div "rgba(51, 95, 255, 1)" at bounding box center [269, 165] width 7 height 7
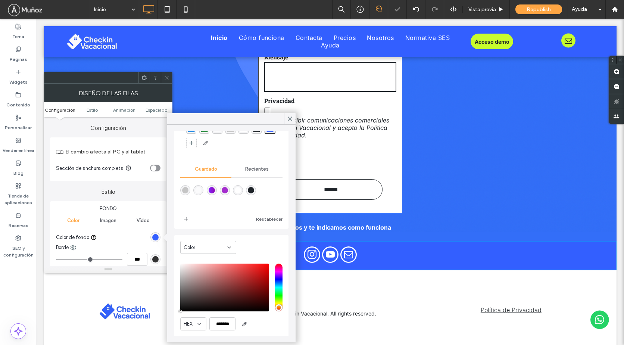
scroll to position [59, 0]
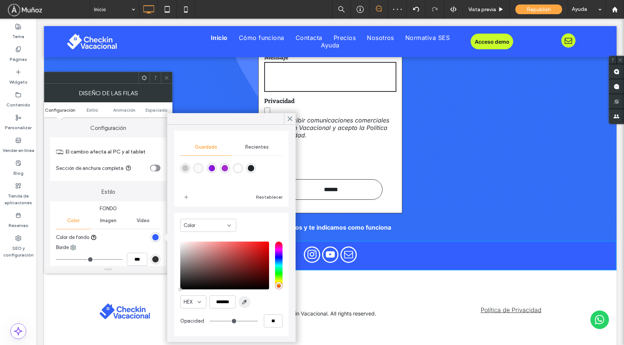
click at [246, 300] on use "button" at bounding box center [244, 302] width 4 height 4
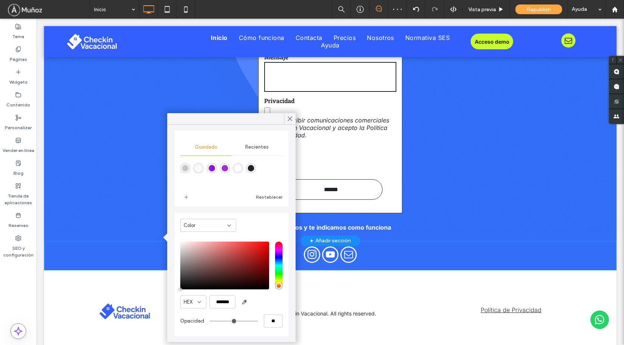
type input "*******"
type input "***"
type input "****"
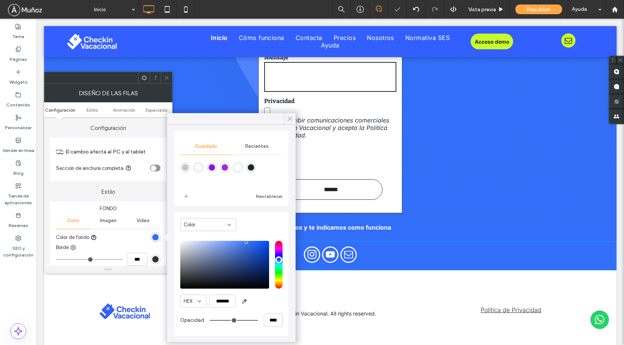
click at [290, 118] on icon at bounding box center [289, 118] width 7 height 7
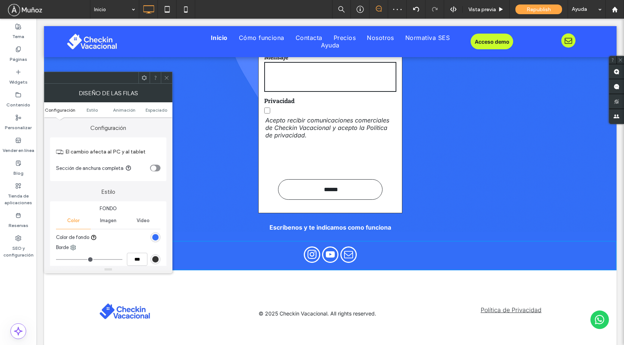
click at [165, 75] on icon at bounding box center [167, 78] width 6 height 6
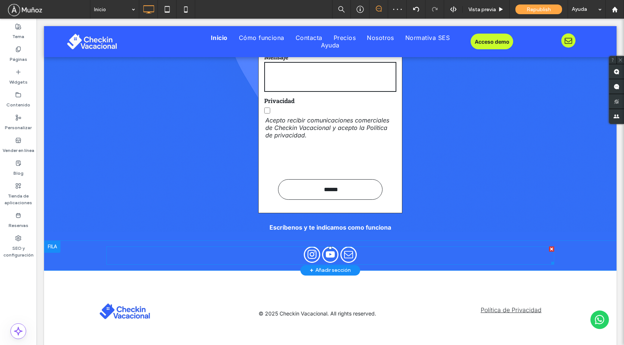
click at [364, 253] on div at bounding box center [330, 255] width 448 height 18
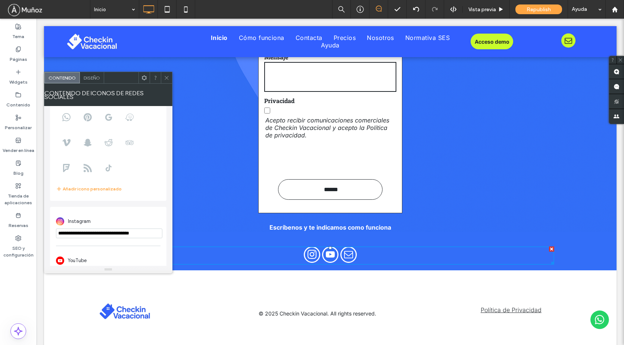
scroll to position [132, 0]
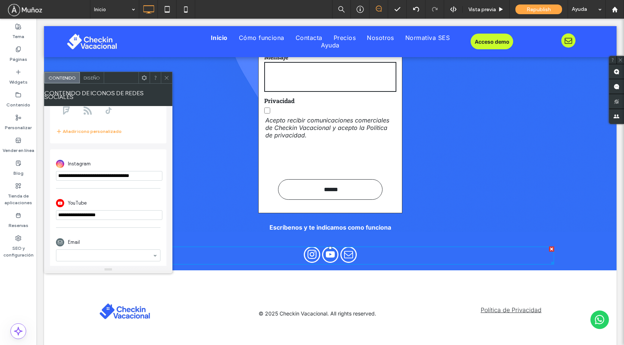
drag, startPoint x: 122, startPoint y: 209, endPoint x: 33, endPoint y: 205, distance: 88.8
click at [34, 206] on body ".wqwq-1{fill:#231f20;} .cls-1q, .cls-2q { fill-rule: evenodd; } .cls-2q { fill:…" at bounding box center [312, 172] width 624 height 345
paste input "**********"
type input "**********"
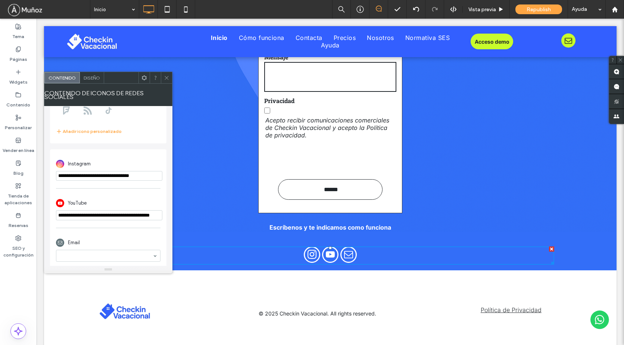
click at [136, 197] on div "YouTube" at bounding box center [108, 203] width 104 height 14
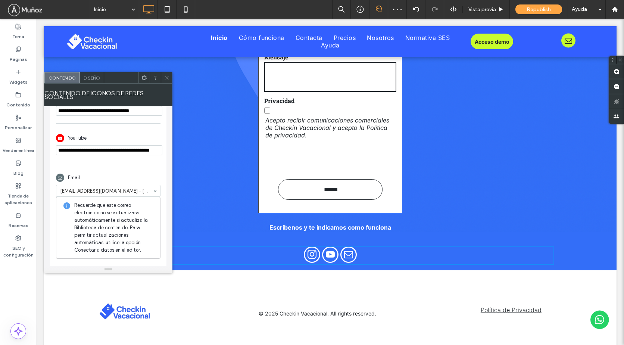
click at [150, 185] on div "[EMAIL_ADDRESS][DOMAIN_NAME] - [My email]" at bounding box center [108, 191] width 104 height 12
click at [137, 170] on div "Email" at bounding box center [108, 177] width 104 height 14
drag, startPoint x: 165, startPoint y: 78, endPoint x: 172, endPoint y: 80, distance: 7.1
click at [166, 78] on icon at bounding box center [167, 78] width 6 height 6
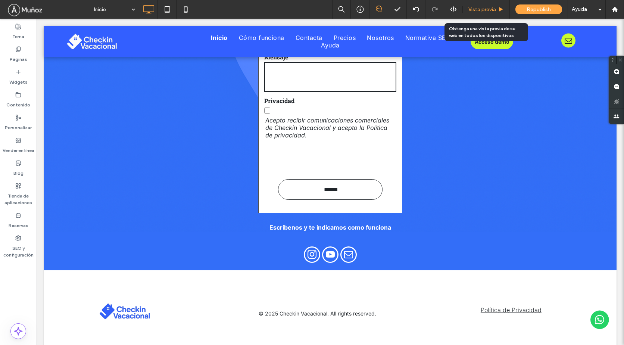
click at [482, 7] on span "Vista previa" at bounding box center [482, 9] width 28 height 6
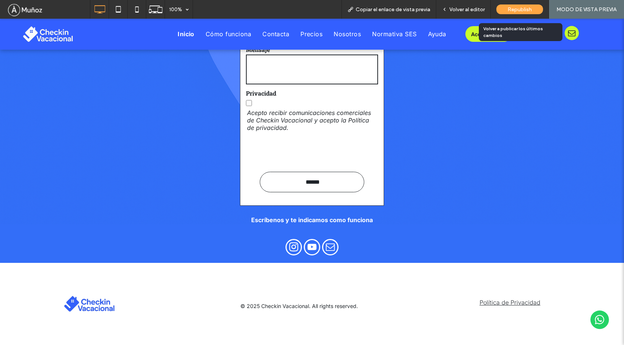
click at [514, 10] on span "Republish" at bounding box center [519, 9] width 24 height 6
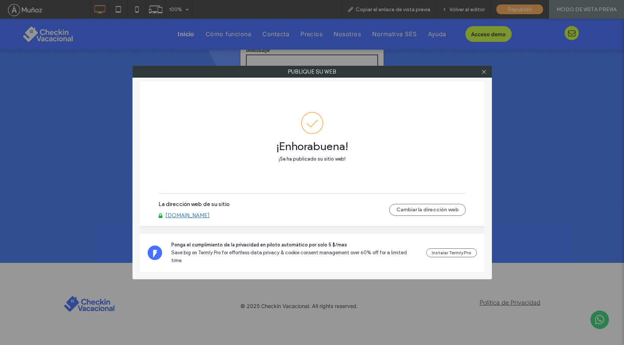
drag, startPoint x: 484, startPoint y: 73, endPoint x: 394, endPoint y: 9, distance: 110.0
click at [484, 72] on icon at bounding box center [484, 72] width 6 height 6
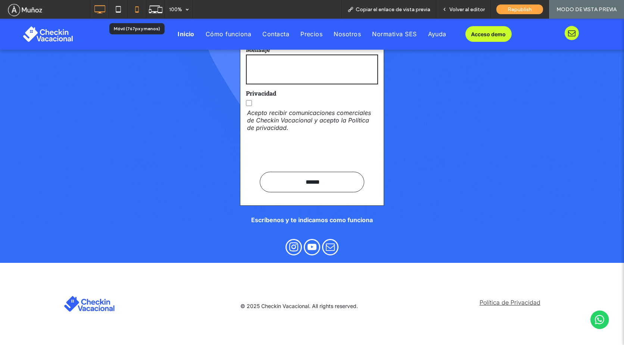
click at [136, 14] on icon at bounding box center [136, 9] width 15 height 15
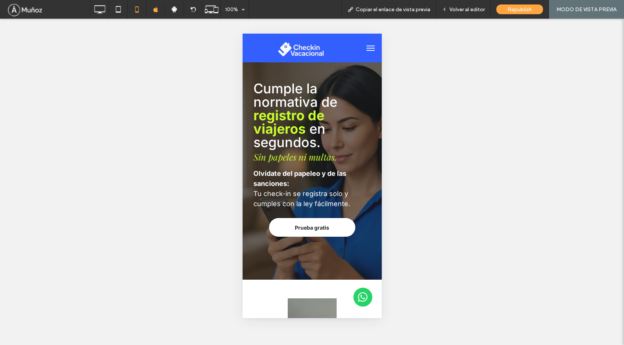
click at [368, 50] on span "menu" at bounding box center [370, 50] width 8 height 1
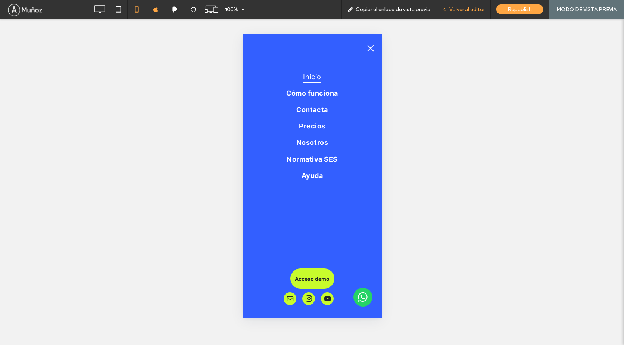
click at [466, 7] on span "Volver al editor" at bounding box center [466, 9] width 35 height 6
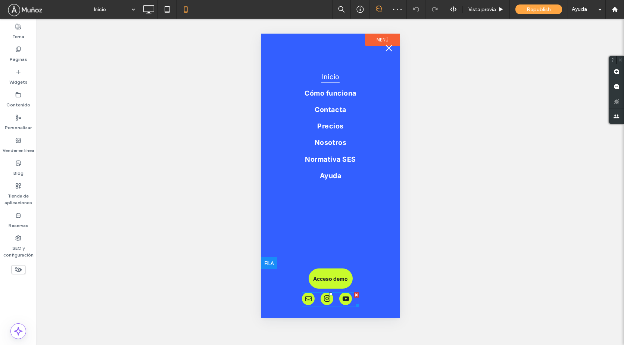
click at [342, 299] on span "youtube" at bounding box center [345, 298] width 13 height 13
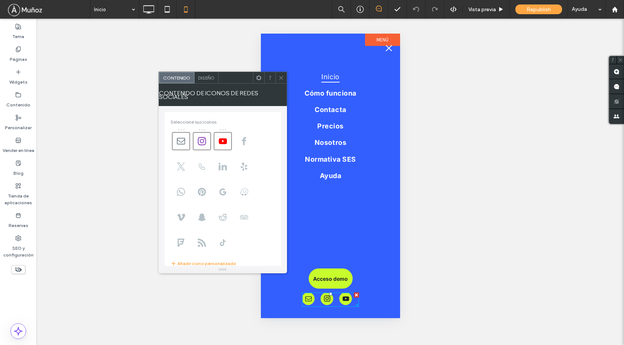
scroll to position [132, 0]
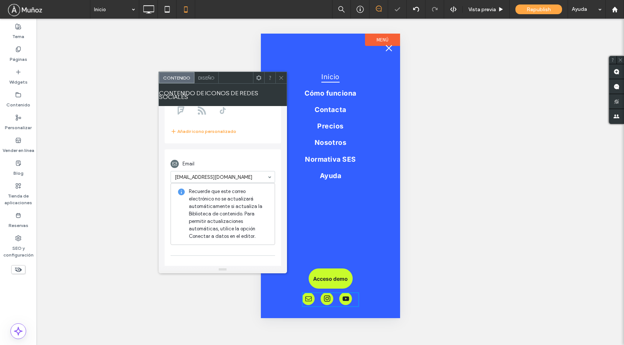
click at [251, 157] on div "Email" at bounding box center [222, 164] width 104 height 14
click at [279, 78] on icon at bounding box center [281, 78] width 6 height 6
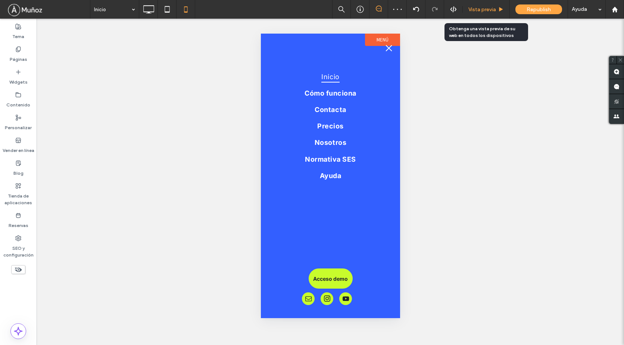
click at [476, 10] on span "Vista previa" at bounding box center [482, 9] width 28 height 6
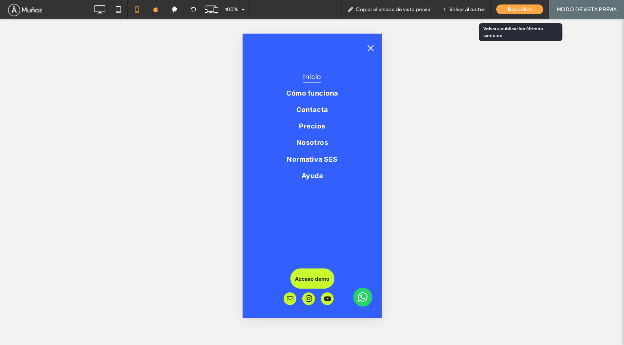
click at [522, 10] on span "Republish" at bounding box center [519, 9] width 24 height 6
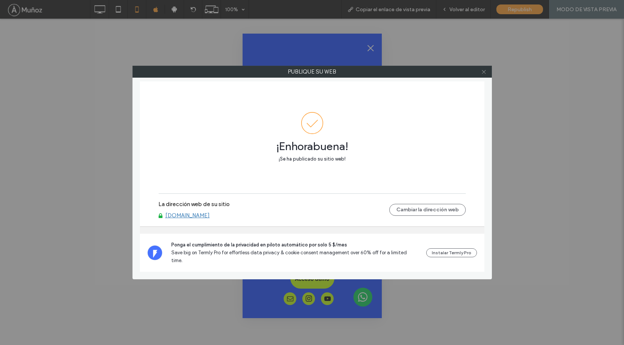
click at [482, 70] on use at bounding box center [484, 72] width 4 height 4
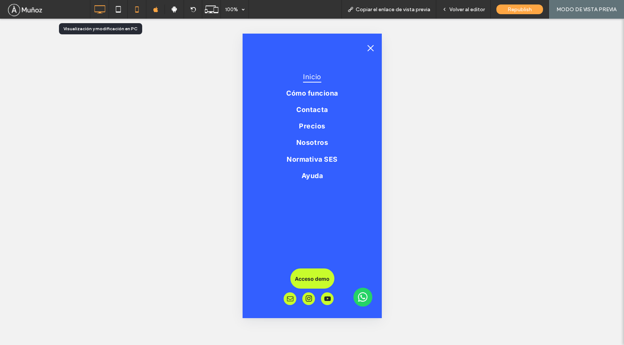
click at [97, 10] on icon at bounding box center [99, 9] width 15 height 15
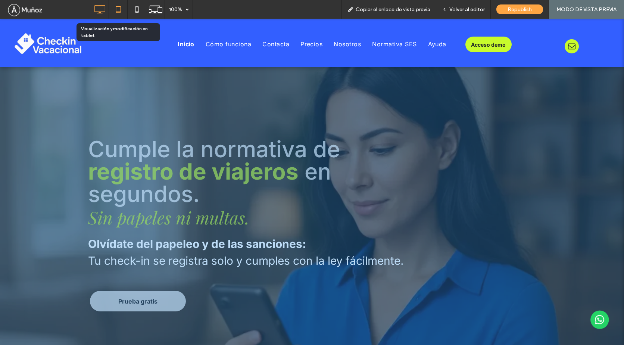
click at [118, 10] on icon at bounding box center [118, 9] width 15 height 15
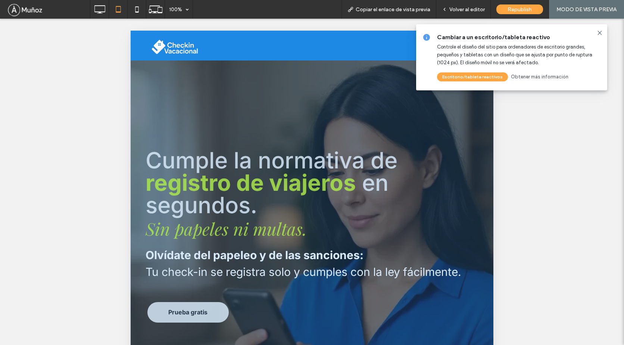
click at [601, 34] on use at bounding box center [599, 32] width 3 height 3
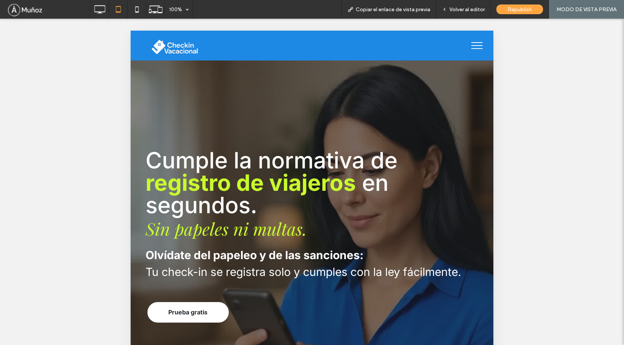
click at [472, 47] on button "menu" at bounding box center [476, 45] width 19 height 19
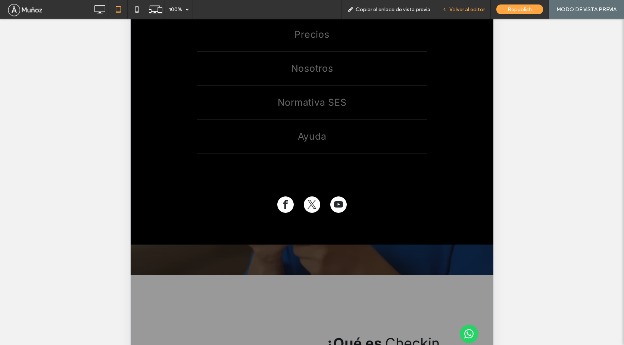
click at [461, 9] on span "Volver al editor" at bounding box center [466, 9] width 35 height 6
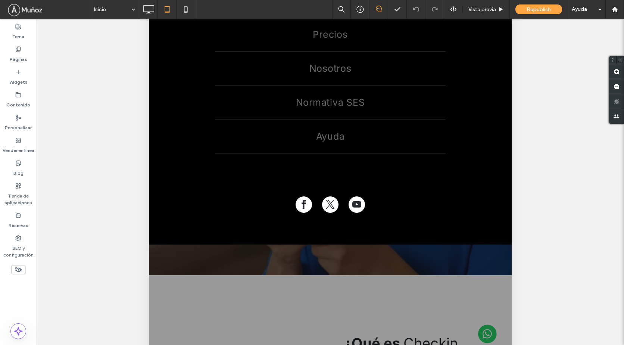
click at [460, 184] on div "Inicio Cómo funciona Contacta Precios Nosotros Normativa SES [GEOGRAPHIC_DATA] …" at bounding box center [330, 62] width 340 height 303
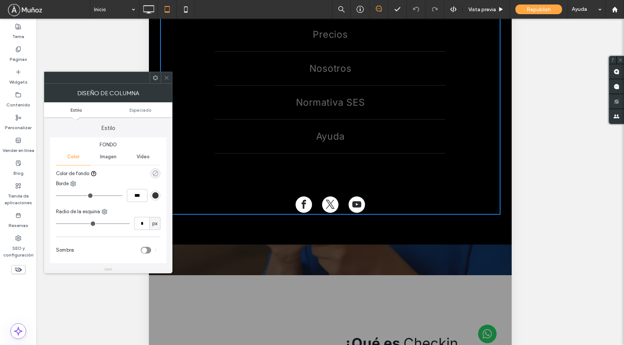
click at [156, 173] on icon "rgba(0, 0, 0, 0)" at bounding box center [155, 173] width 6 height 6
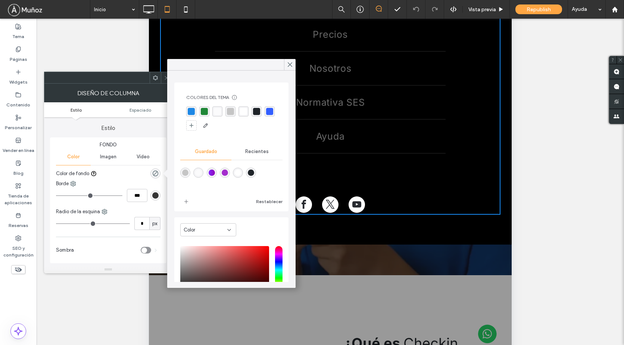
click at [266, 115] on div "rgba(51, 95, 255, 1)" at bounding box center [269, 111] width 7 height 7
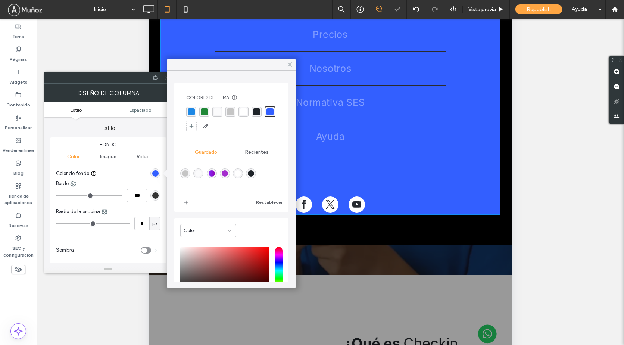
drag, startPoint x: 289, startPoint y: 65, endPoint x: 142, endPoint y: 183, distance: 188.9
click at [289, 65] on icon at bounding box center [289, 64] width 7 height 7
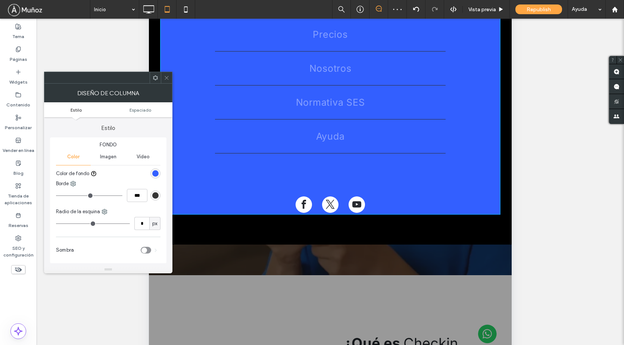
drag, startPoint x: 165, startPoint y: 75, endPoint x: 172, endPoint y: 76, distance: 6.8
click at [165, 75] on icon at bounding box center [167, 78] width 6 height 6
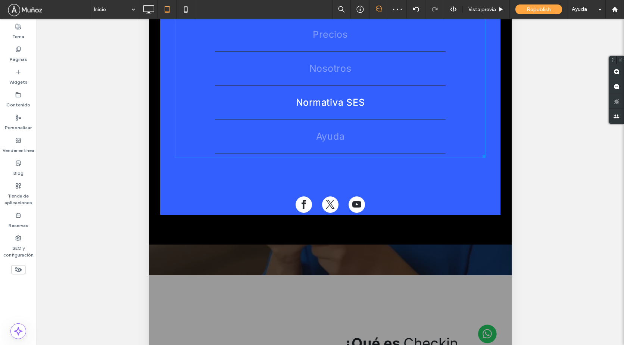
click at [390, 105] on link "Normativa SES" at bounding box center [330, 102] width 299 height 34
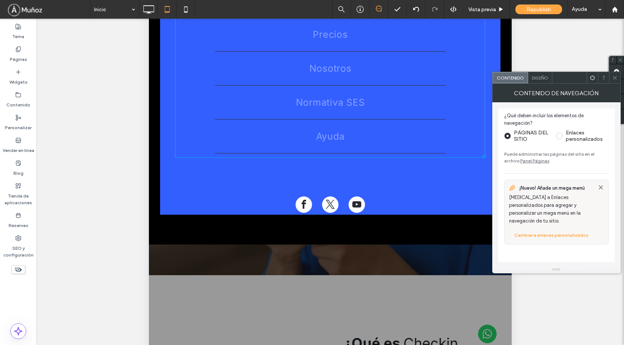
click at [541, 78] on span "Diseño" at bounding box center [540, 78] width 16 height 6
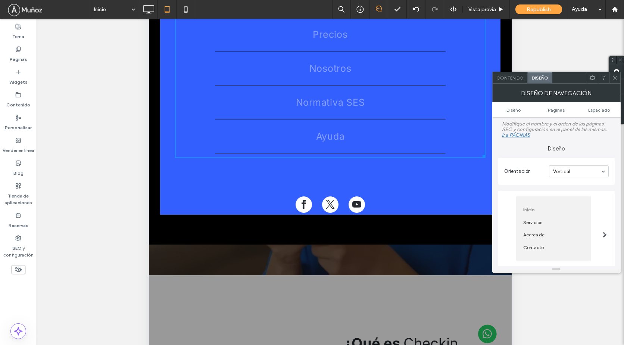
scroll to position [112, 0]
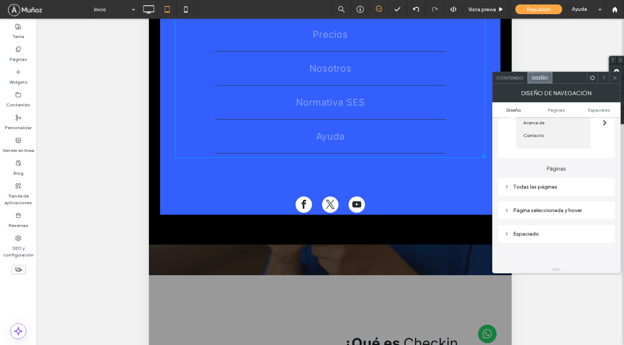
click at [549, 188] on div "Todas las páginas" at bounding box center [556, 187] width 104 height 6
click at [591, 201] on span "Texto de vínculos" at bounding box center [582, 200] width 40 height 6
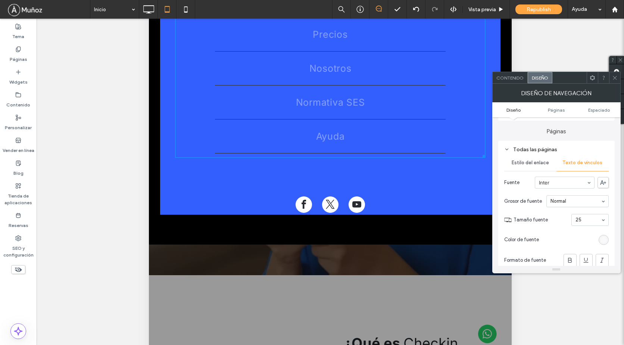
click at [601, 237] on div "rgba(255, 255, 255, 0.4)" at bounding box center [603, 240] width 6 height 6
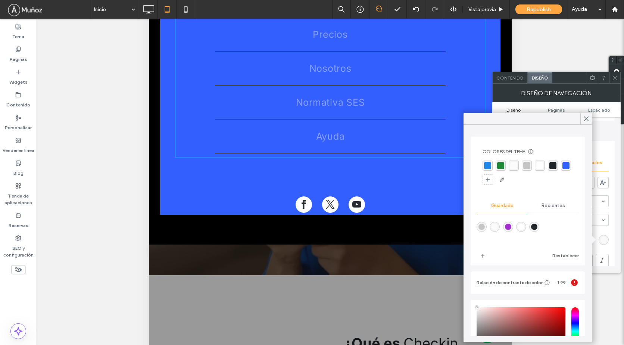
click at [523, 226] on div "rgba(255,255,255,1)" at bounding box center [521, 226] width 6 height 6
type input "***"
type input "****"
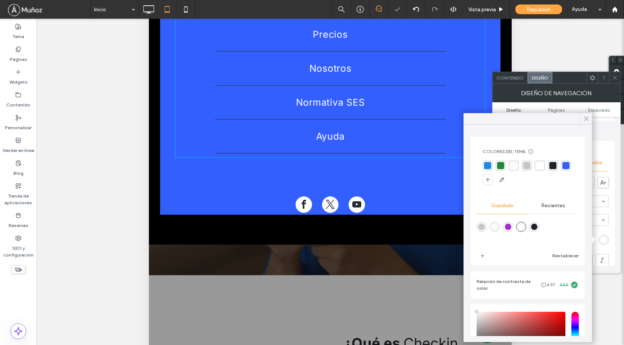
click at [585, 118] on use at bounding box center [586, 119] width 4 height 4
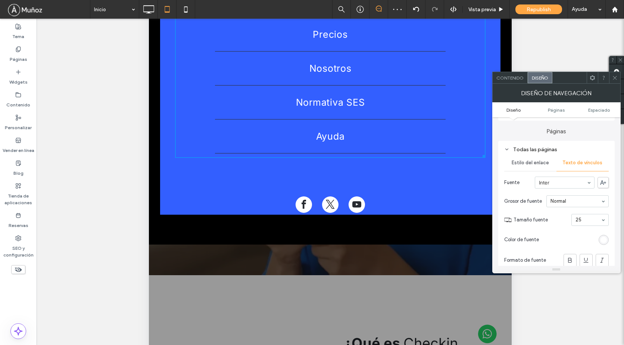
click at [616, 79] on icon at bounding box center [615, 78] width 6 height 6
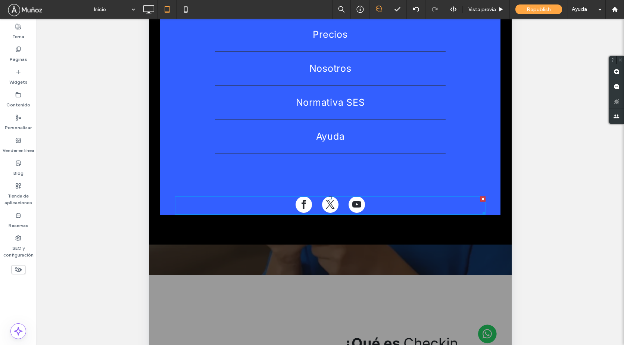
click at [377, 206] on div at bounding box center [330, 205] width 310 height 18
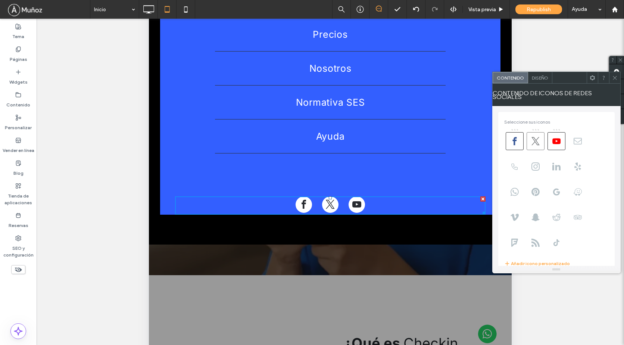
click at [538, 141] on use at bounding box center [535, 141] width 8 height 8
click at [516, 141] on icon at bounding box center [514, 141] width 8 height 8
click at [576, 138] on use at bounding box center [577, 141] width 8 height 6
click at [536, 165] on use at bounding box center [535, 166] width 8 height 8
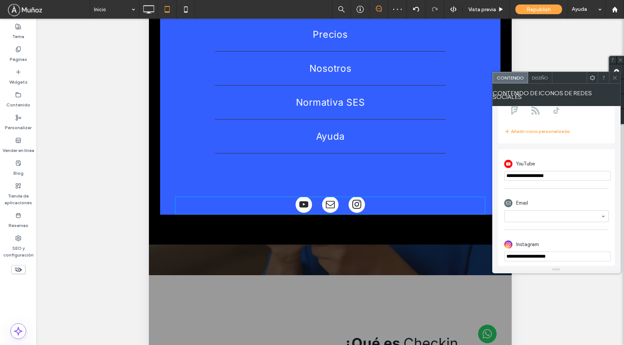
click at [560, 172] on input "**********" at bounding box center [557, 176] width 106 height 10
drag, startPoint x: 711, startPoint y: 53, endPoint x: 485, endPoint y: 176, distance: 257.1
paste input "**********"
type input "**********"
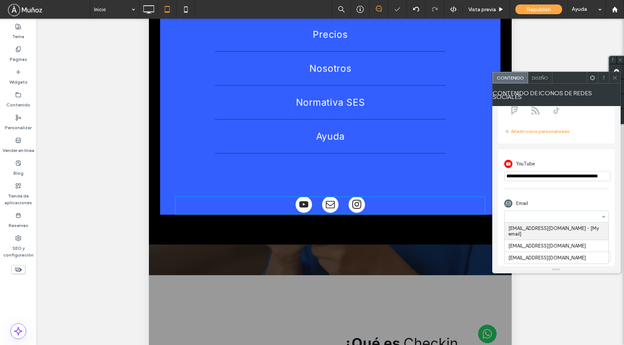
scroll to position [0, 0]
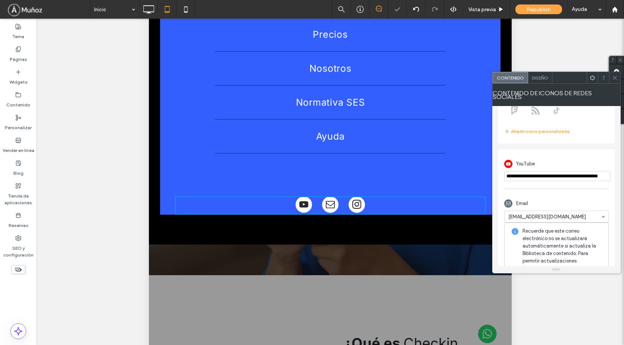
click at [557, 187] on div "Email [EMAIL_ADDRESS][DOMAIN_NAME] Recuerde que este correo electrónico no se a…" at bounding box center [556, 238] width 104 height 106
click at [555, 198] on div "Email" at bounding box center [556, 203] width 104 height 14
click at [608, 203] on div "**********" at bounding box center [556, 241] width 116 height 185
drag, startPoint x: 612, startPoint y: 246, endPoint x: 613, endPoint y: 234, distance: 11.9
click at [612, 246] on div "**********" at bounding box center [556, 241] width 116 height 185
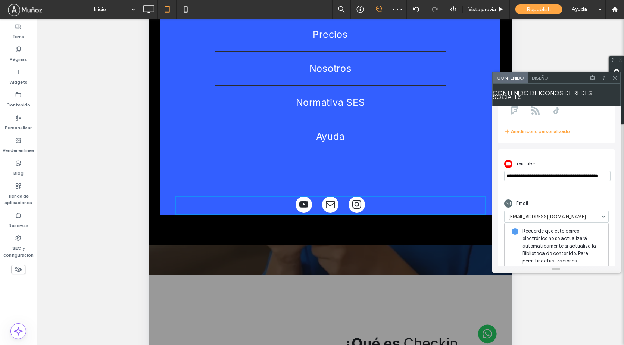
scroll to position [197, 0]
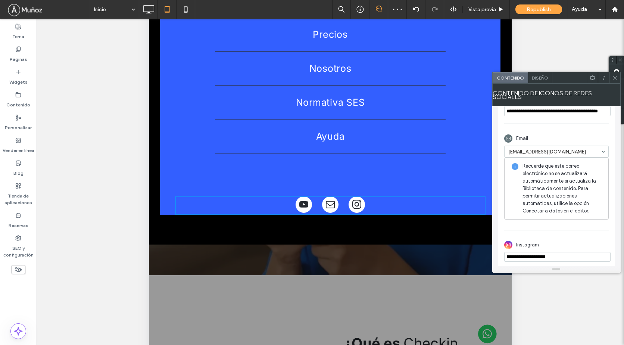
drag, startPoint x: 580, startPoint y: 253, endPoint x: 582, endPoint y: 248, distance: 5.2
click at [581, 253] on input "**********" at bounding box center [557, 257] width 106 height 10
type input "**********"
click at [580, 238] on div "Instagram" at bounding box center [556, 245] width 104 height 14
click at [613, 78] on icon at bounding box center [615, 78] width 6 height 6
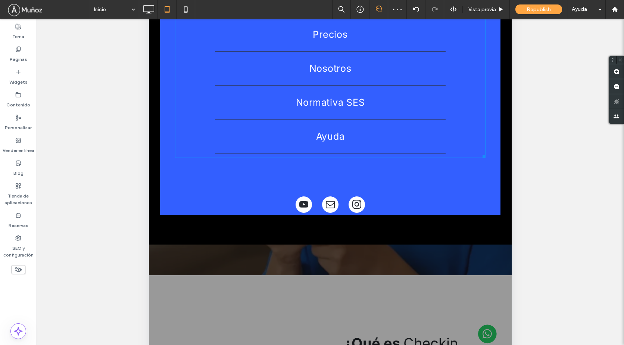
scroll to position [0, 0]
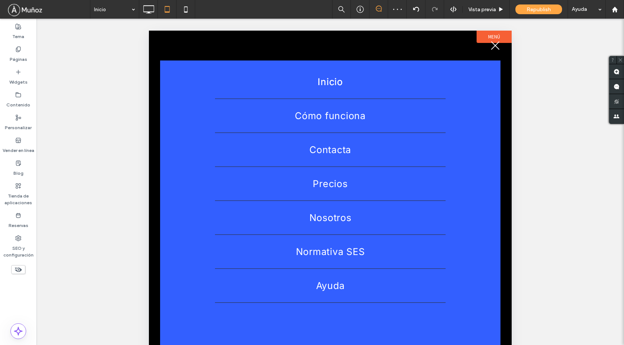
click at [489, 47] on button "menu" at bounding box center [494, 45] width 19 height 19
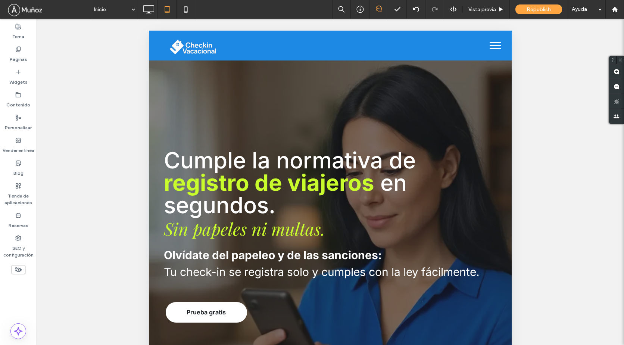
click at [490, 46] on button "menu" at bounding box center [494, 45] width 19 height 19
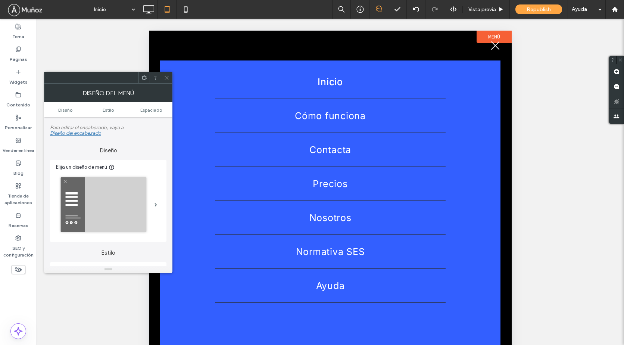
click at [167, 77] on icon at bounding box center [167, 78] width 6 height 6
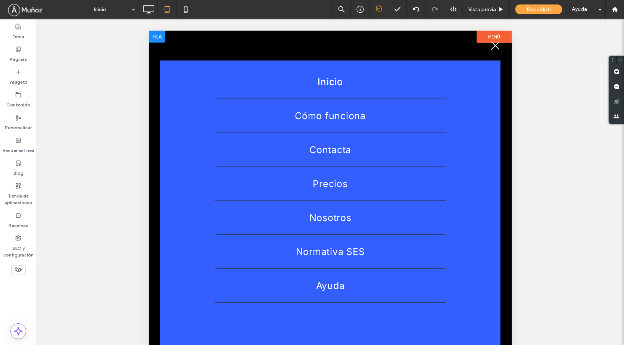
click at [156, 38] on div at bounding box center [157, 37] width 16 height 12
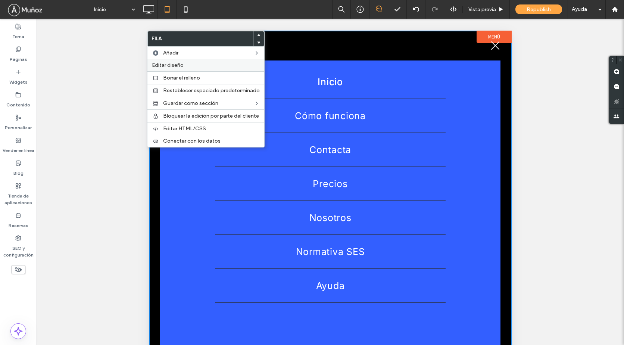
click at [163, 66] on span "Editar diseño" at bounding box center [168, 65] width 32 height 6
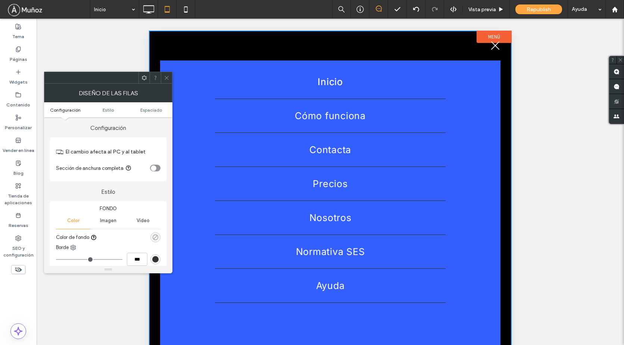
click at [155, 235] on icon "rgba(0, 0, 0, 0)" at bounding box center [155, 237] width 6 height 6
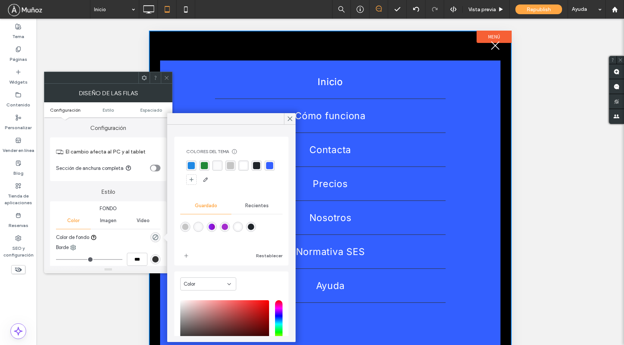
click at [266, 169] on div "rgba(51, 95, 255, 1)" at bounding box center [269, 165] width 7 height 7
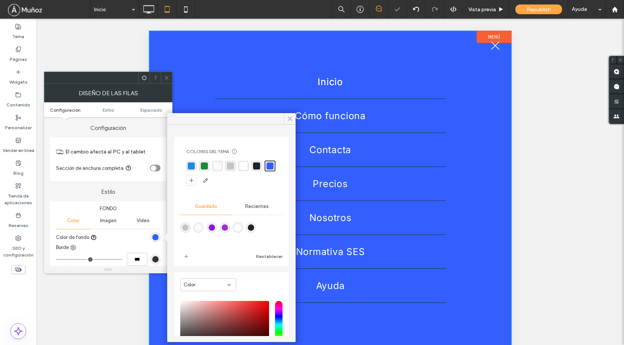
click at [290, 119] on use at bounding box center [290, 119] width 4 height 4
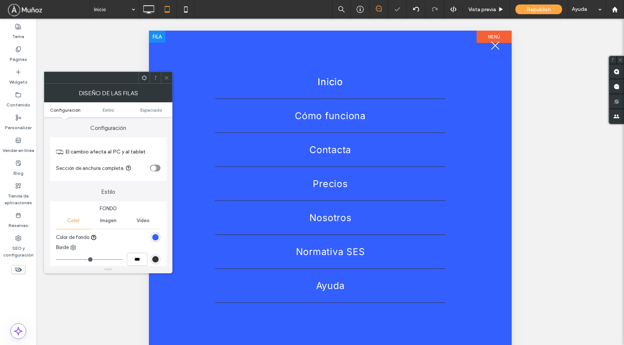
drag, startPoint x: 318, startPoint y: 108, endPoint x: 208, endPoint y: 74, distance: 114.7
drag, startPoint x: 167, startPoint y: 78, endPoint x: 28, endPoint y: 46, distance: 142.8
click at [167, 78] on use at bounding box center [167, 78] width 4 height 4
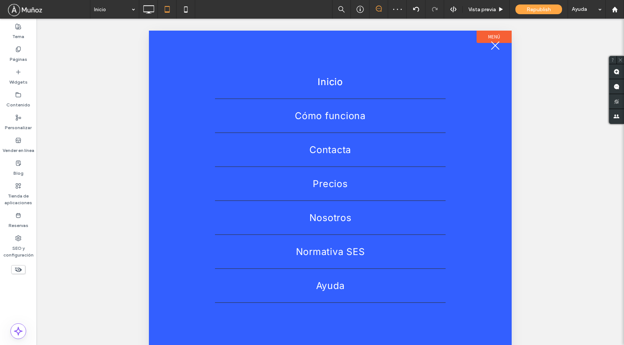
click at [495, 44] on span "menu" at bounding box center [495, 45] width 9 height 9
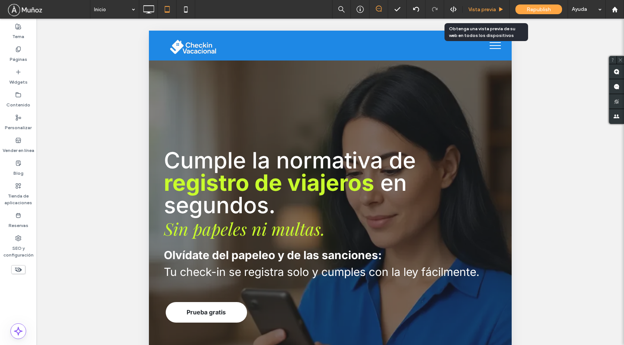
click at [482, 12] on span "Vista previa" at bounding box center [482, 9] width 28 height 6
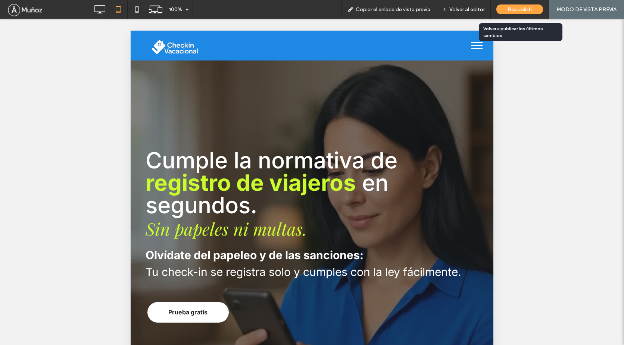
click at [525, 9] on span "Republish" at bounding box center [519, 9] width 24 height 6
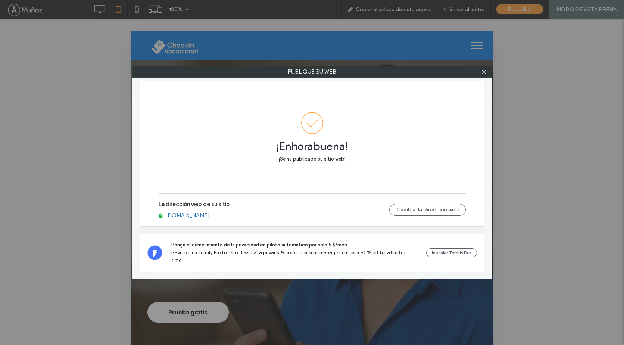
click at [103, 14] on div "Publique su web ¡Enhorabuena! ¡Se ha publicado su sitio web! La dirección web d…" at bounding box center [312, 172] width 624 height 345
click at [483, 73] on icon at bounding box center [484, 72] width 6 height 6
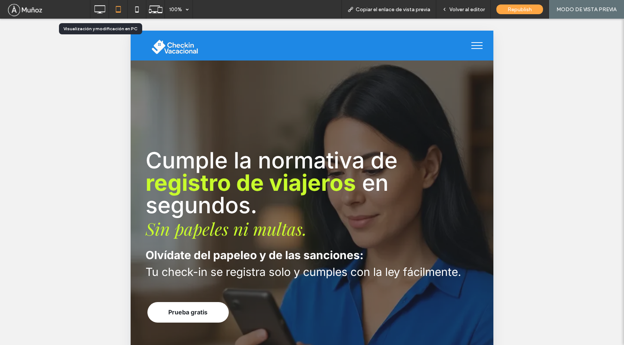
drag, startPoint x: 101, startPoint y: 11, endPoint x: 112, endPoint y: 8, distance: 10.6
click at [101, 11] on icon at bounding box center [99, 9] width 15 height 15
